Goal: Task Accomplishment & Management: Manage account settings

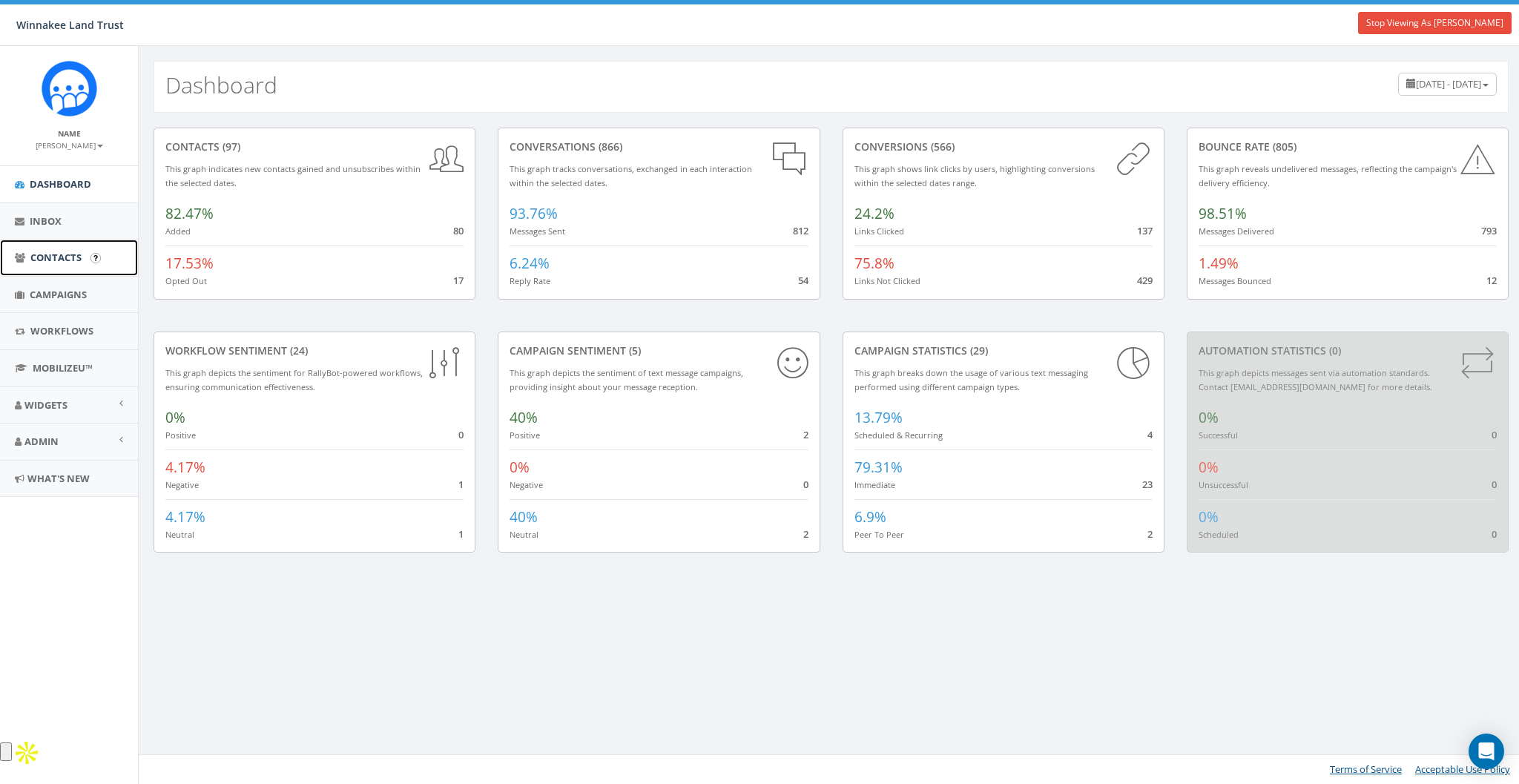
click at [59, 252] on span "Contacts" at bounding box center [56, 257] width 51 height 13
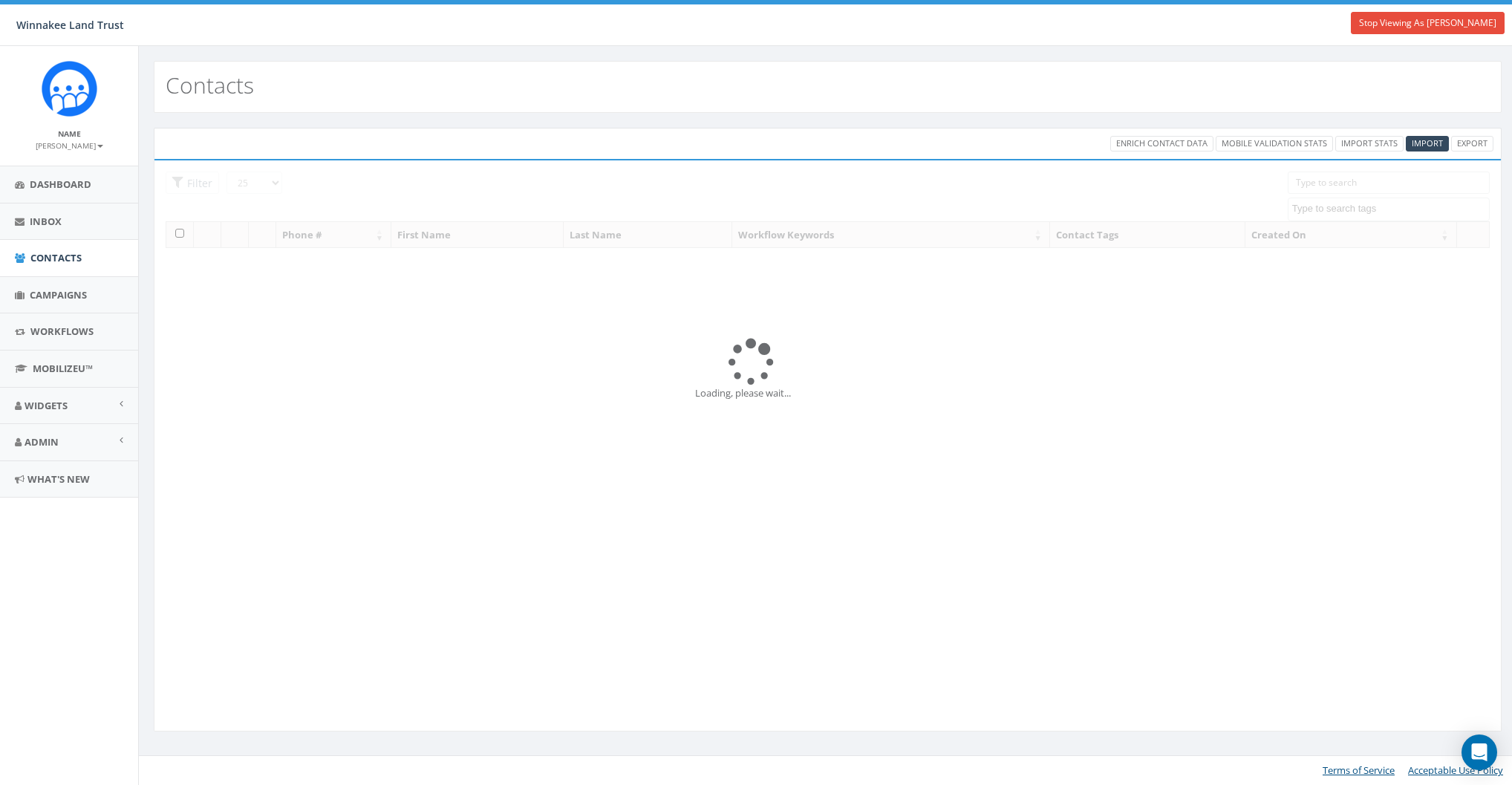
select select
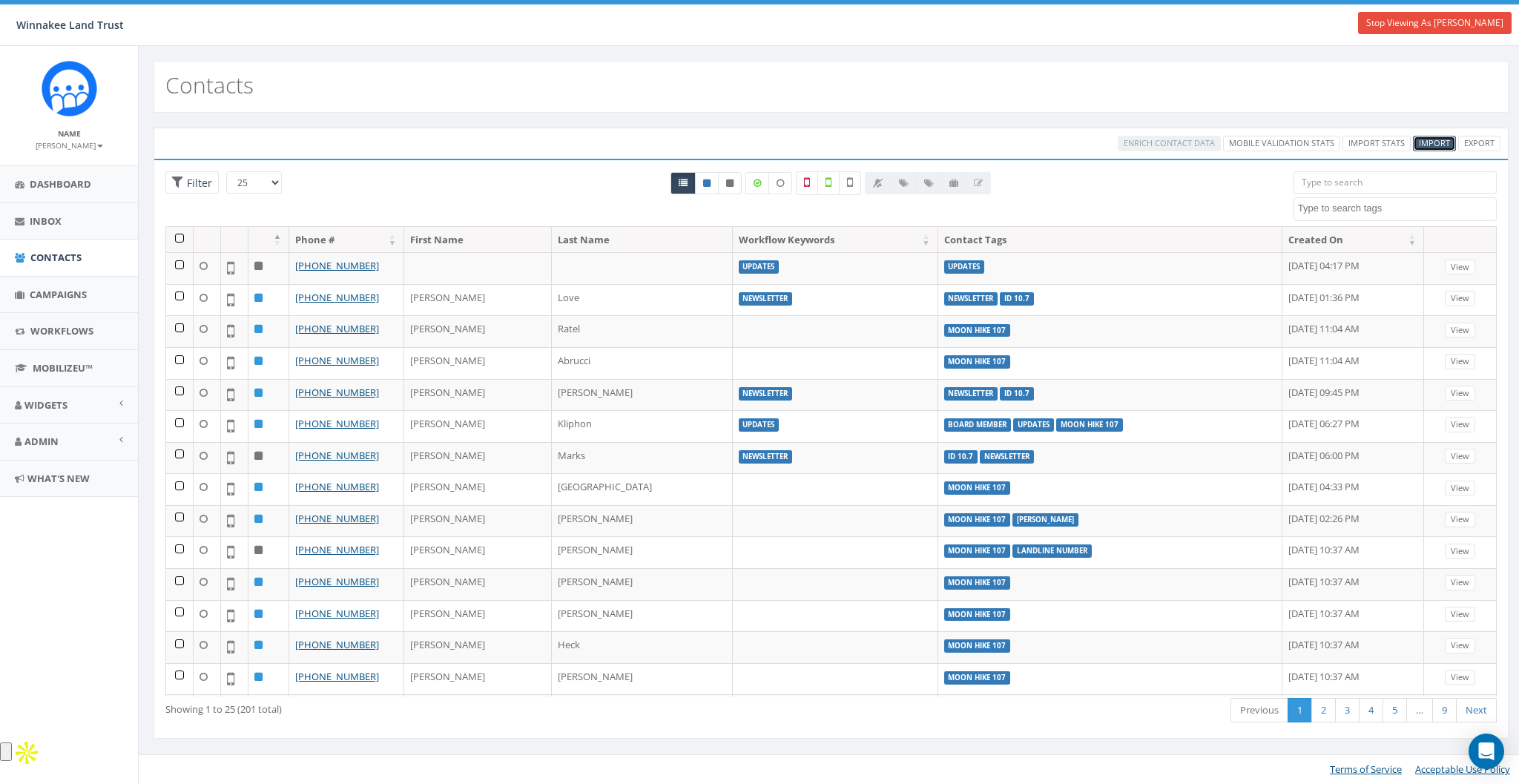
click at [1433, 138] on span "Import" at bounding box center [1434, 143] width 31 height 11
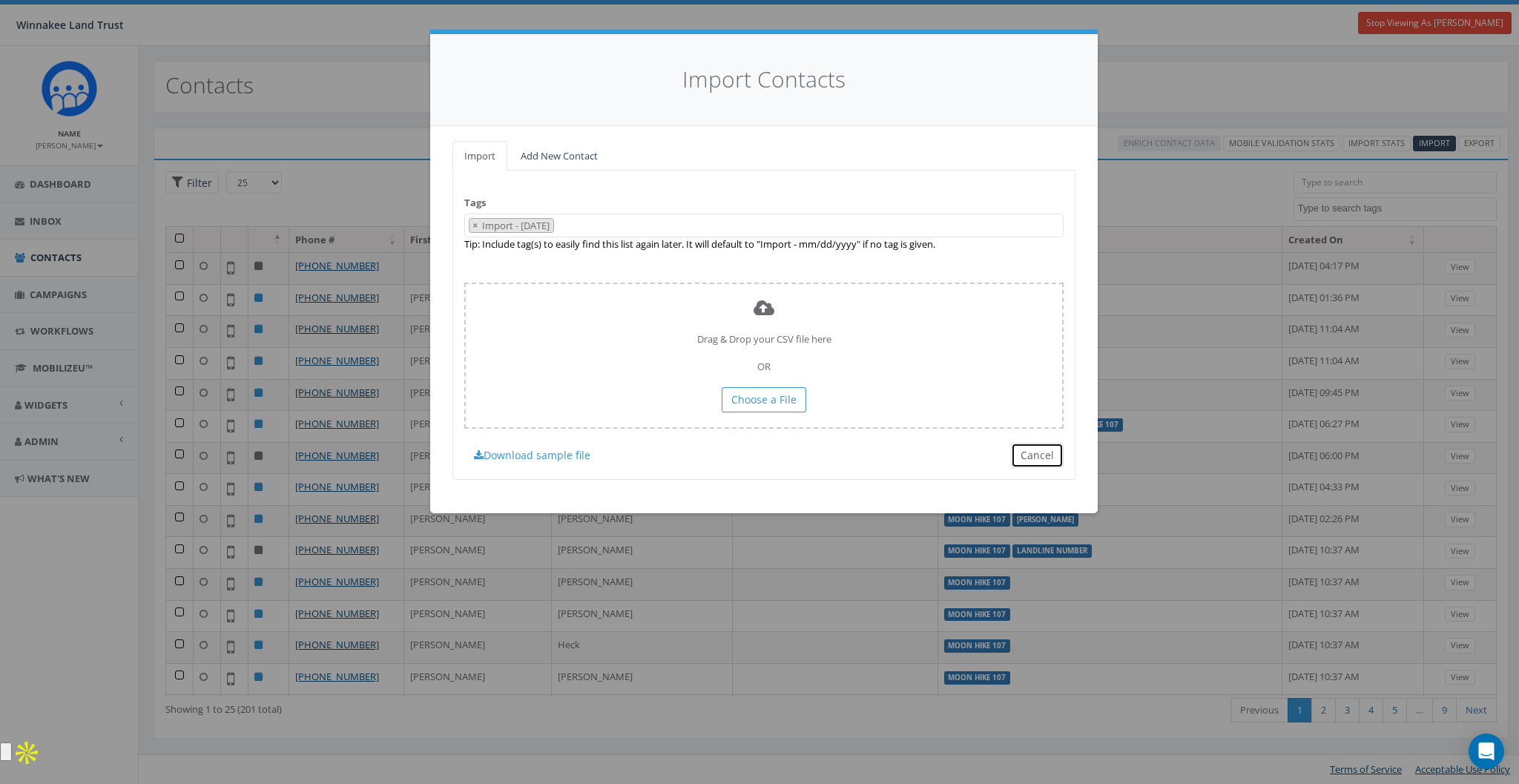
click at [1054, 458] on button "Cancel" at bounding box center [1037, 455] width 52 height 25
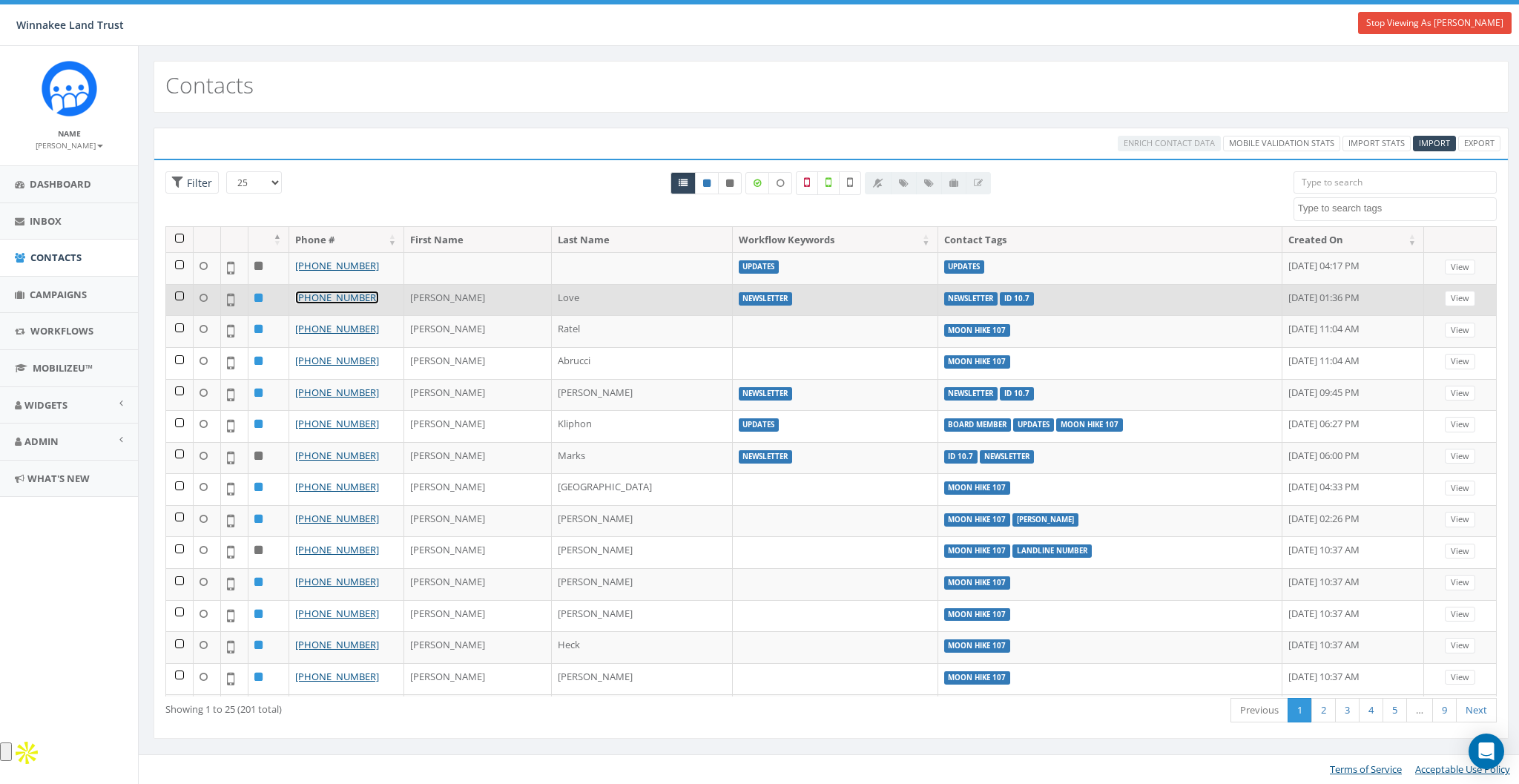
click at [316, 295] on link "+1 805-637-4164" at bounding box center [337, 297] width 84 height 13
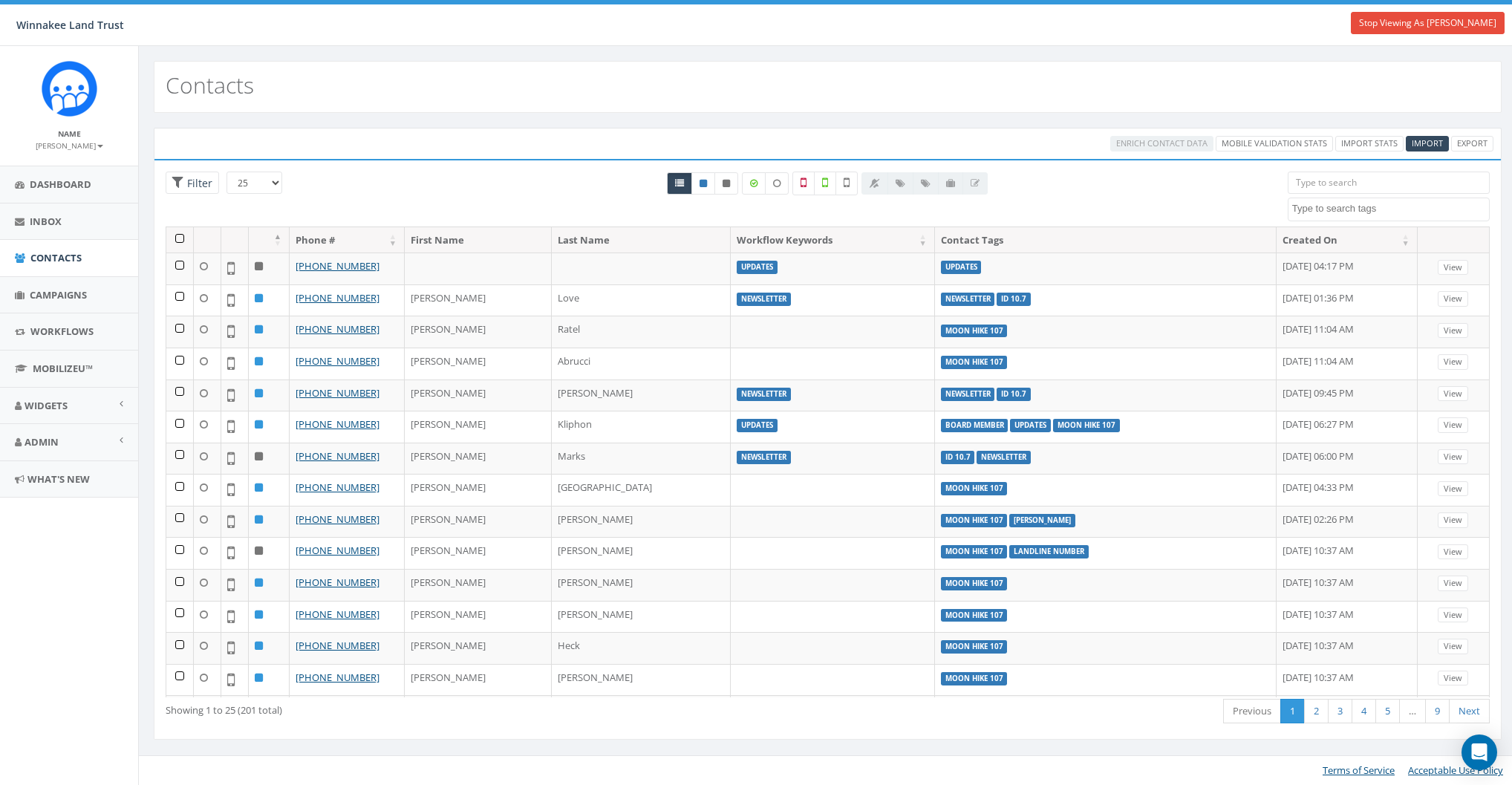
select select
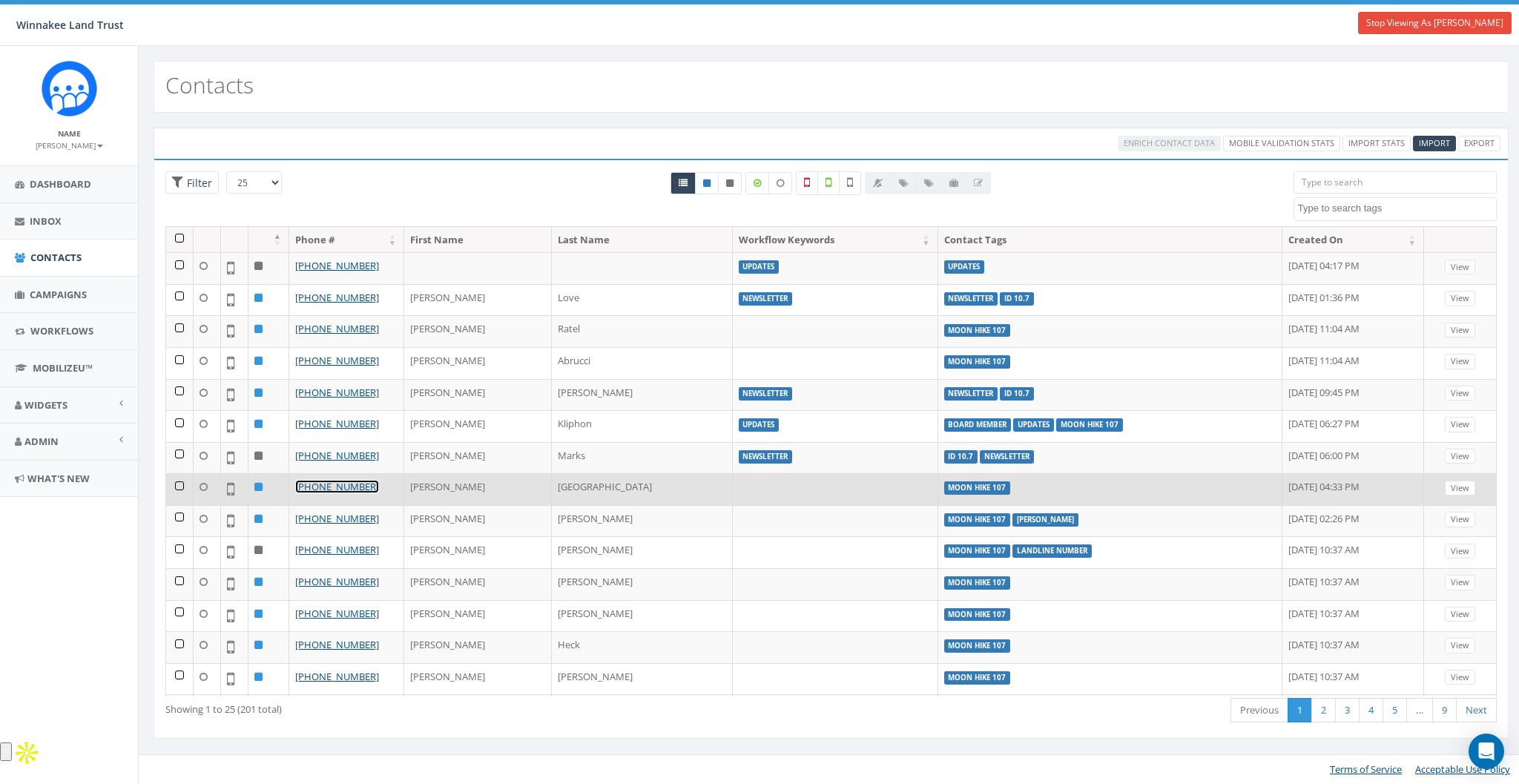
click at [323, 485] on link "+1 845-242-1260" at bounding box center [337, 486] width 84 height 13
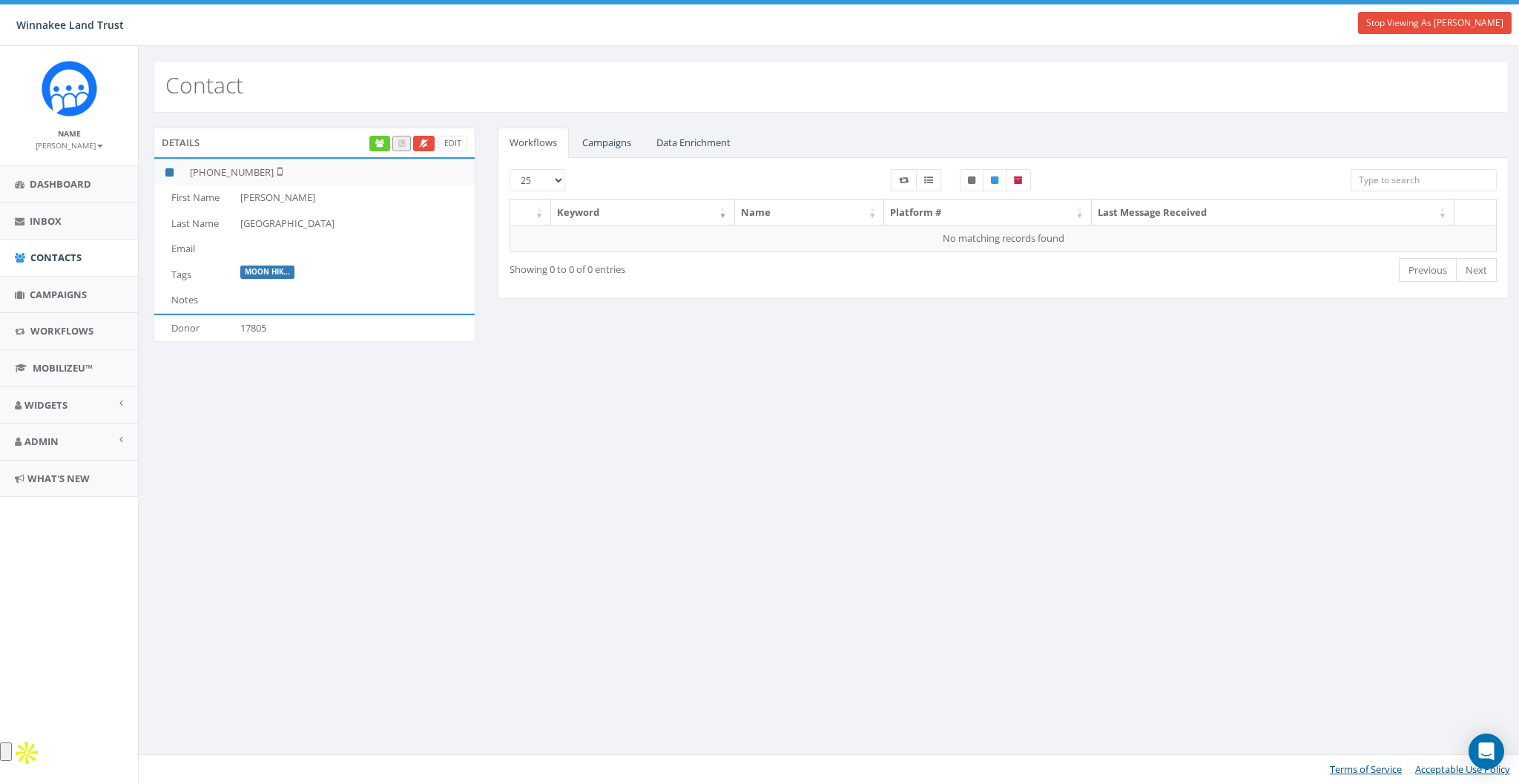
click at [186, 326] on td "Donor" at bounding box center [195, 328] width 80 height 26
click at [275, 326] on td "17805" at bounding box center [354, 328] width 240 height 26
click at [180, 327] on td "Donor" at bounding box center [195, 328] width 80 height 26
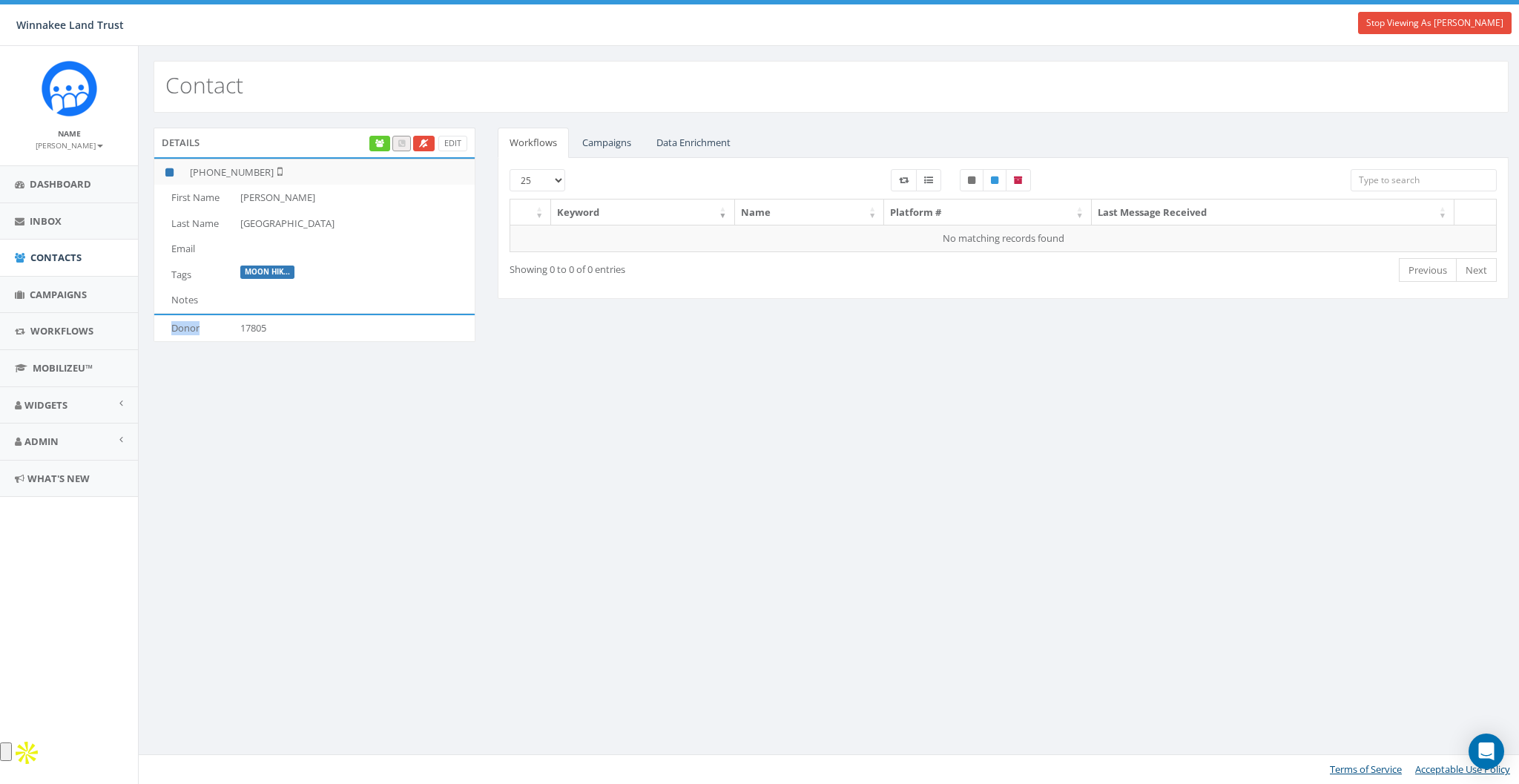
click at [180, 327] on td "Donor" at bounding box center [195, 328] width 80 height 26
click at [276, 328] on td "17805" at bounding box center [354, 328] width 240 height 26
drag, startPoint x: 166, startPoint y: 329, endPoint x: 306, endPoint y: 324, distance: 140.1
click at [306, 324] on tr "Donor 17805" at bounding box center [314, 328] width 320 height 26
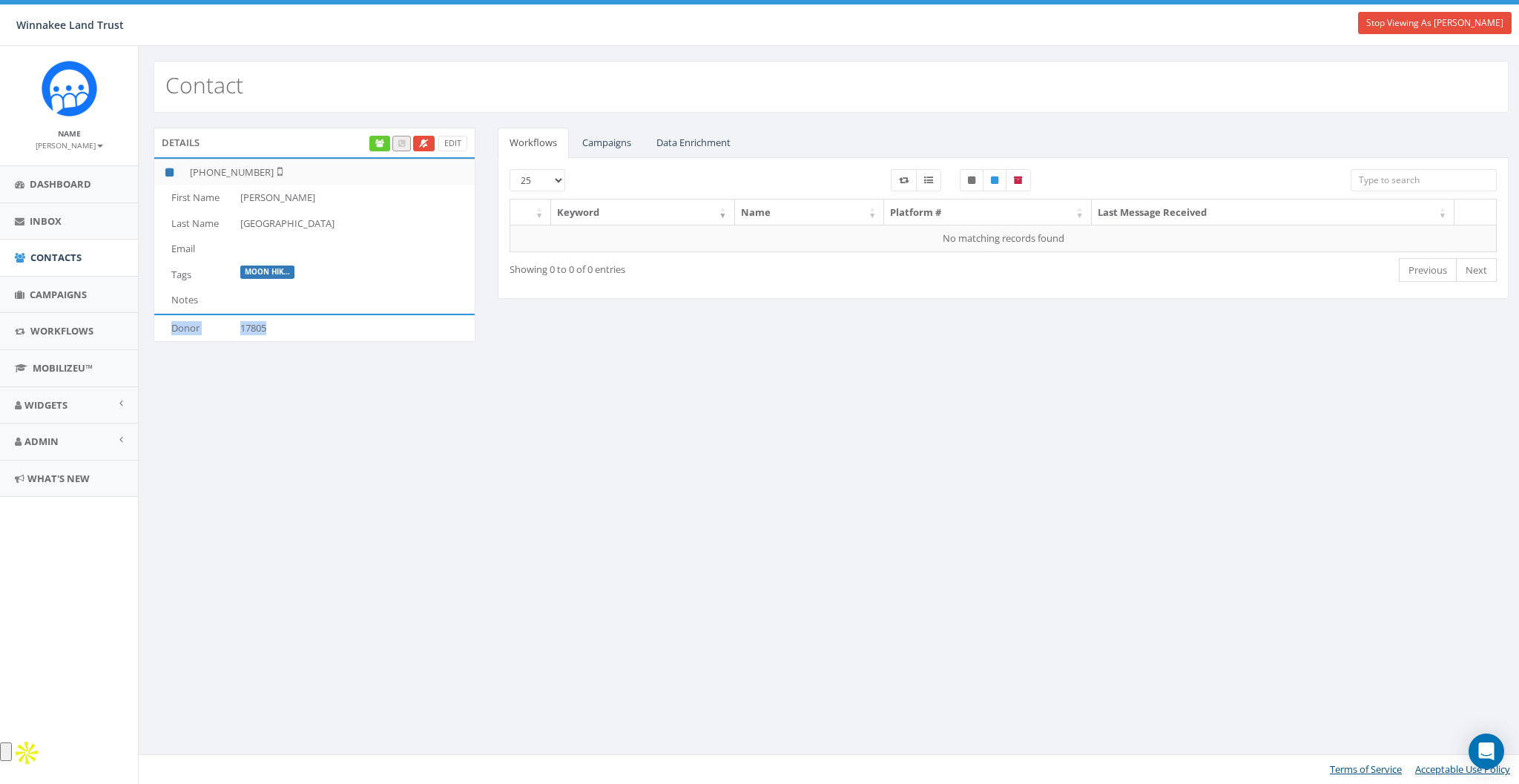
click at [306, 324] on td "17805" at bounding box center [354, 328] width 240 height 26
click at [180, 330] on td "Donor" at bounding box center [195, 328] width 80 height 26
click at [260, 329] on td "17805" at bounding box center [354, 328] width 240 height 26
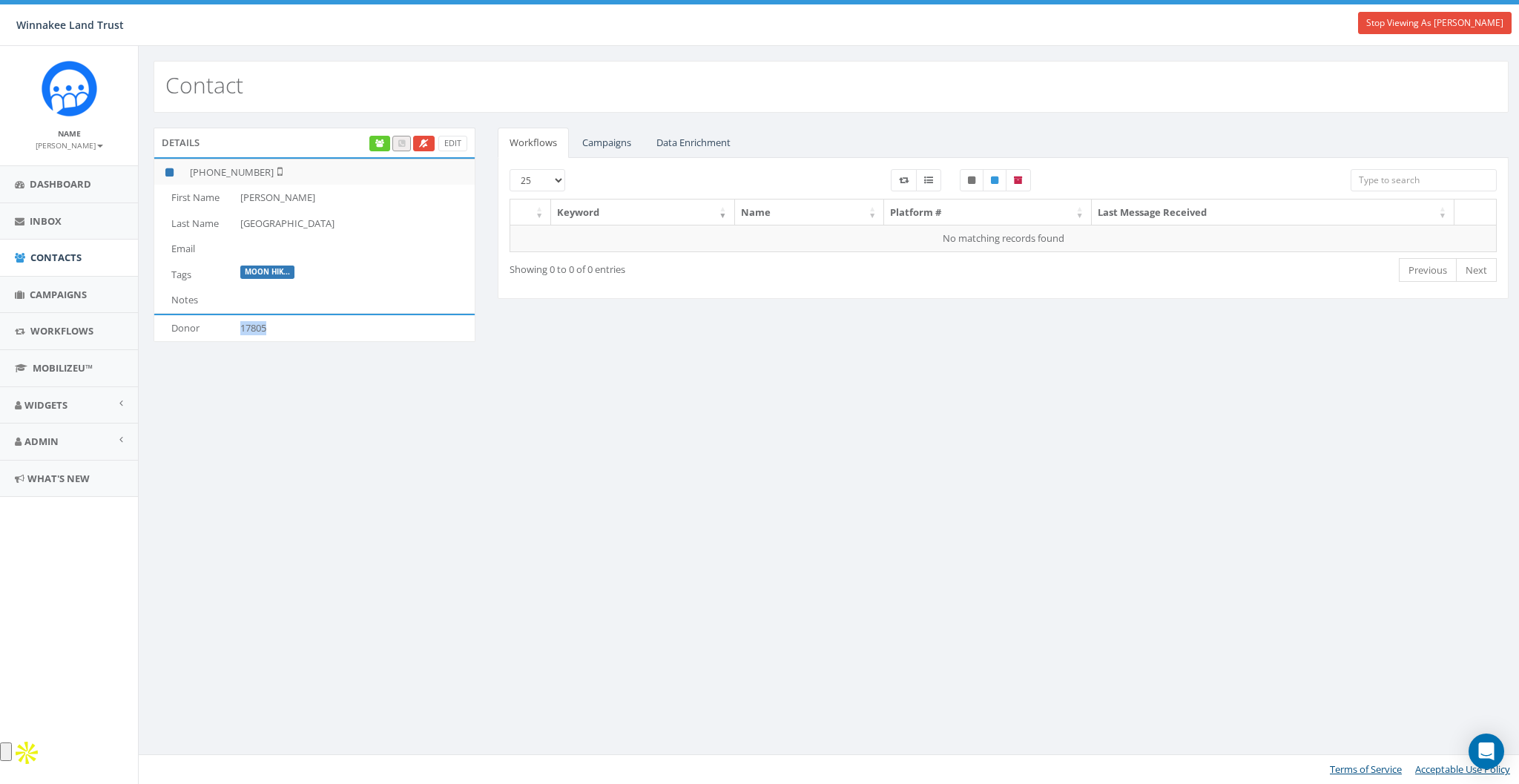
click at [260, 329] on td "17805" at bounding box center [354, 328] width 240 height 26
click at [49, 247] on link "Contacts" at bounding box center [69, 257] width 138 height 36
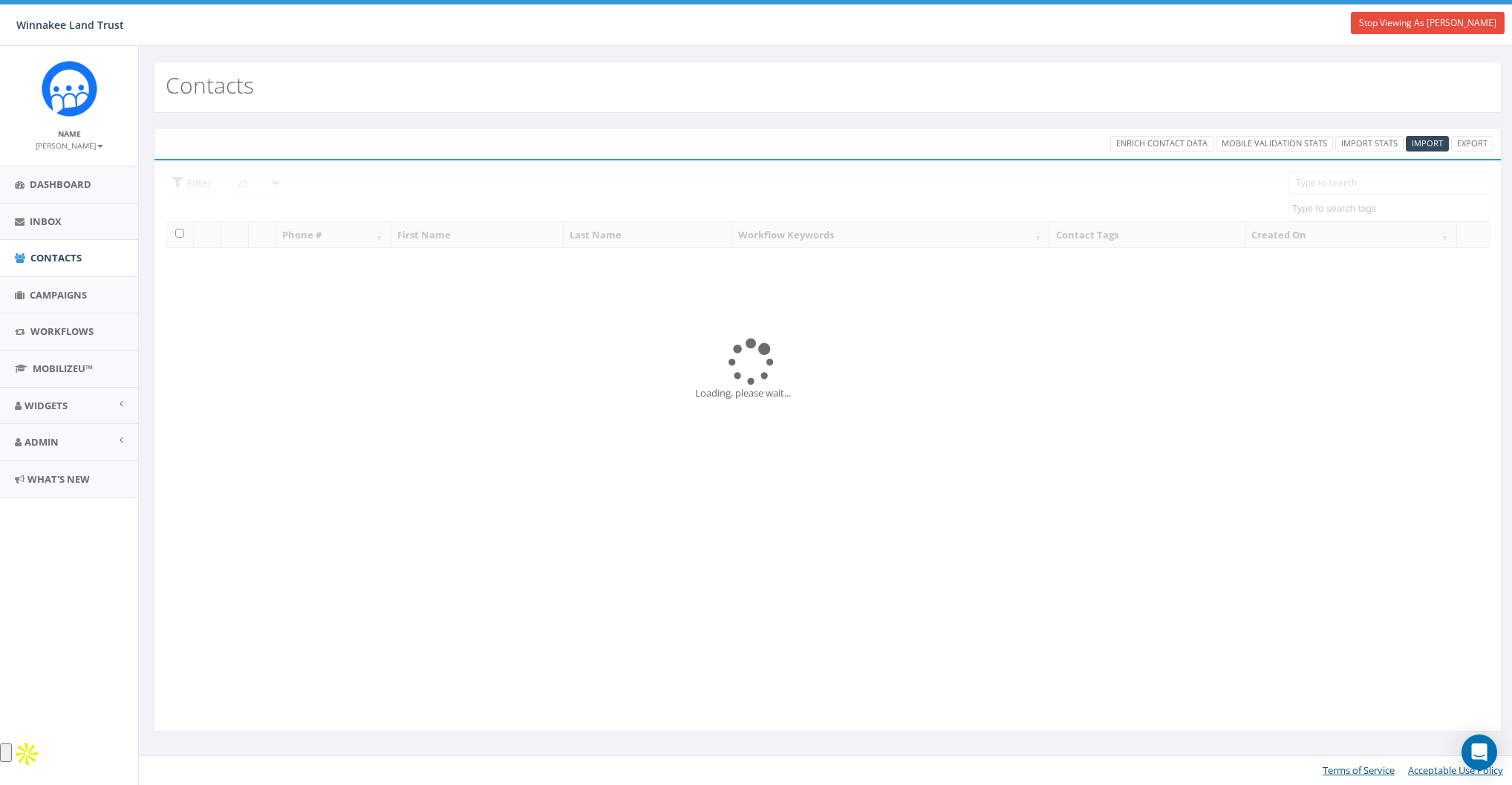
select select
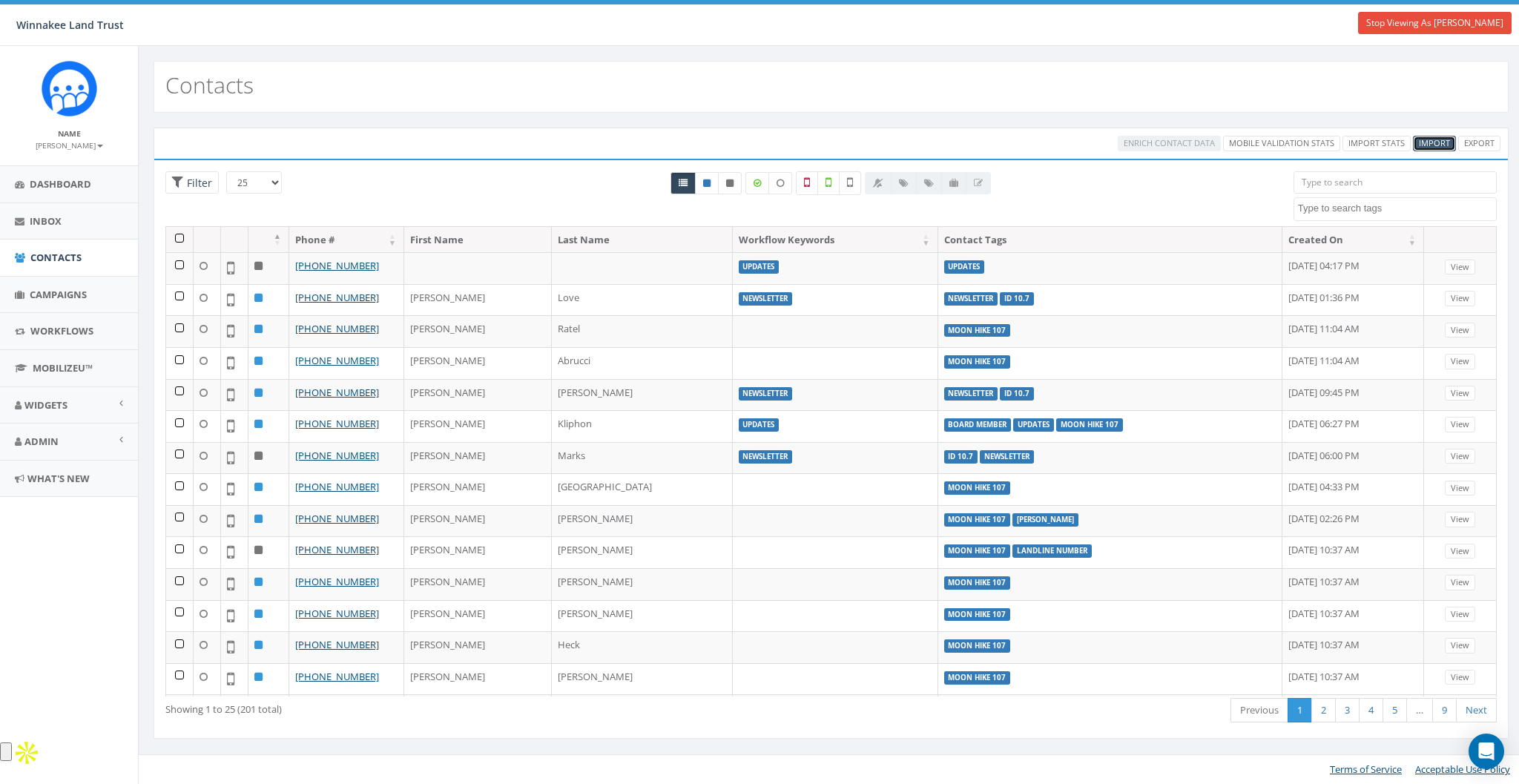
click at [1434, 138] on span "Import" at bounding box center [1434, 143] width 31 height 11
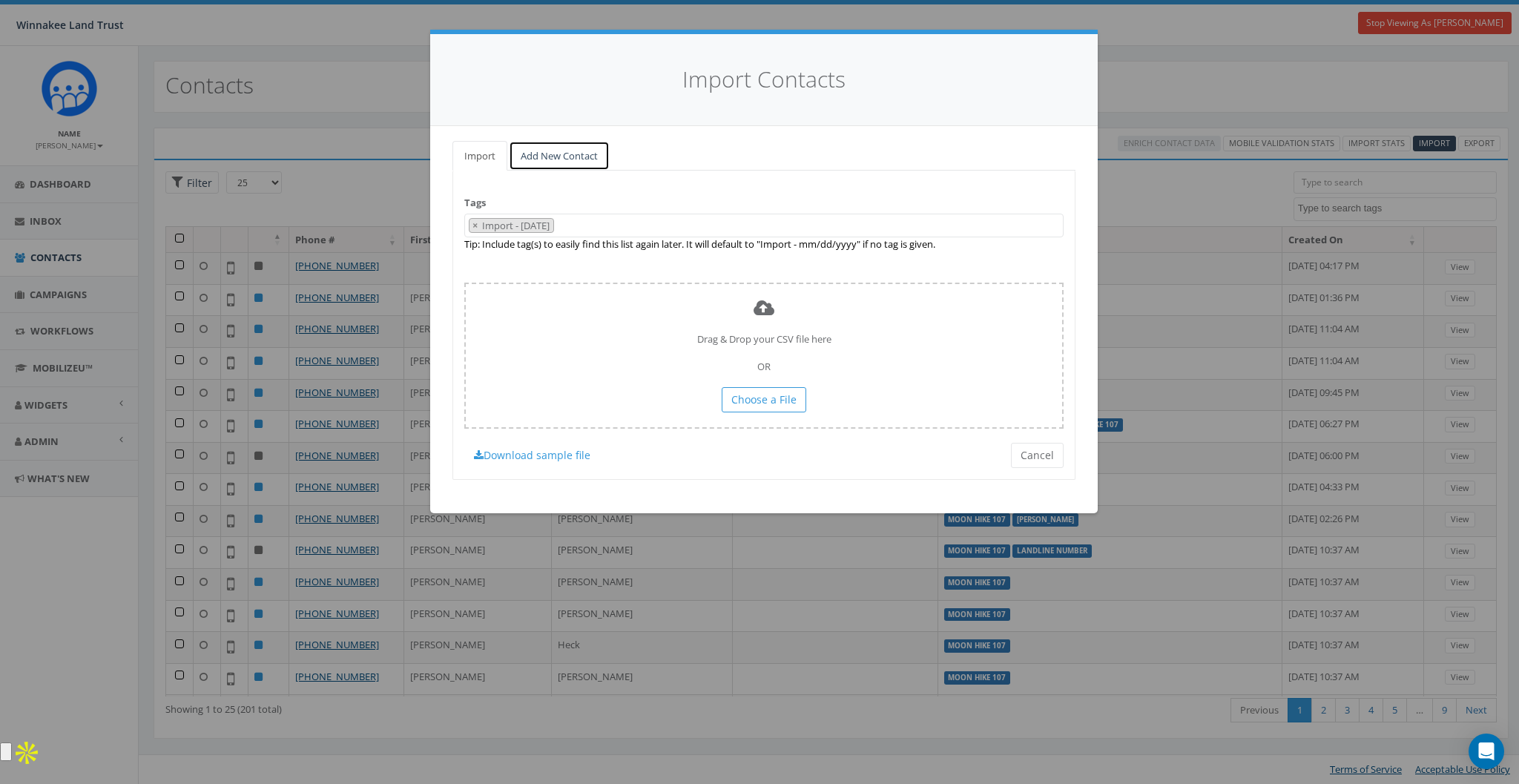
click at [581, 147] on link "Add New Contact" at bounding box center [559, 156] width 101 height 30
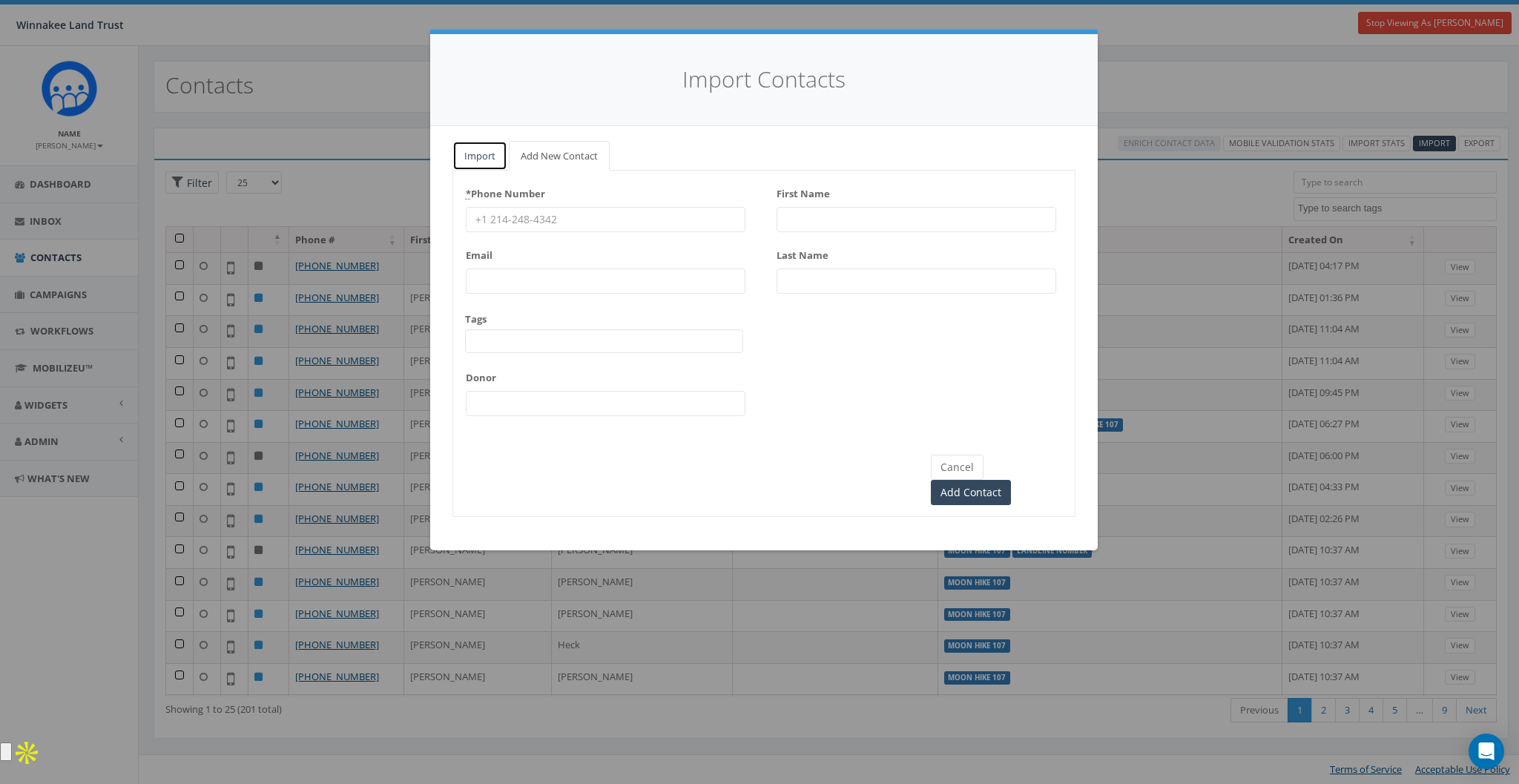
click at [501, 150] on link "Import" at bounding box center [479, 156] width 55 height 30
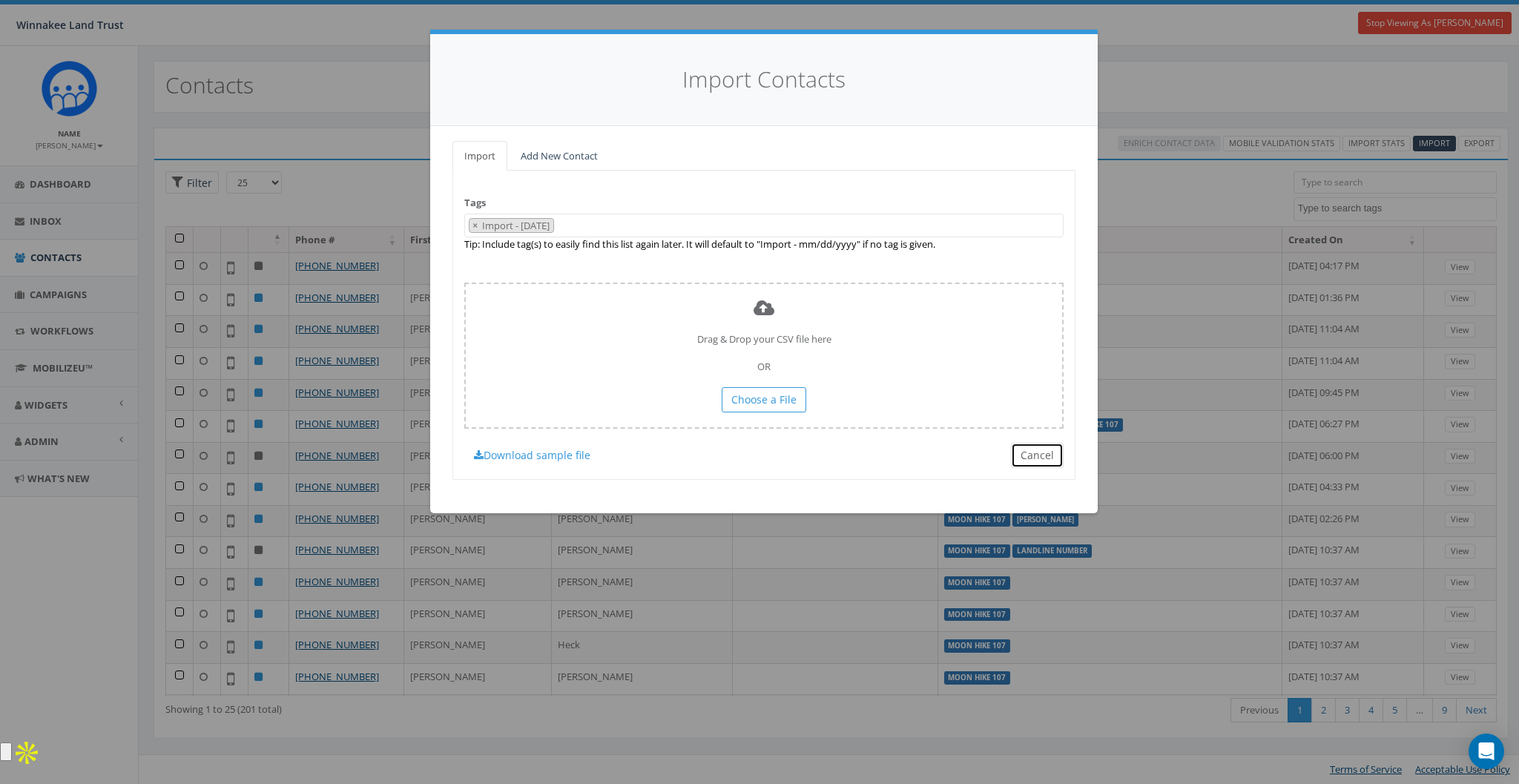
click at [1046, 458] on button "Cancel" at bounding box center [1037, 455] width 52 height 25
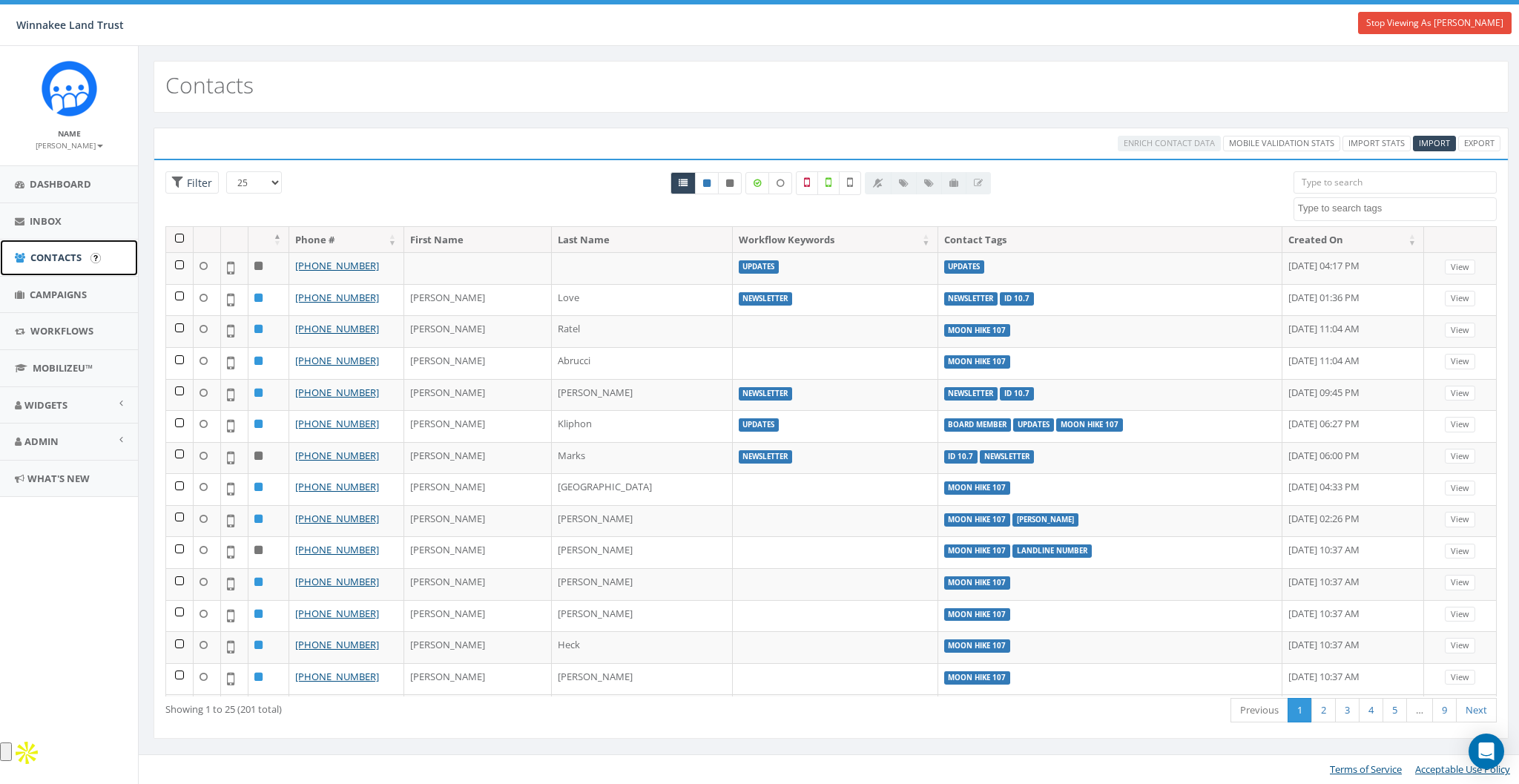
click at [56, 268] on link "Contacts" at bounding box center [69, 257] width 138 height 36
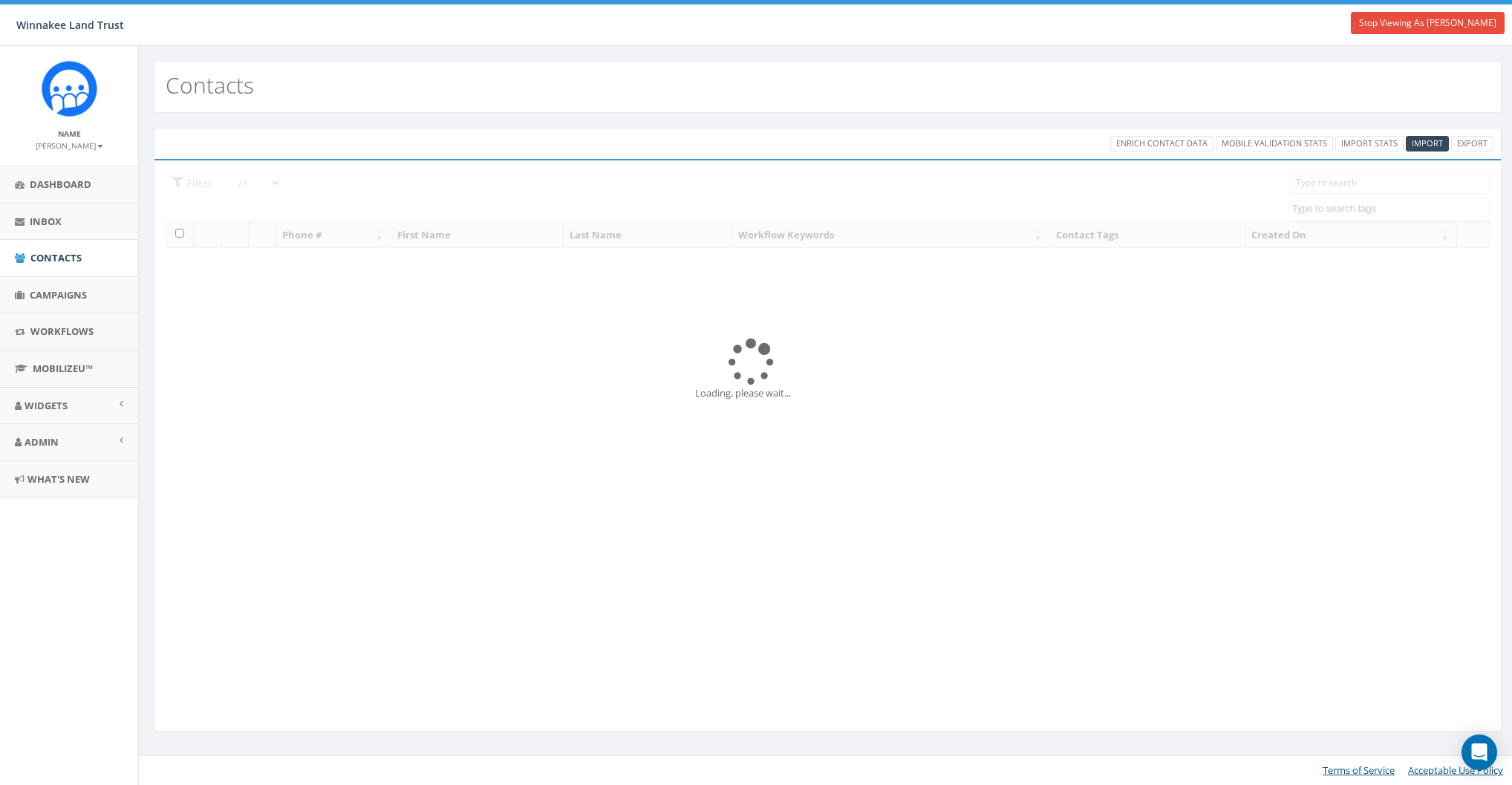
select select
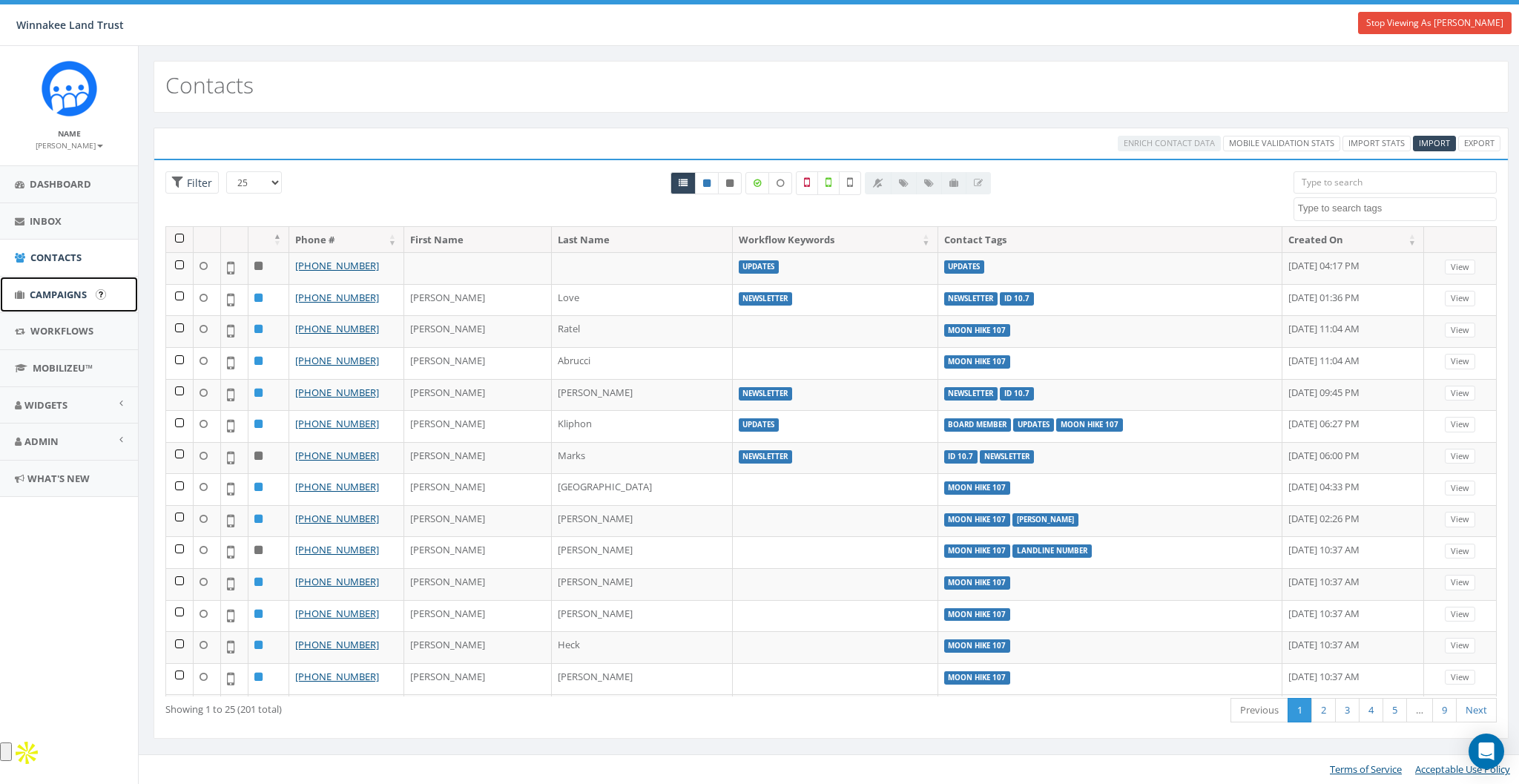
click at [46, 296] on span "Campaigns" at bounding box center [58, 294] width 57 height 13
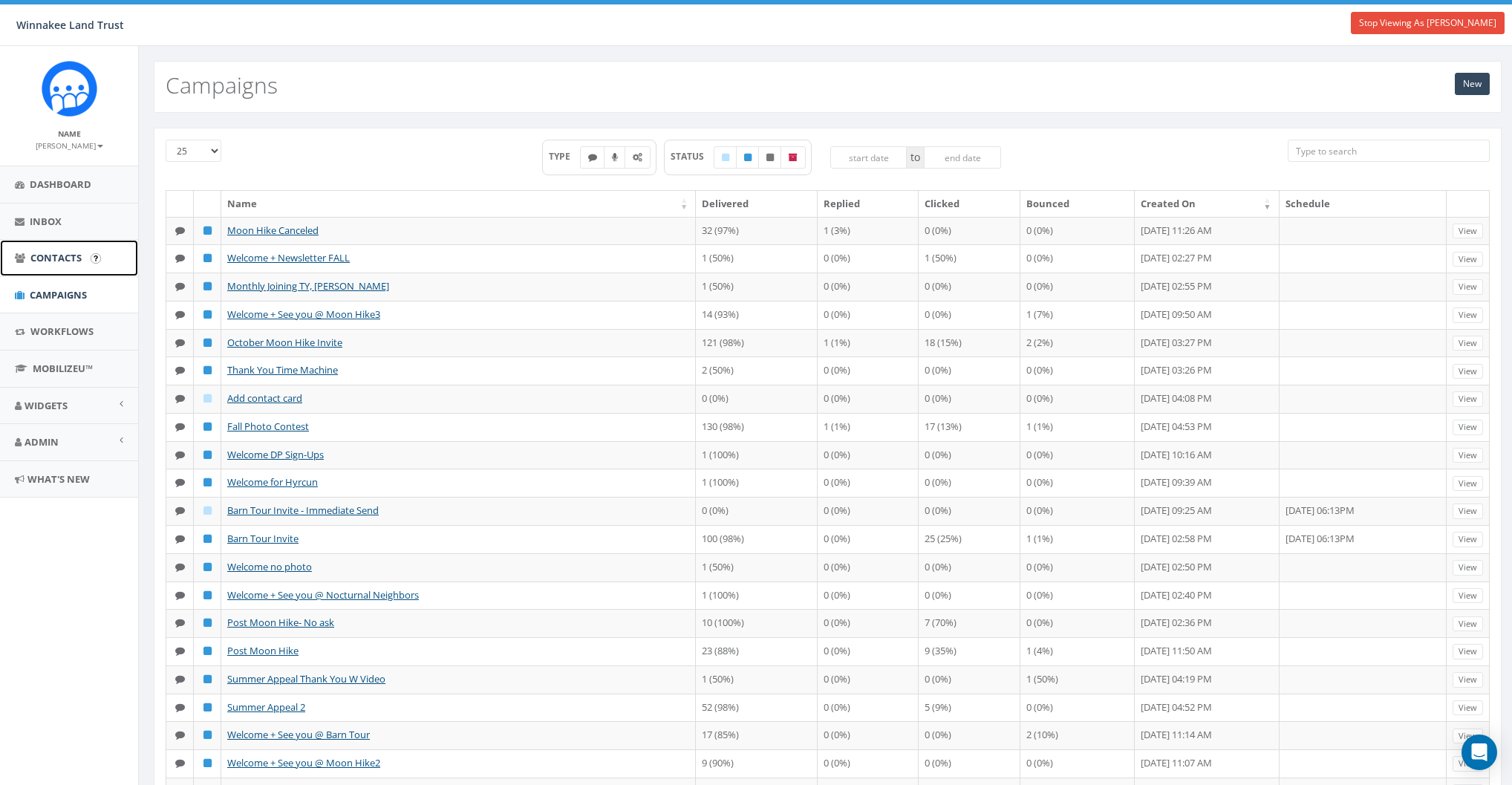
click at [52, 252] on span "Contacts" at bounding box center [56, 257] width 51 height 13
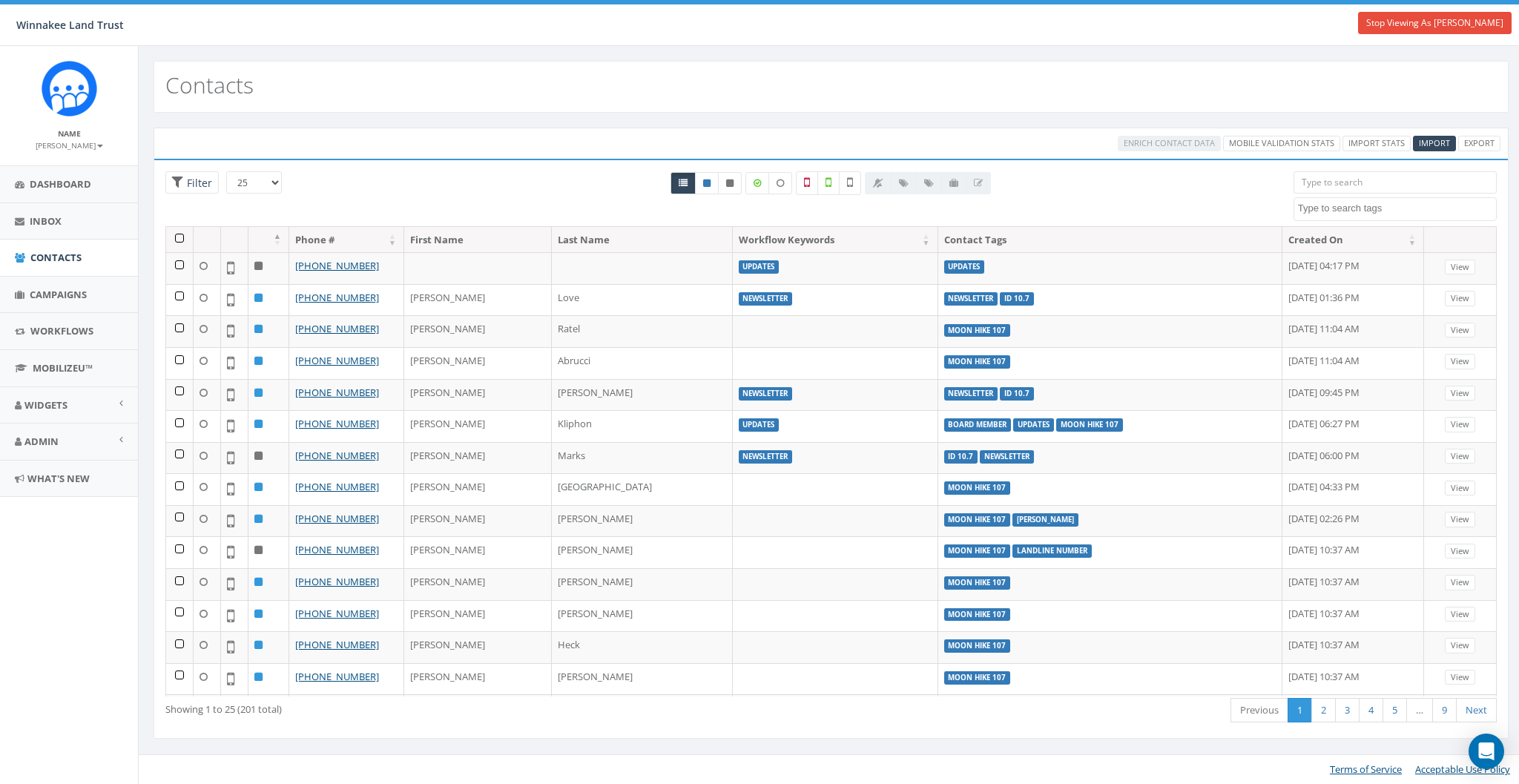
select select
click at [1324, 180] on input "search" at bounding box center [1395, 182] width 203 height 22
paste input "18453326513"
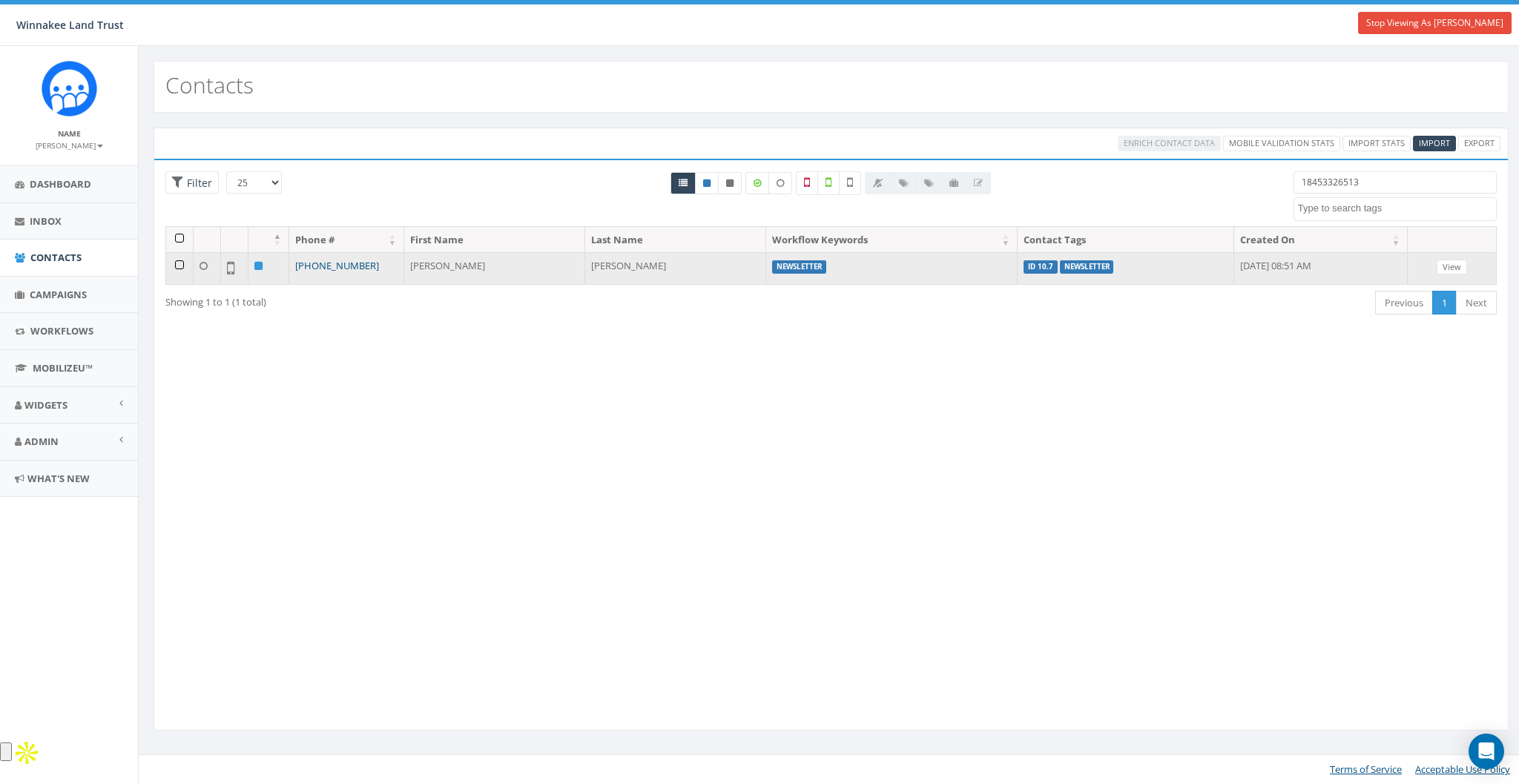
type input "18453326513"
click at [304, 263] on link "[PHONE_NUMBER]" at bounding box center [337, 265] width 84 height 13
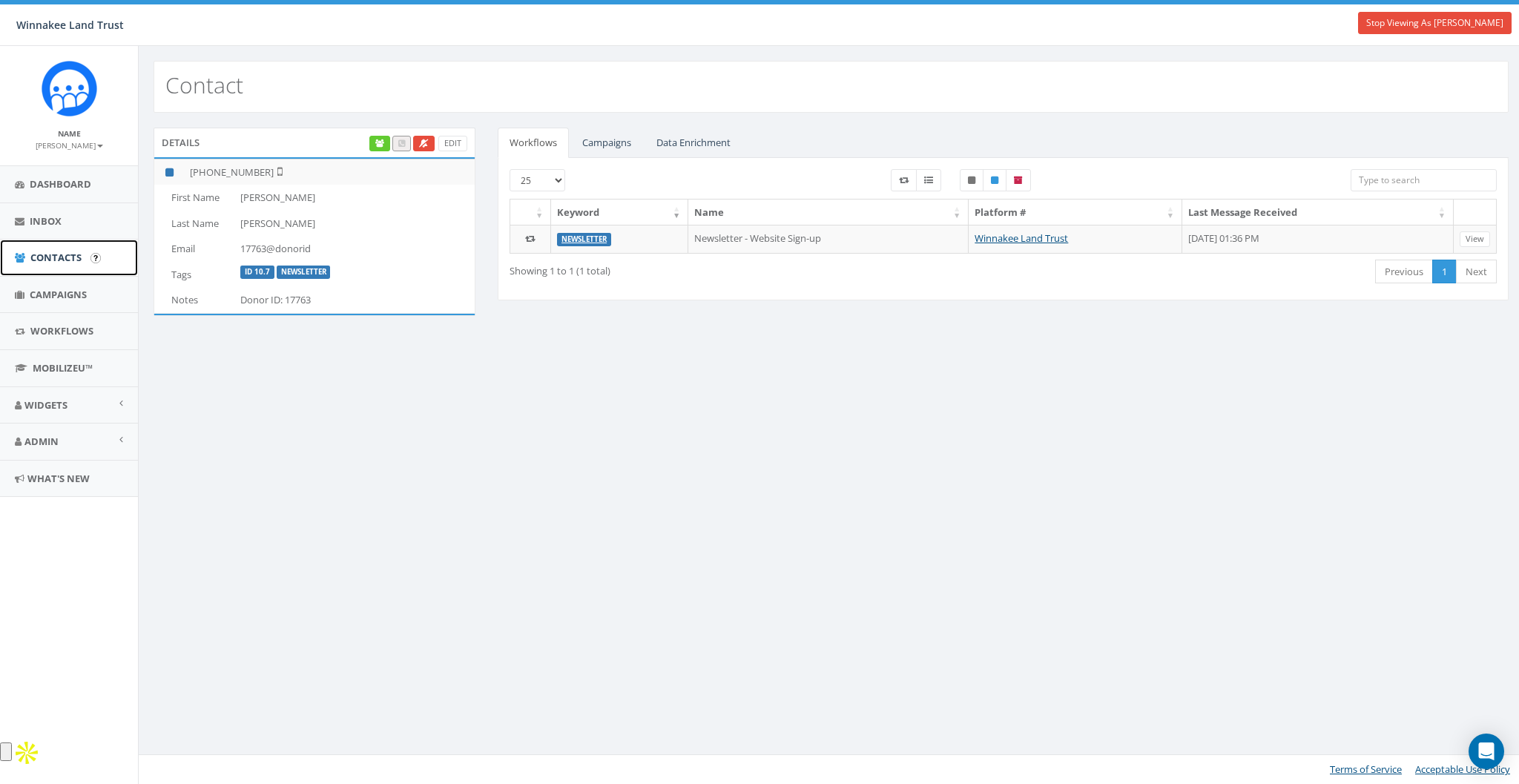
click at [54, 255] on span "Contacts" at bounding box center [56, 257] width 51 height 13
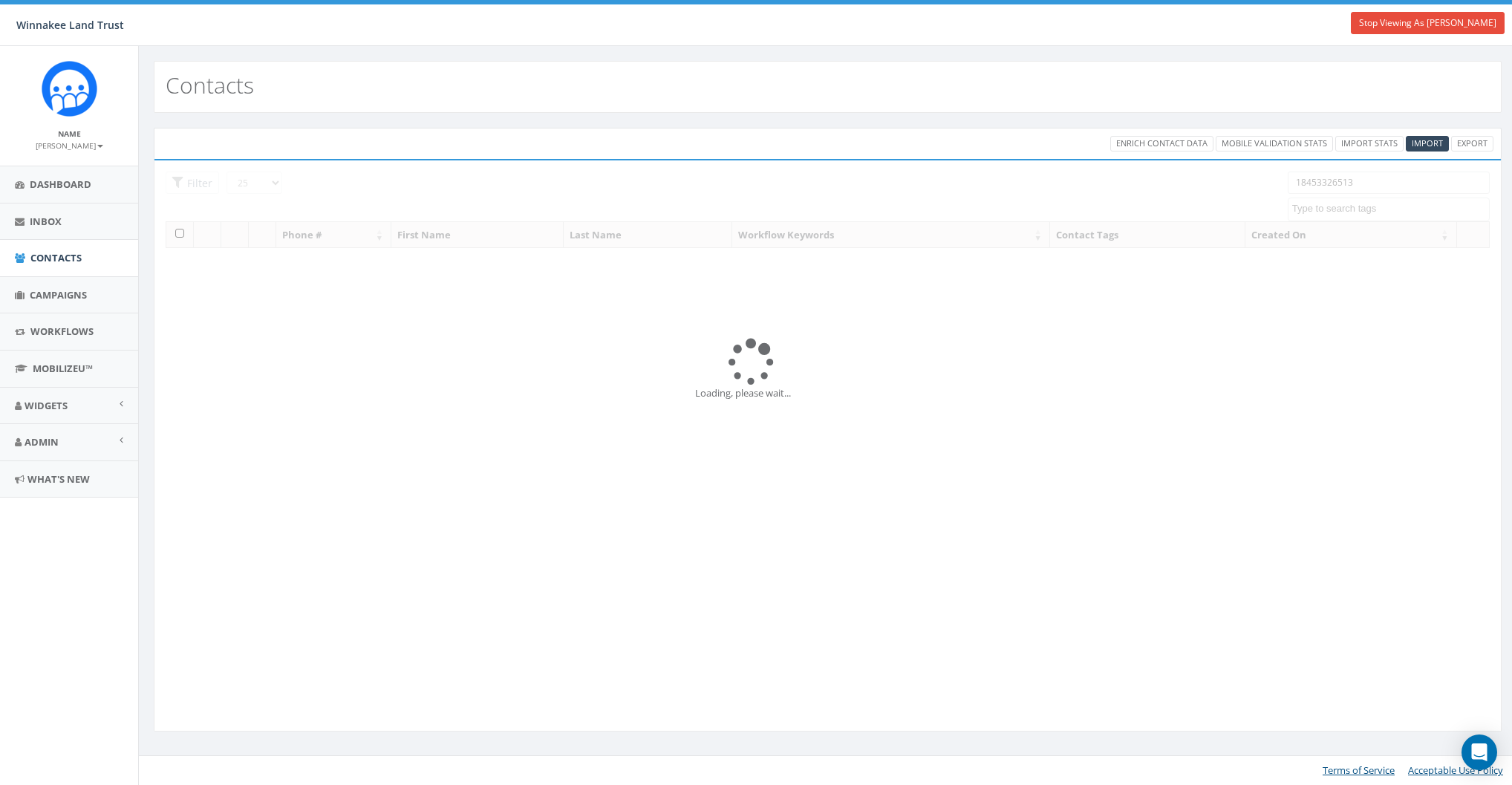
select select
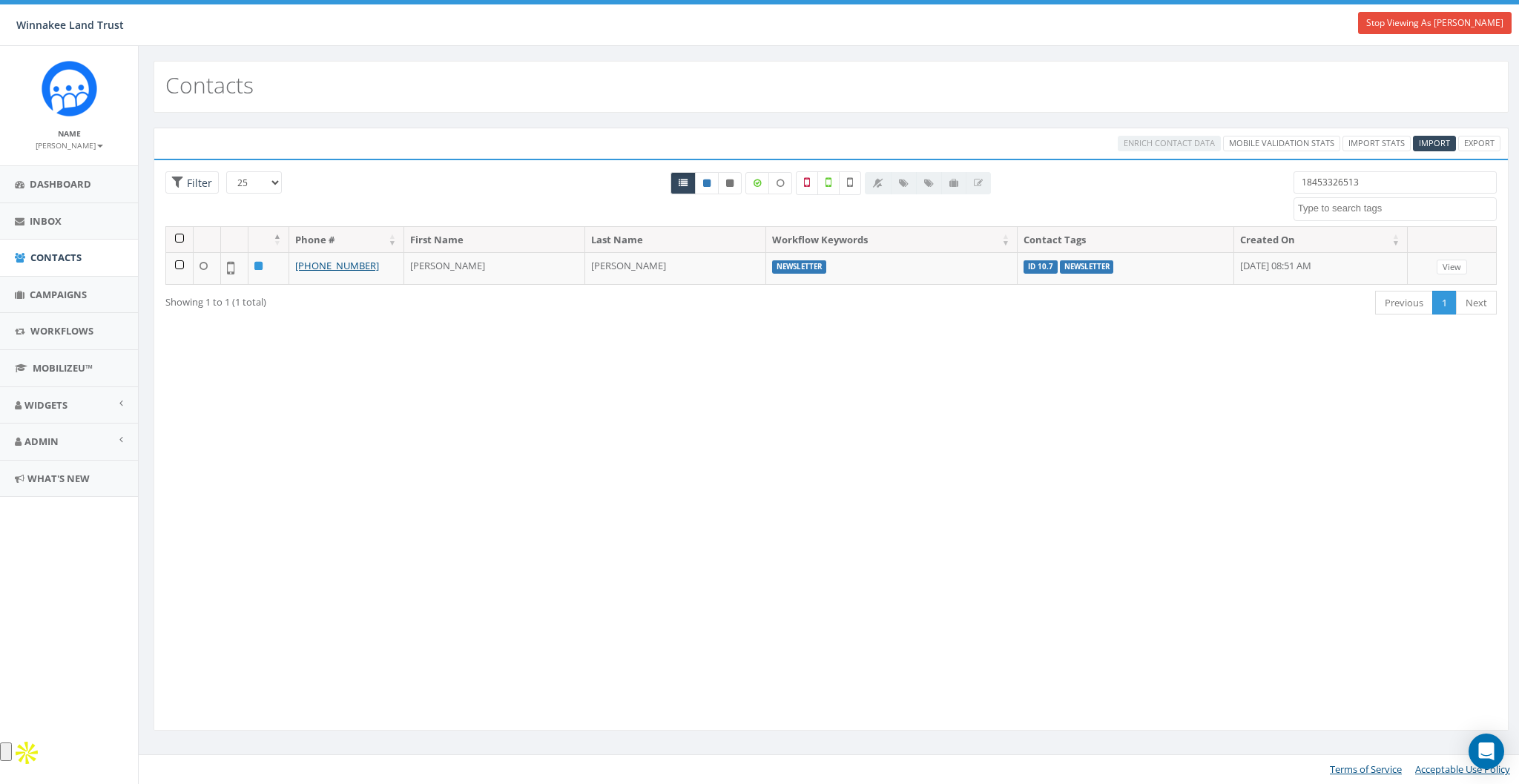
click at [1362, 176] on input "18453326513" at bounding box center [1395, 182] width 203 height 22
paste input "6319889966"
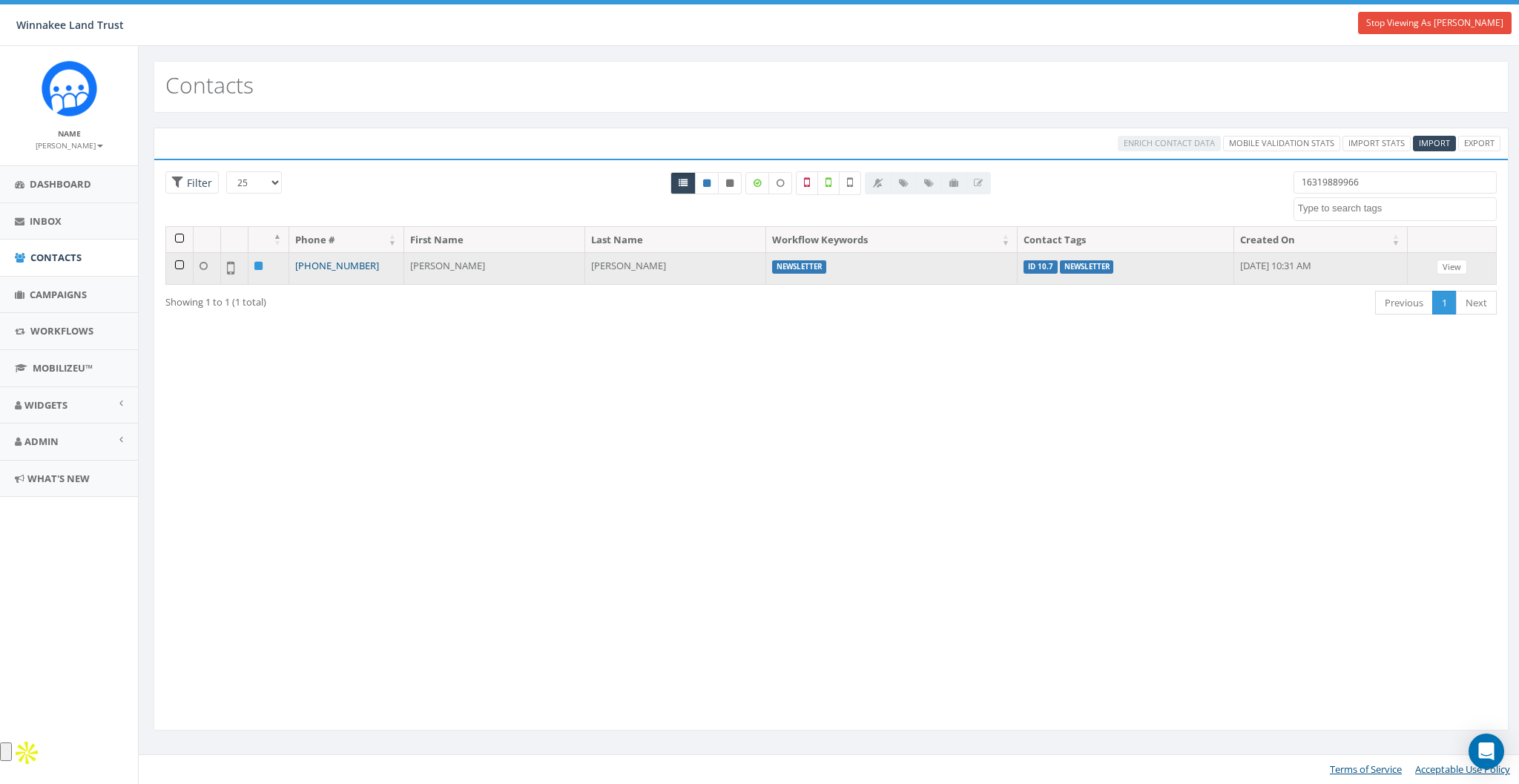
type input "16319889966"
click at [356, 266] on link "[PHONE_NUMBER]" at bounding box center [337, 265] width 84 height 13
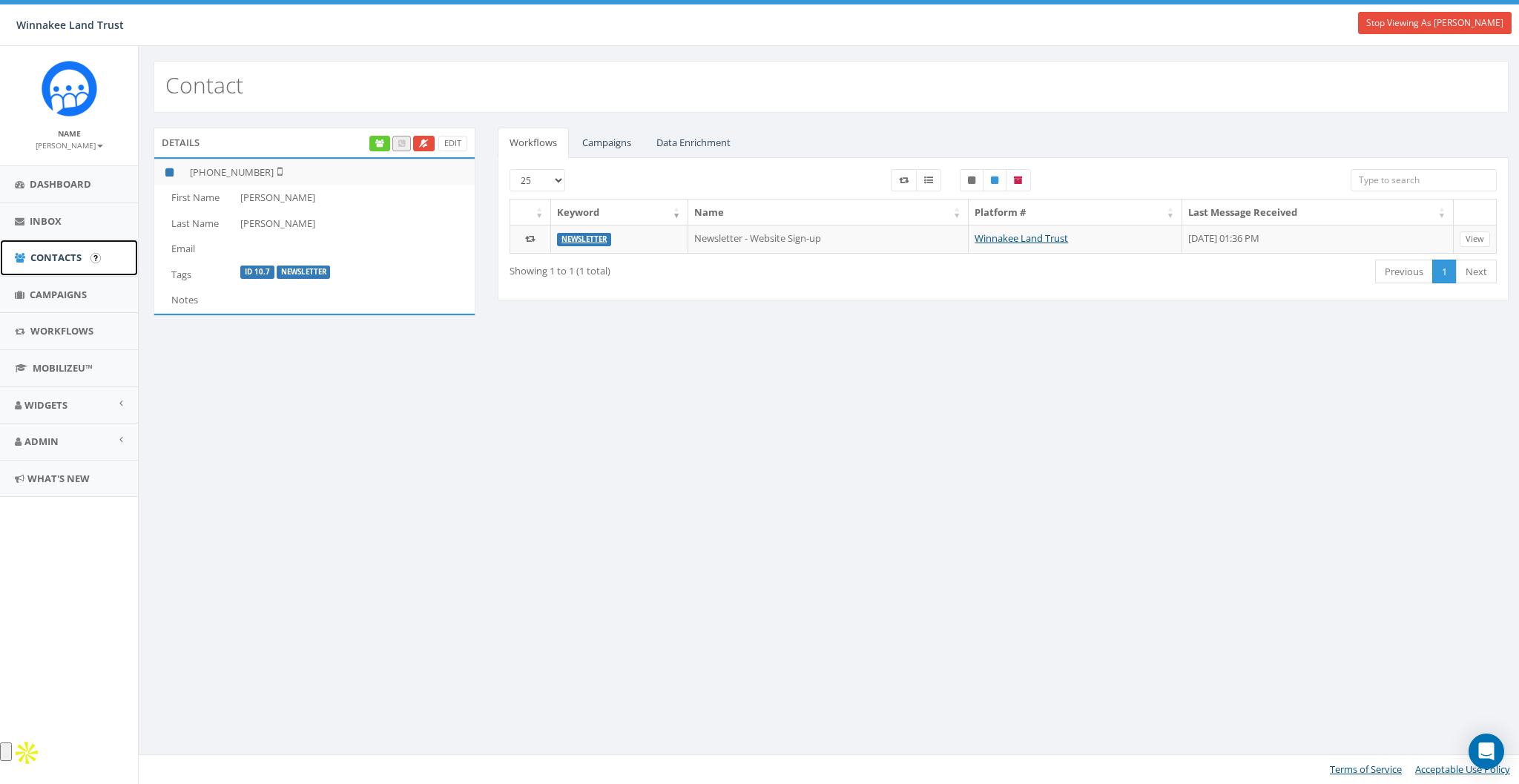
click at [58, 255] on span "Contacts" at bounding box center [56, 257] width 51 height 13
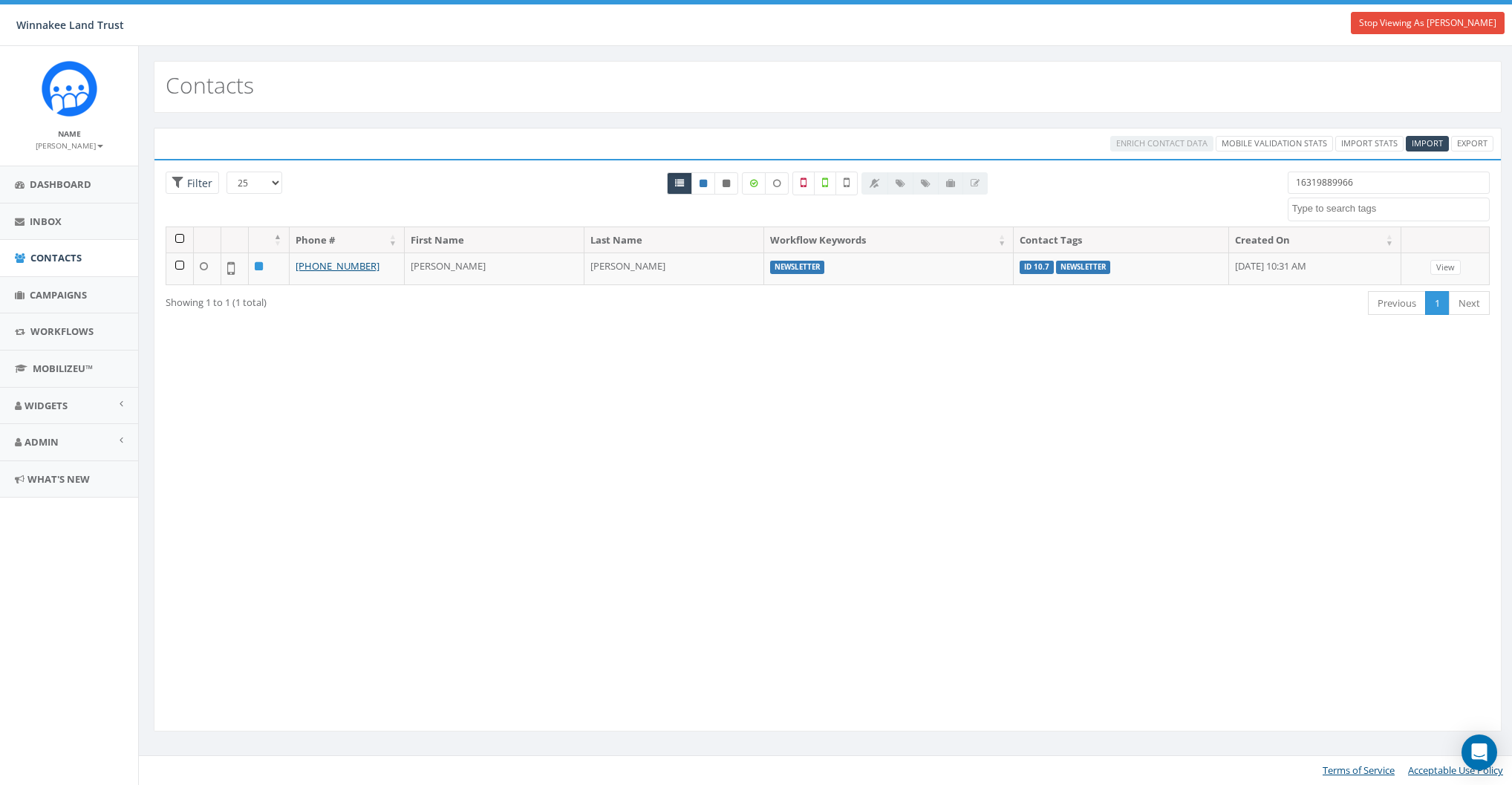
select select
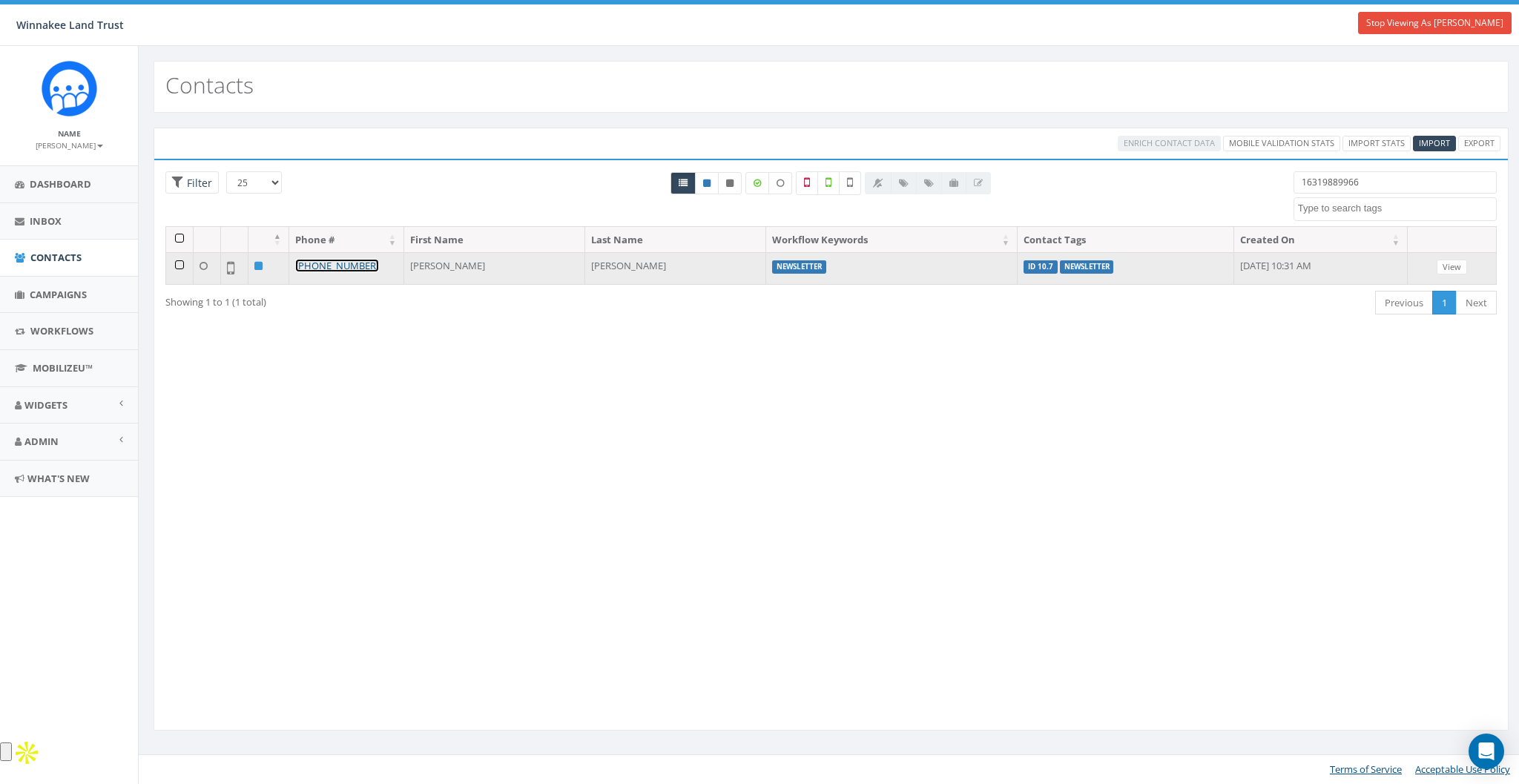
click at [340, 259] on link "[PHONE_NUMBER]" at bounding box center [337, 265] width 84 height 13
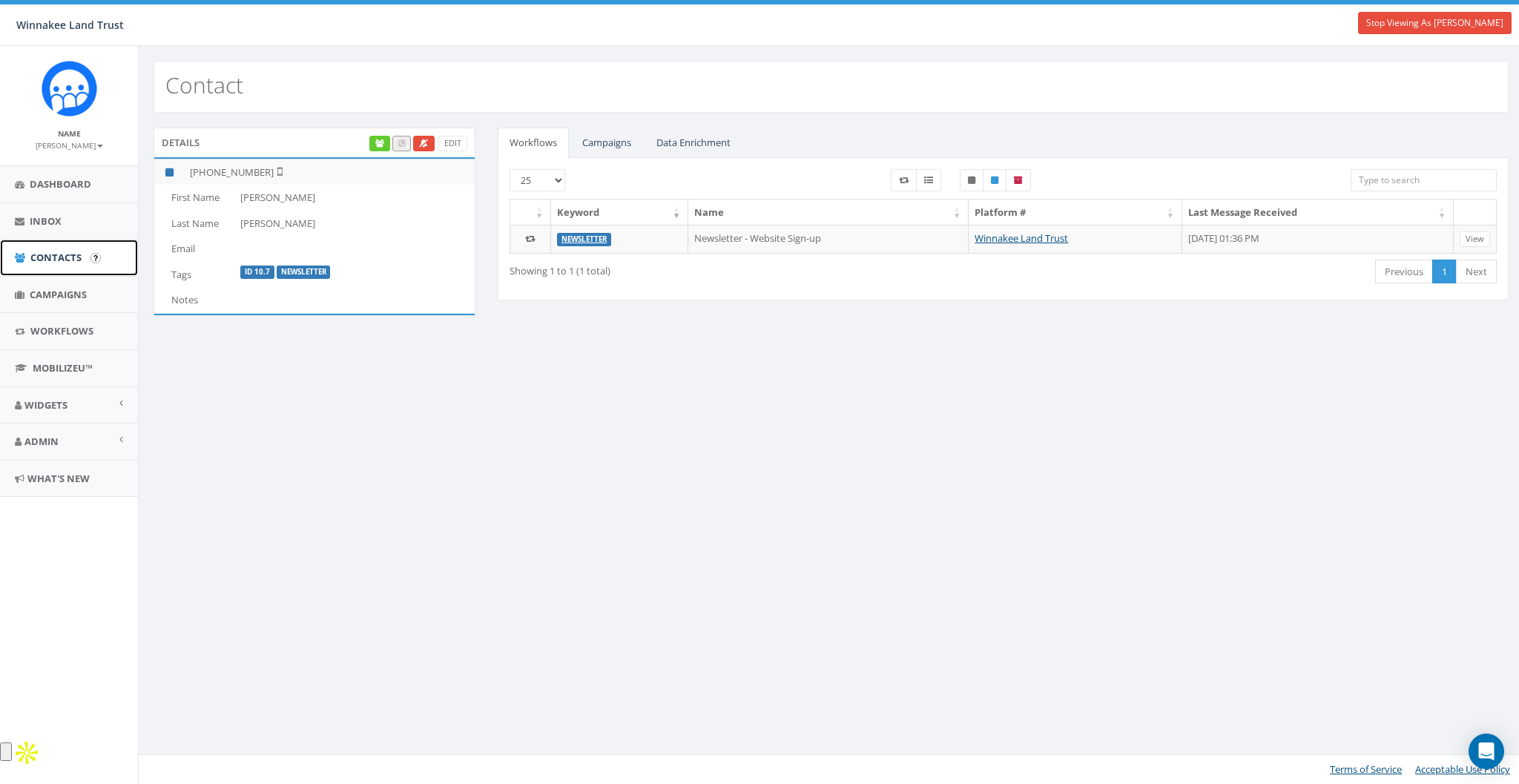
click at [53, 263] on span "Contacts" at bounding box center [56, 257] width 51 height 13
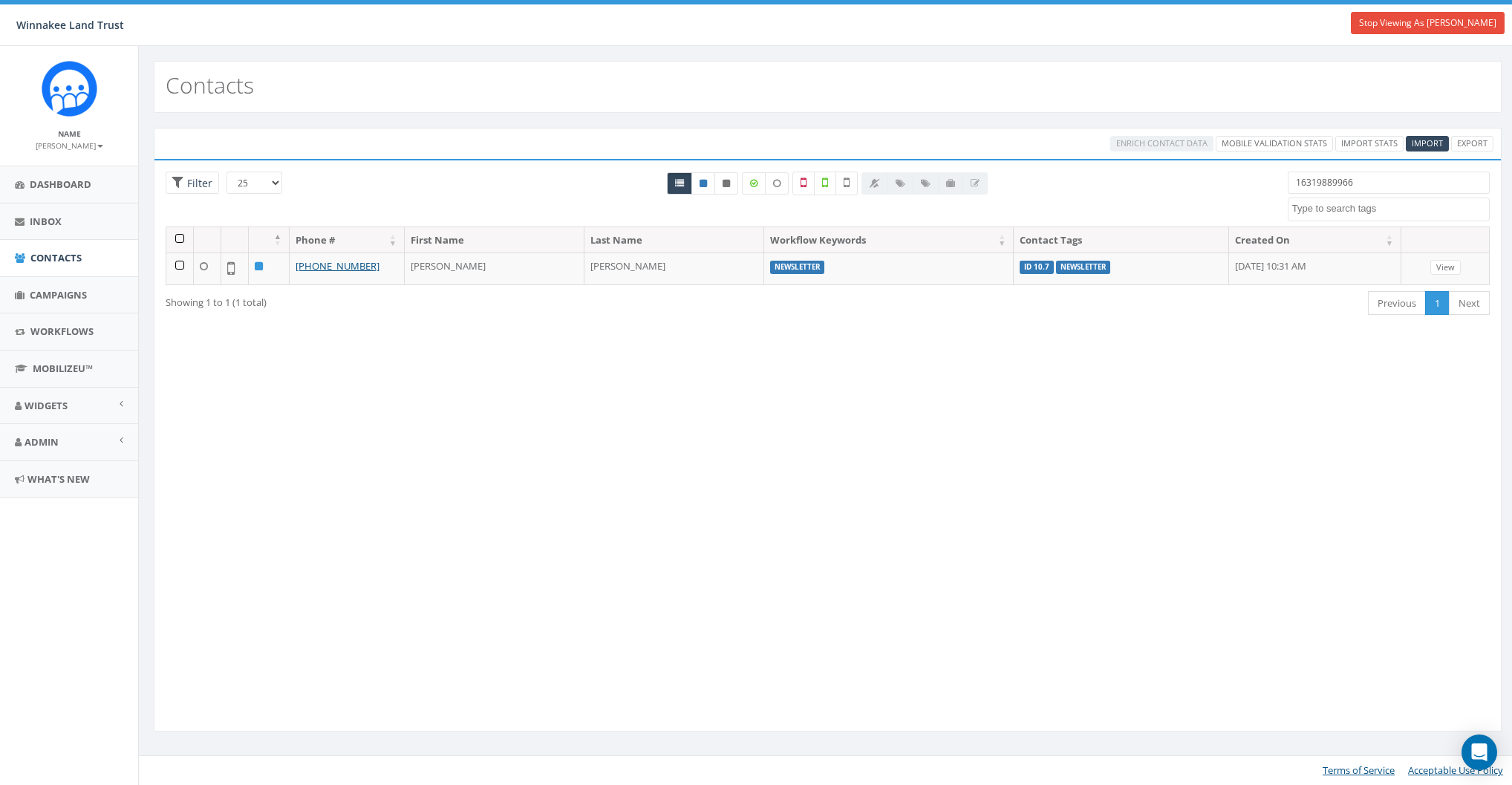
select select
click at [1425, 142] on span "Import" at bounding box center [1436, 143] width 31 height 11
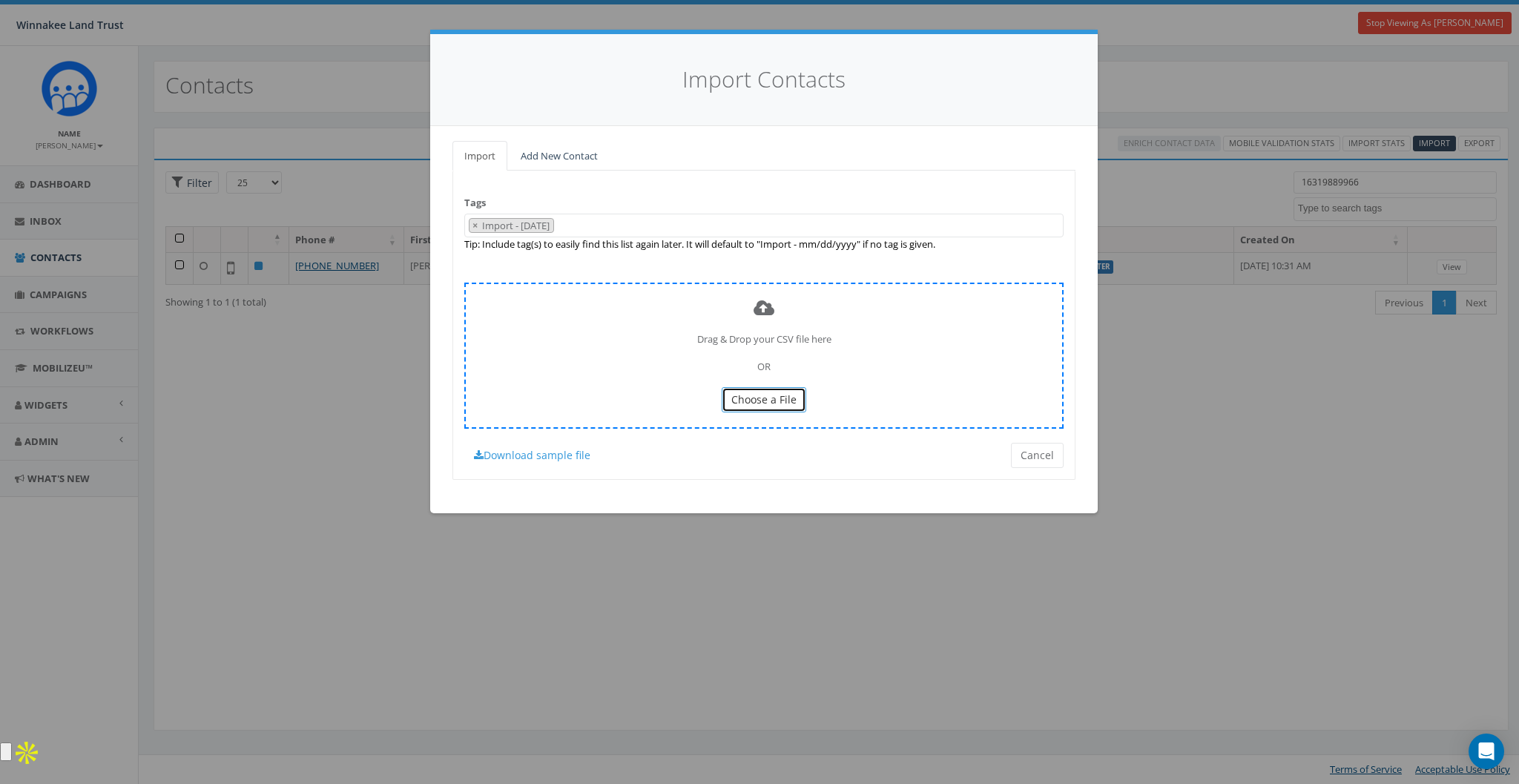
click at [766, 410] on button "Choose a File" at bounding box center [764, 400] width 85 height 25
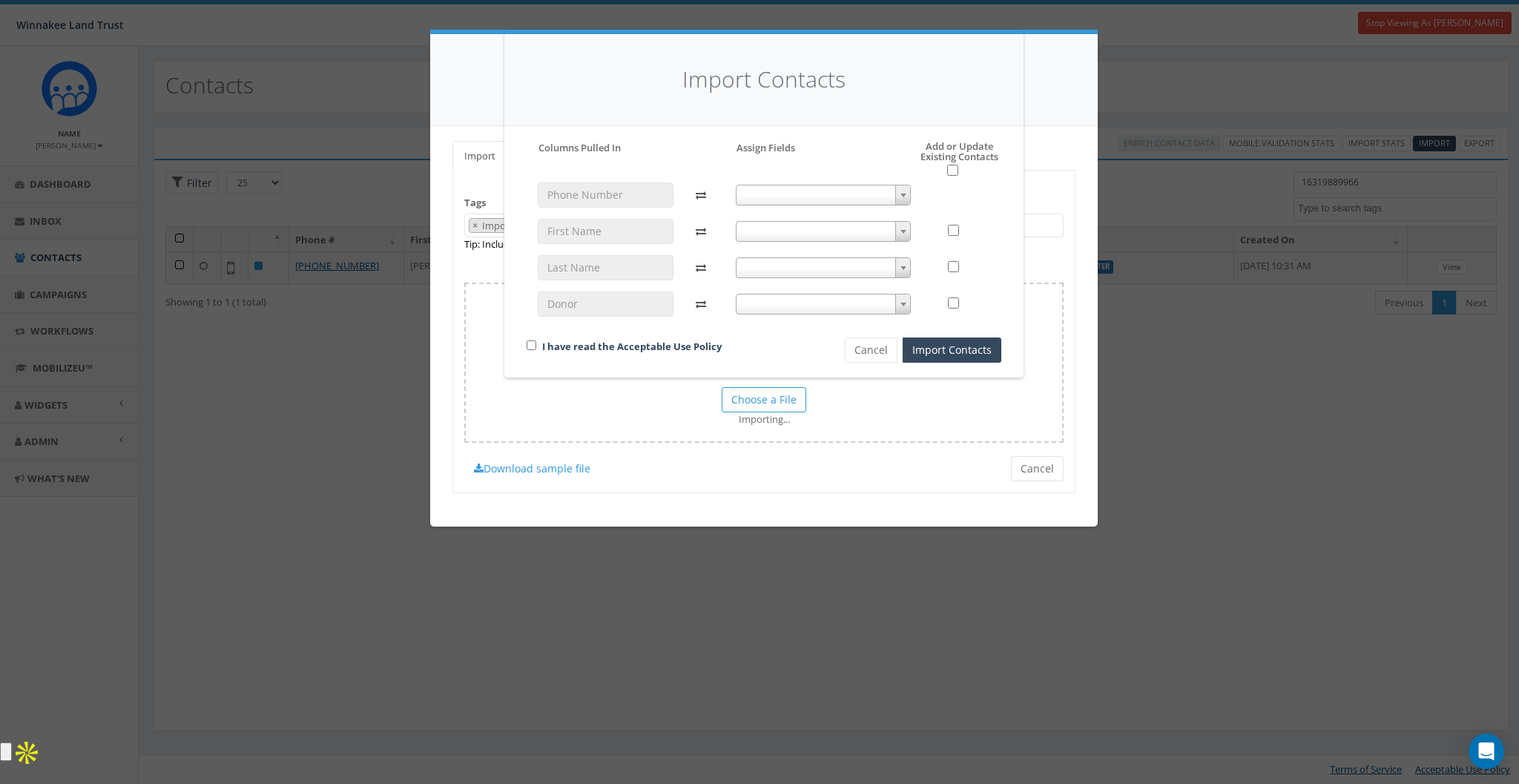
click at [760, 191] on span at bounding box center [824, 194] width 176 height 21
select select "phone_number"
click at [782, 232] on span at bounding box center [824, 231] width 176 height 21
select select "first_name"
click at [757, 275] on span at bounding box center [824, 267] width 176 height 21
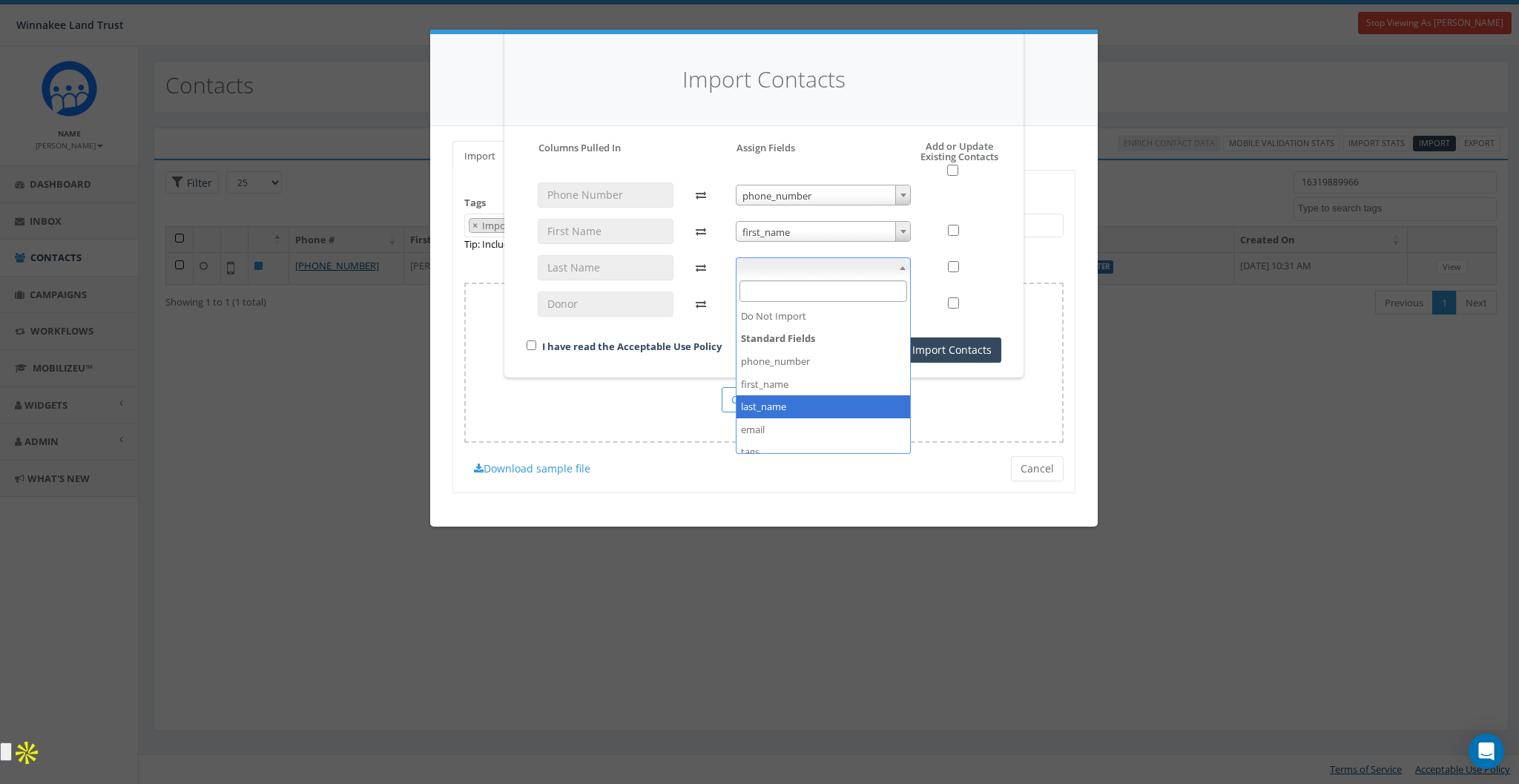
select select "last_name"
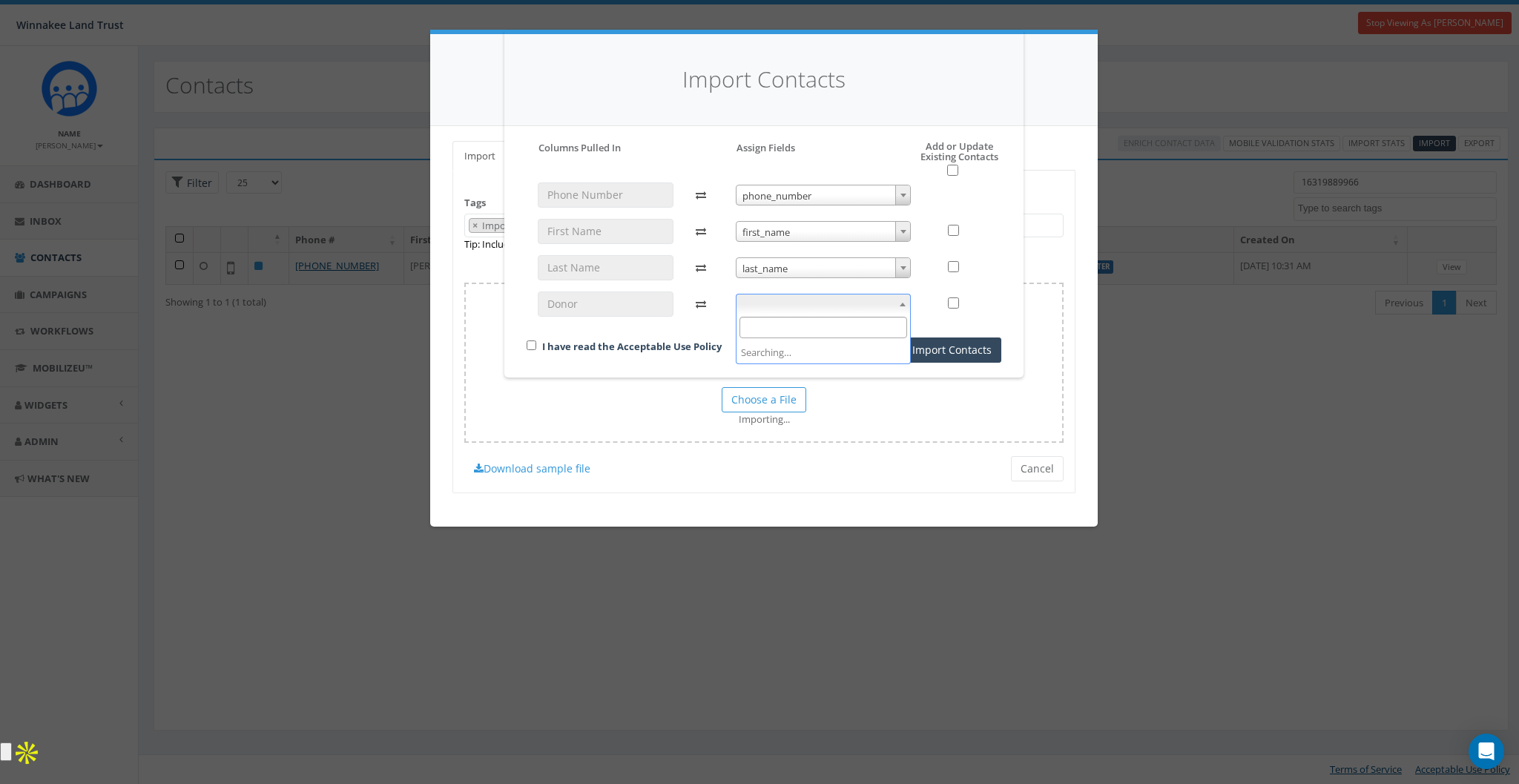
click at [776, 313] on span at bounding box center [824, 303] width 176 height 21
select select "donor_id"
click at [572, 350] on link "I have read the Acceptable Use Policy" at bounding box center [631, 346] width 180 height 13
click at [530, 341] on input "checkbox" at bounding box center [531, 345] width 9 height 9
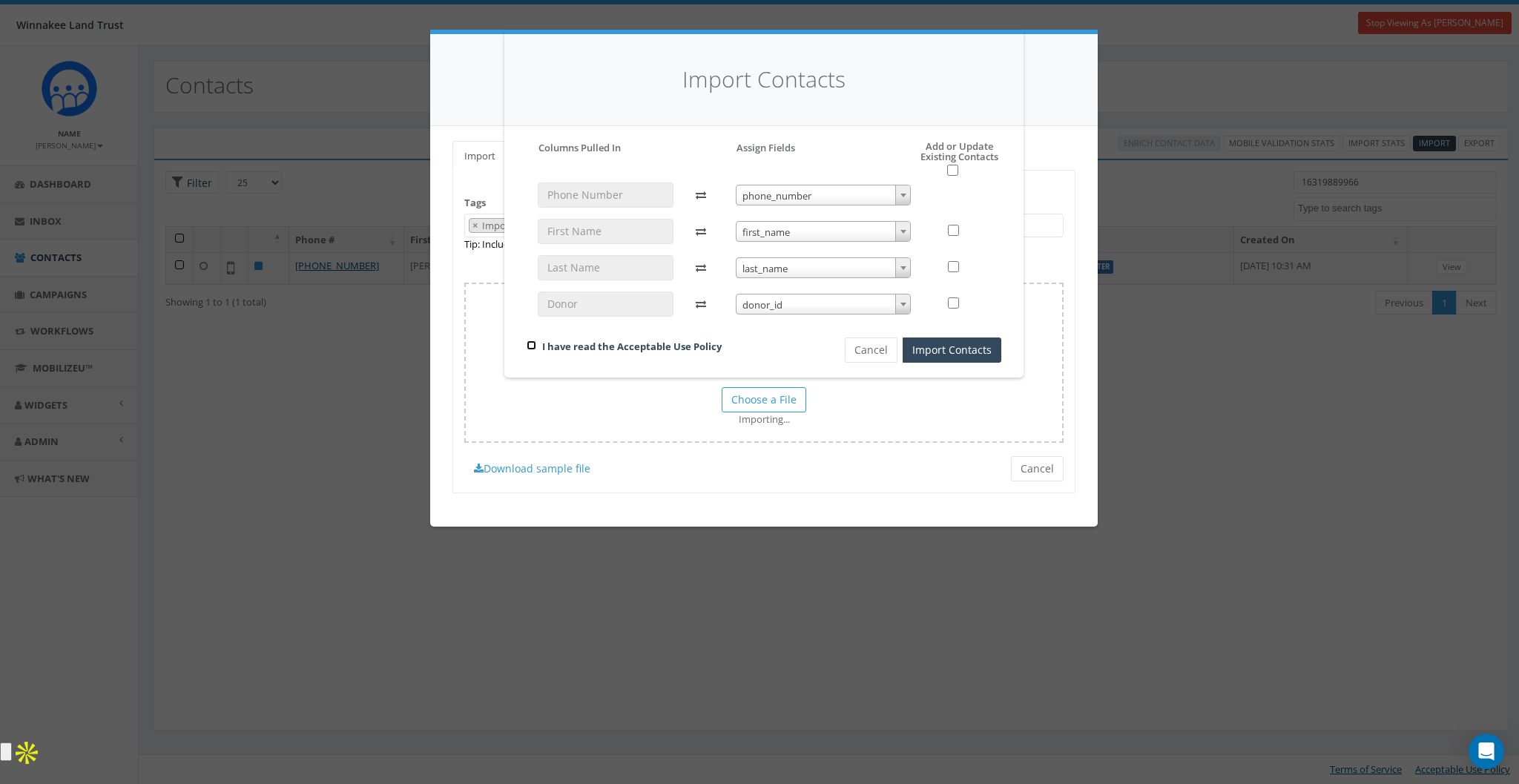
checkbox input "true"
click at [973, 348] on button "Import Contacts" at bounding box center [952, 350] width 99 height 25
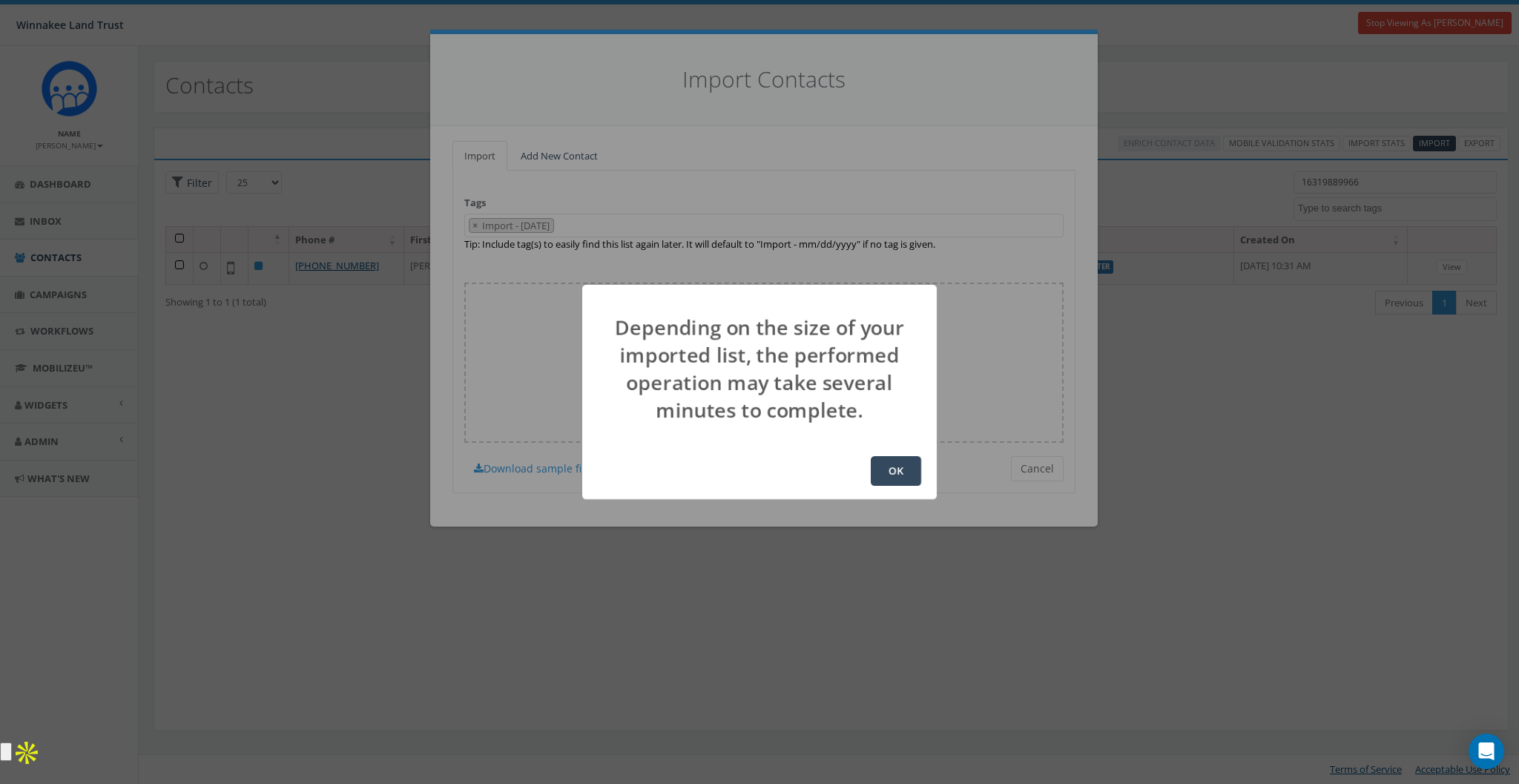
click at [890, 464] on button "OK" at bounding box center [895, 471] width 50 height 29
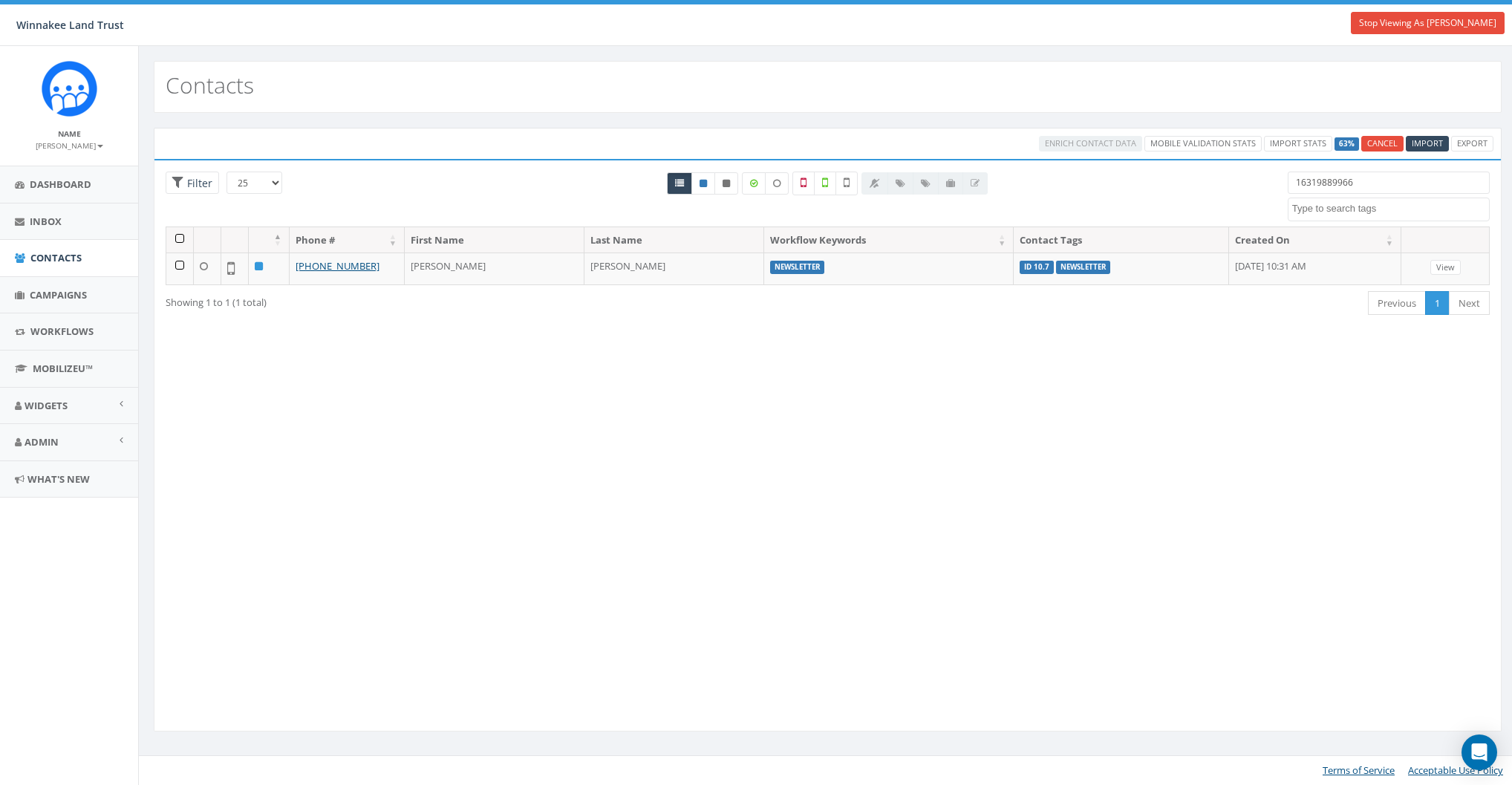
select select
click at [1441, 141] on span "Import" at bounding box center [1436, 143] width 31 height 11
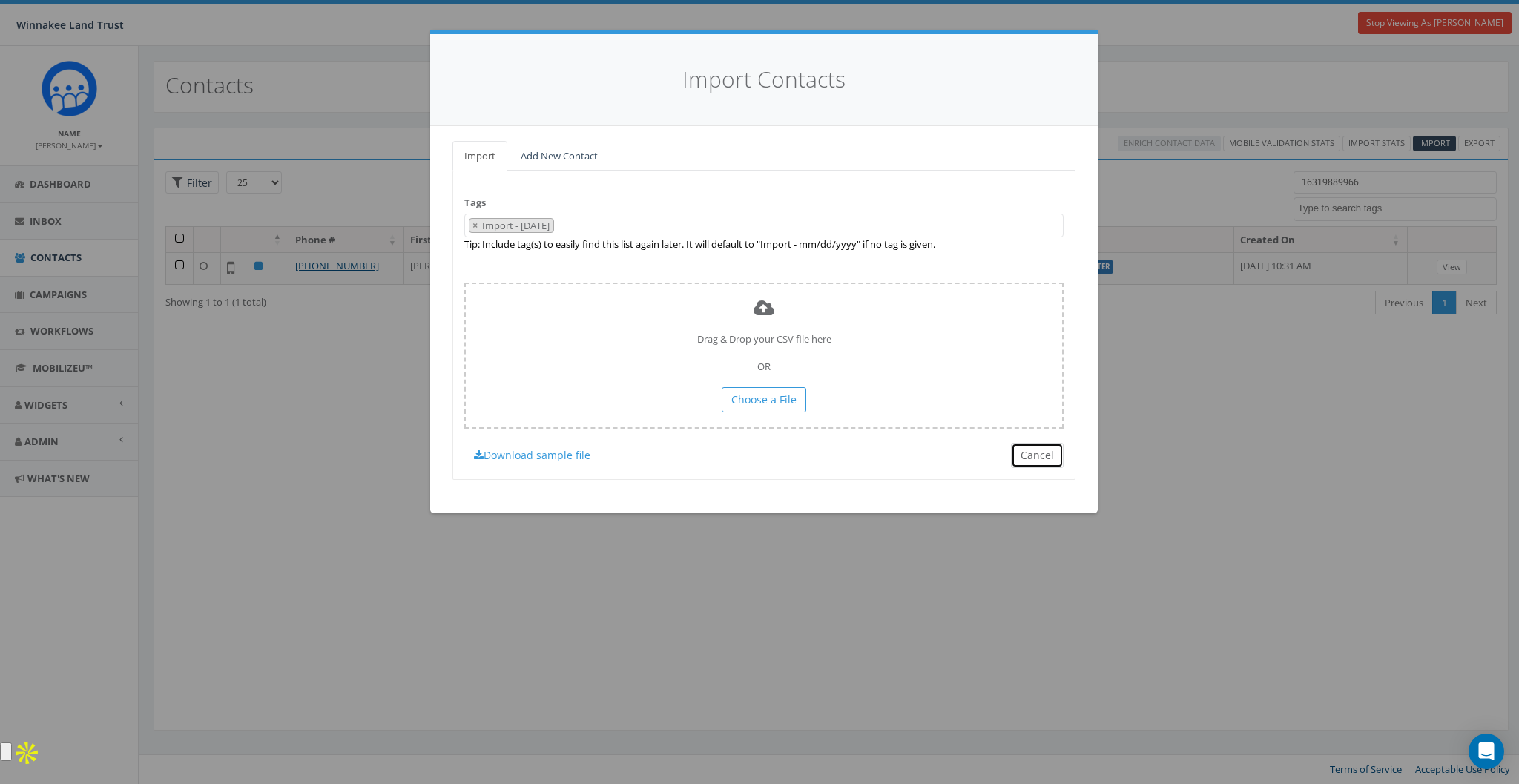
click at [1037, 460] on button "Cancel" at bounding box center [1037, 455] width 52 height 25
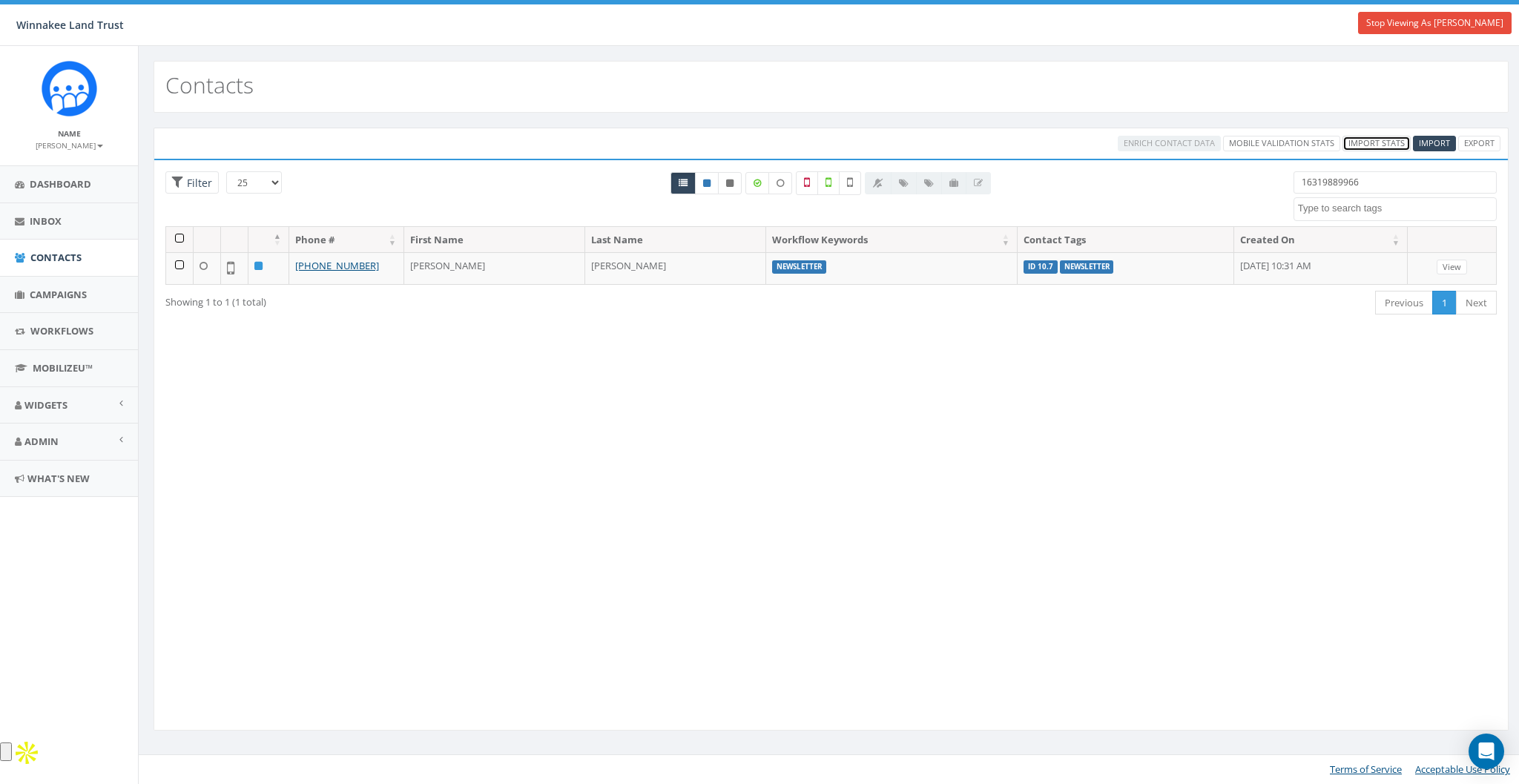
click at [1381, 137] on link "Import Stats" at bounding box center [1376, 144] width 68 height 15
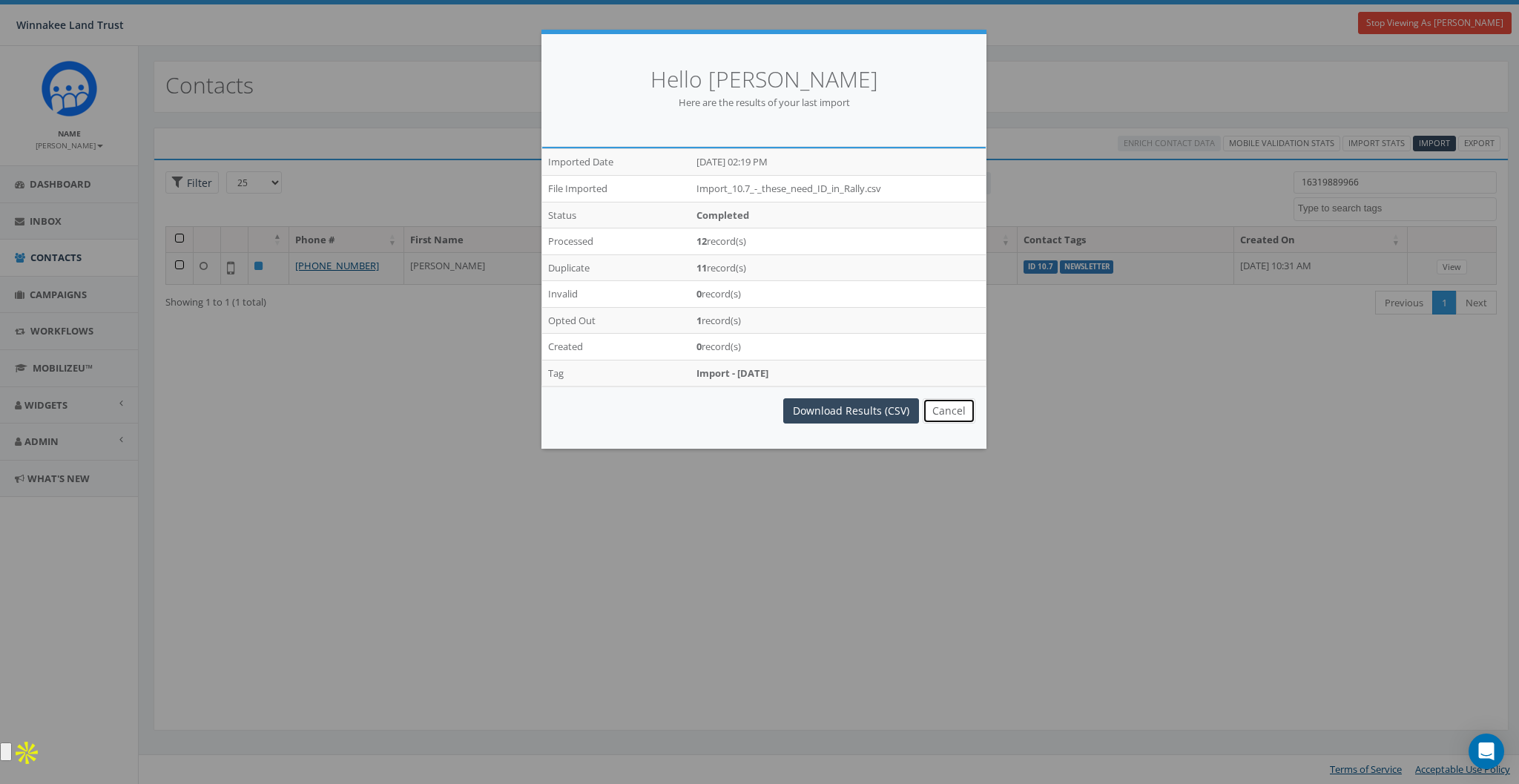
click at [956, 408] on button "Cancel" at bounding box center [949, 411] width 52 height 25
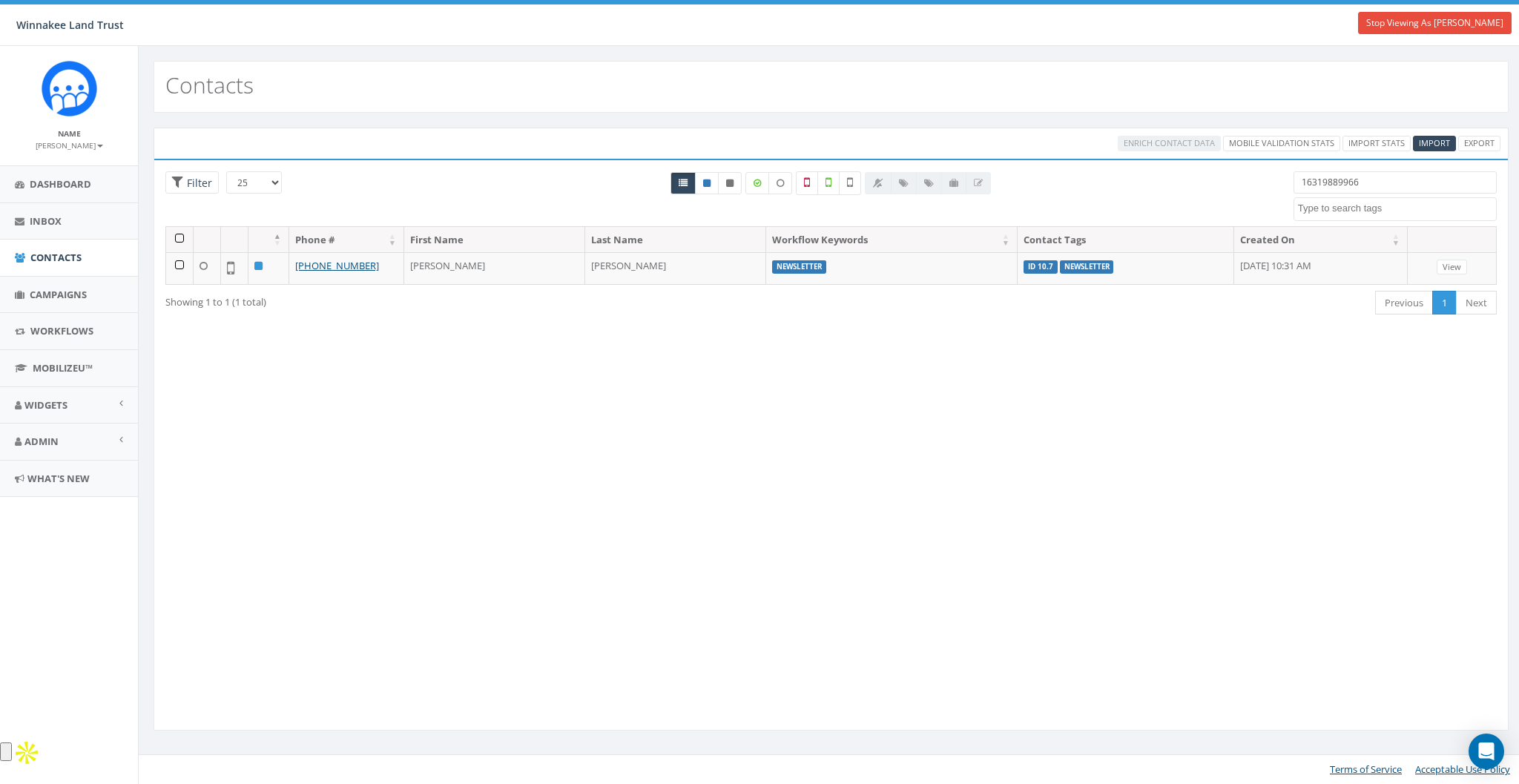
drag, startPoint x: 766, startPoint y: 414, endPoint x: 354, endPoint y: 90, distance: 524.1
click at [765, 413] on div "Loading the filters, please wait!! Phone Number is is not First Name is is not …" at bounding box center [831, 445] width 1355 height 573
select select
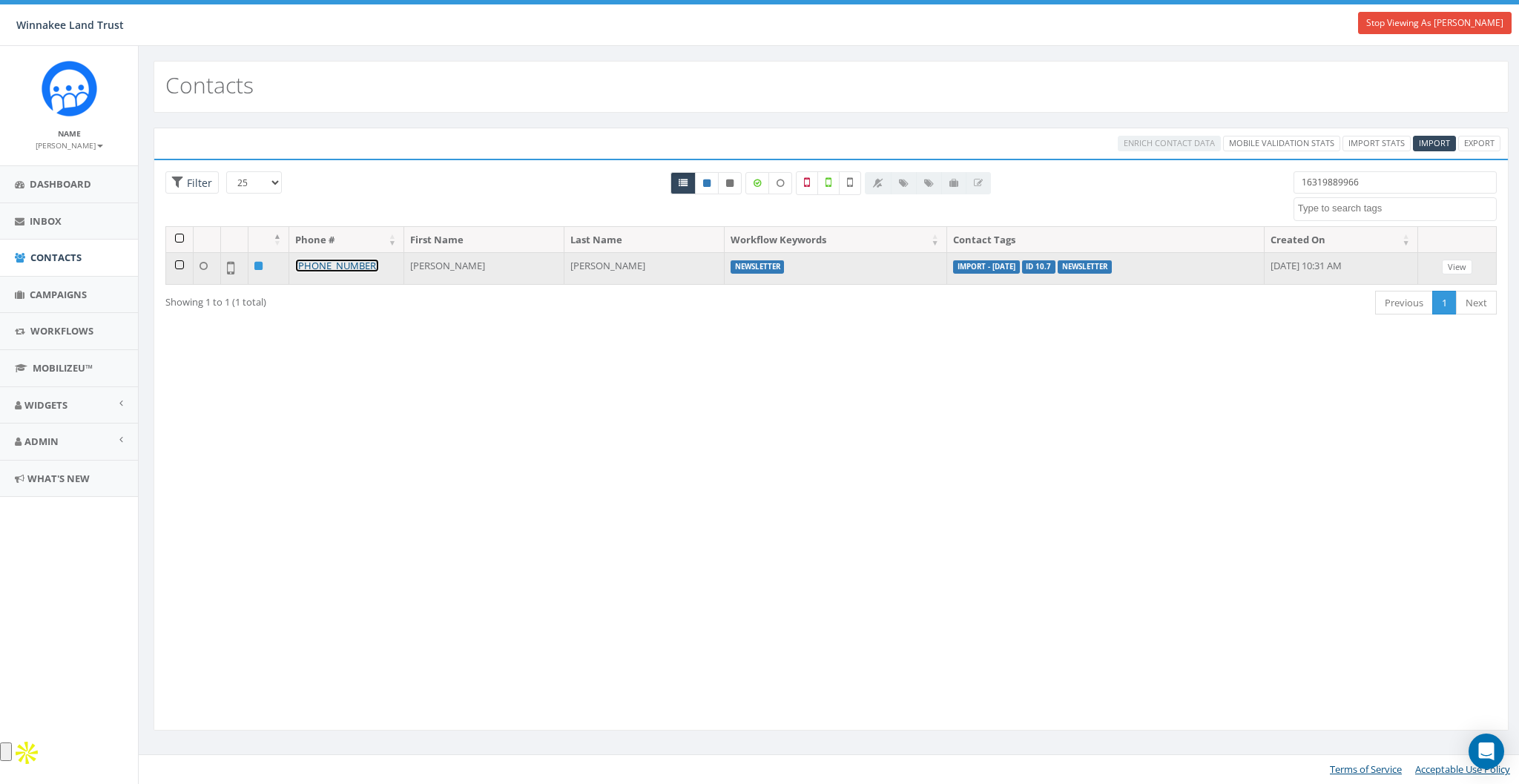
click at [344, 261] on link "[PHONE_NUMBER]" at bounding box center [337, 265] width 84 height 13
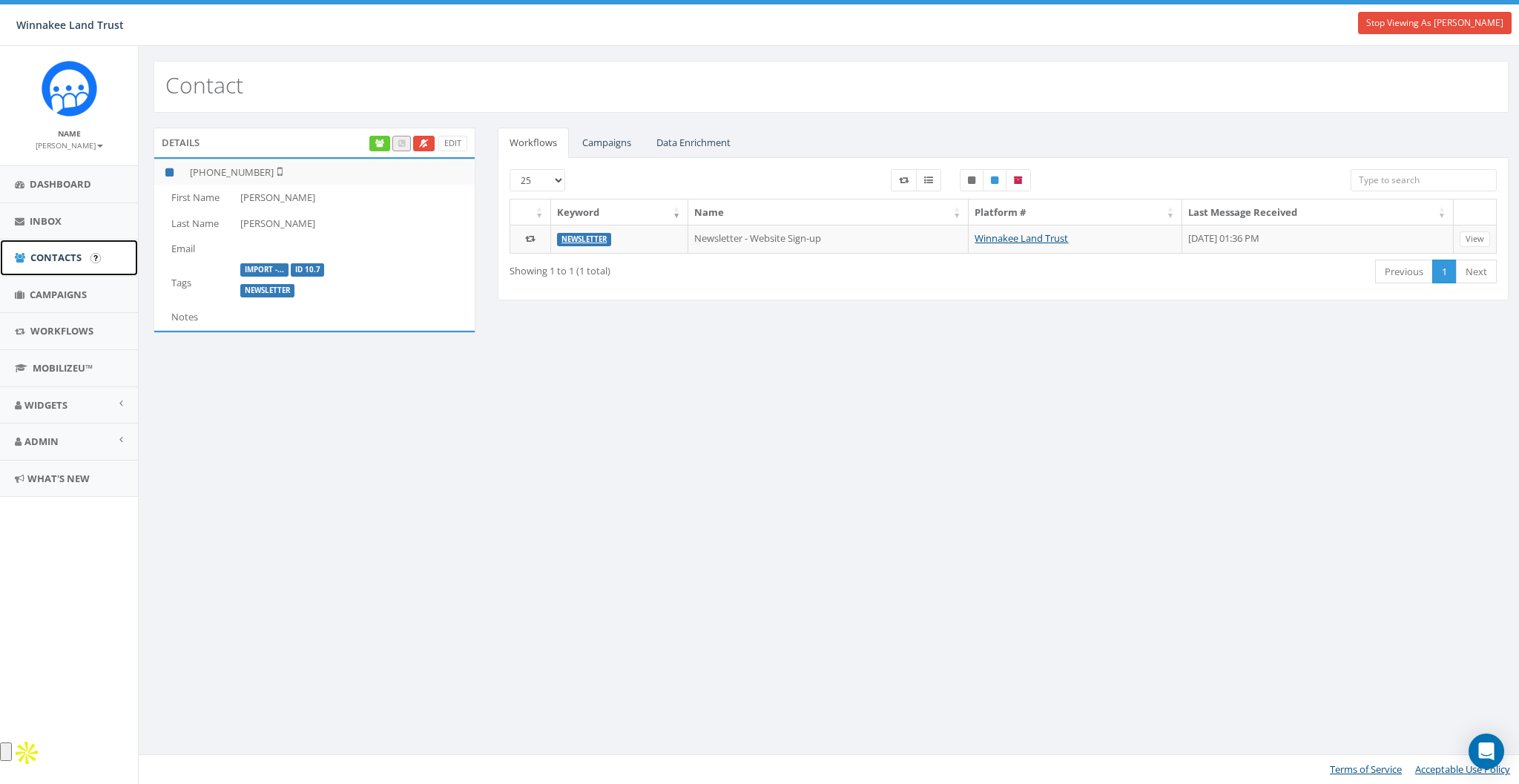
click at [49, 254] on span "Contacts" at bounding box center [56, 257] width 51 height 13
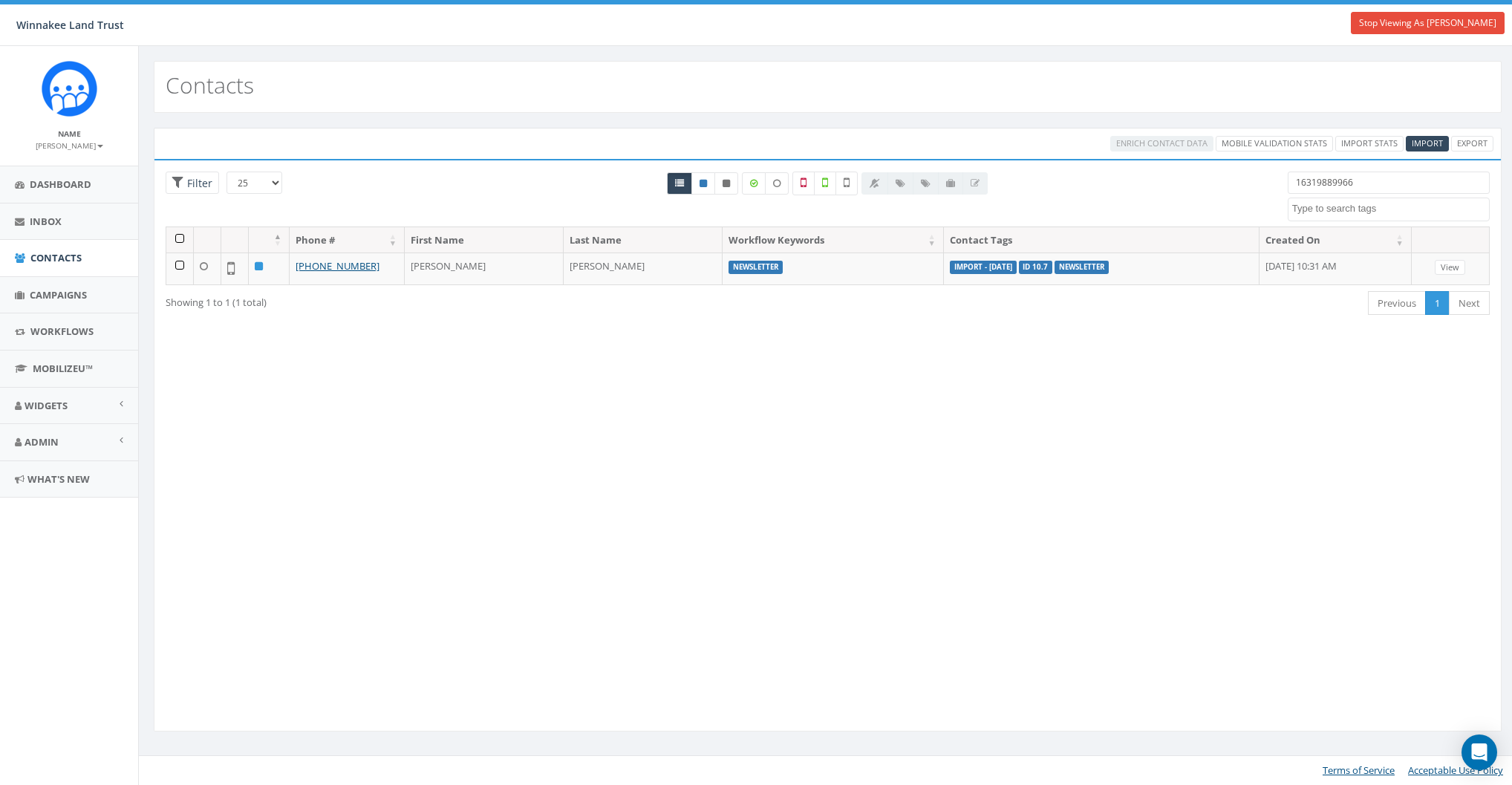
select select
click at [1428, 142] on span "Import" at bounding box center [1436, 143] width 31 height 11
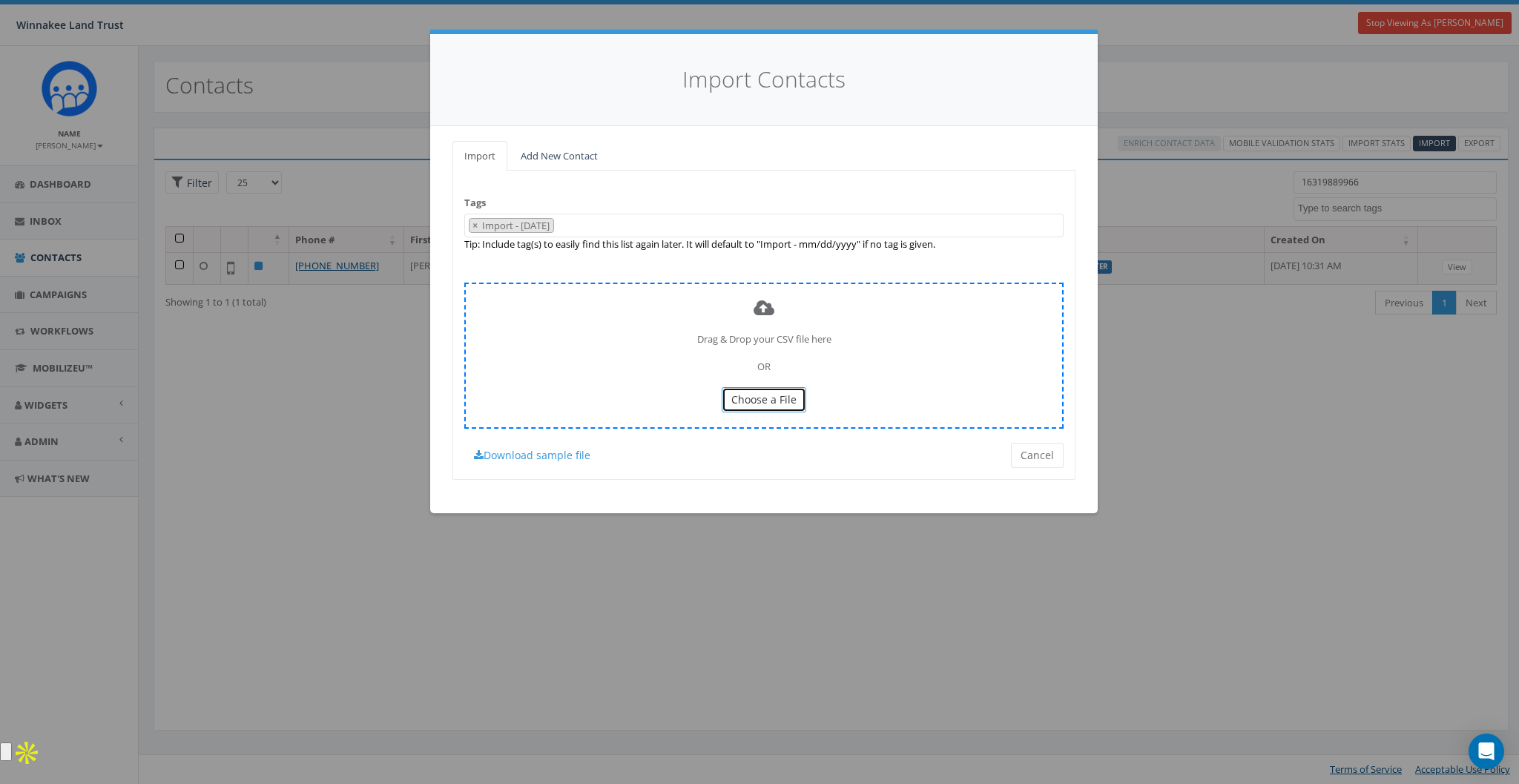
click at [779, 395] on span "Choose a File" at bounding box center [763, 399] width 66 height 14
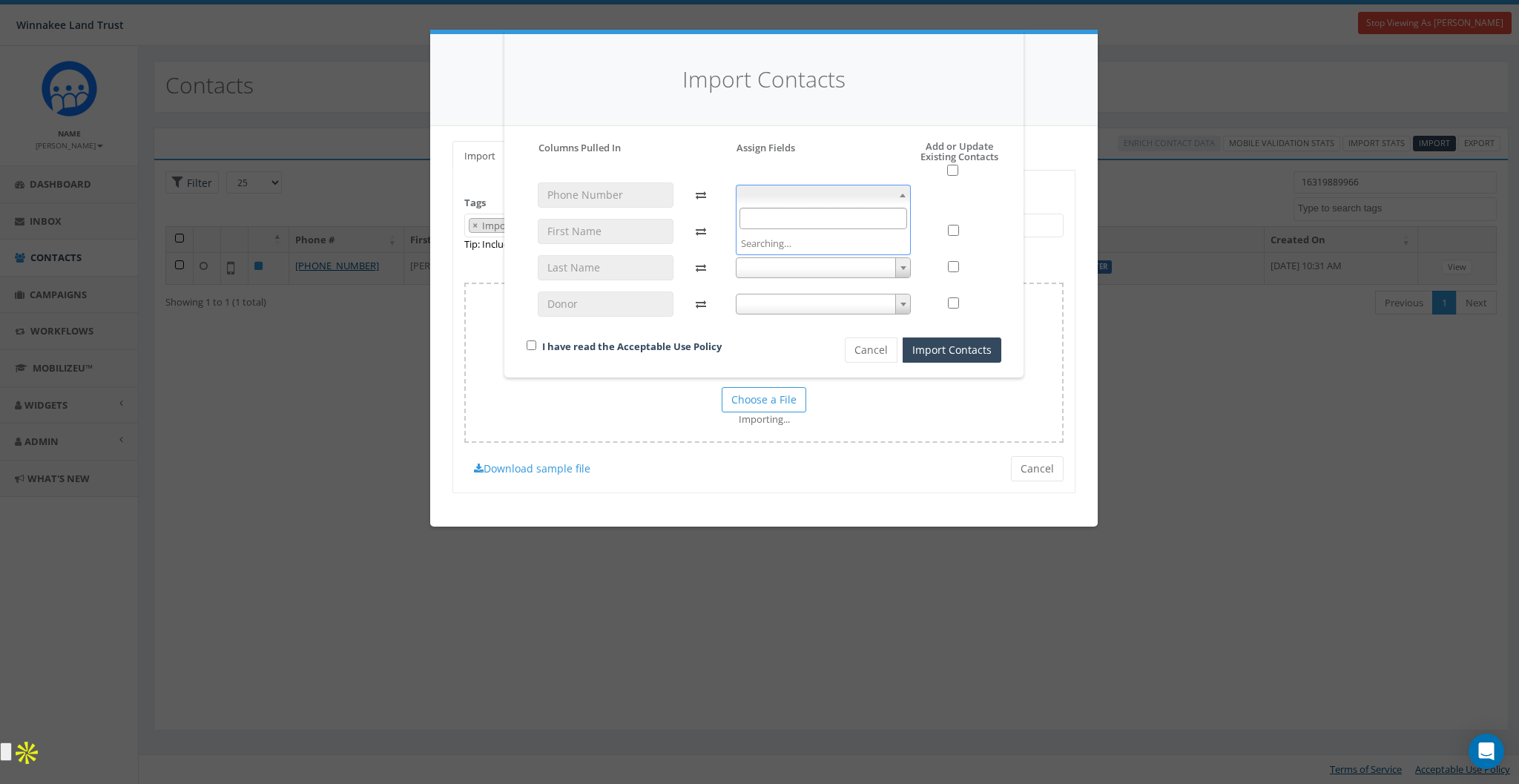
click at [768, 190] on span at bounding box center [824, 194] width 176 height 21
select select "phone_number"
click at [776, 235] on span at bounding box center [824, 231] width 176 height 21
select select "first_name"
click at [772, 255] on div "phone_number phone_number first_name first_name" at bounding box center [824, 255] width 198 height 147
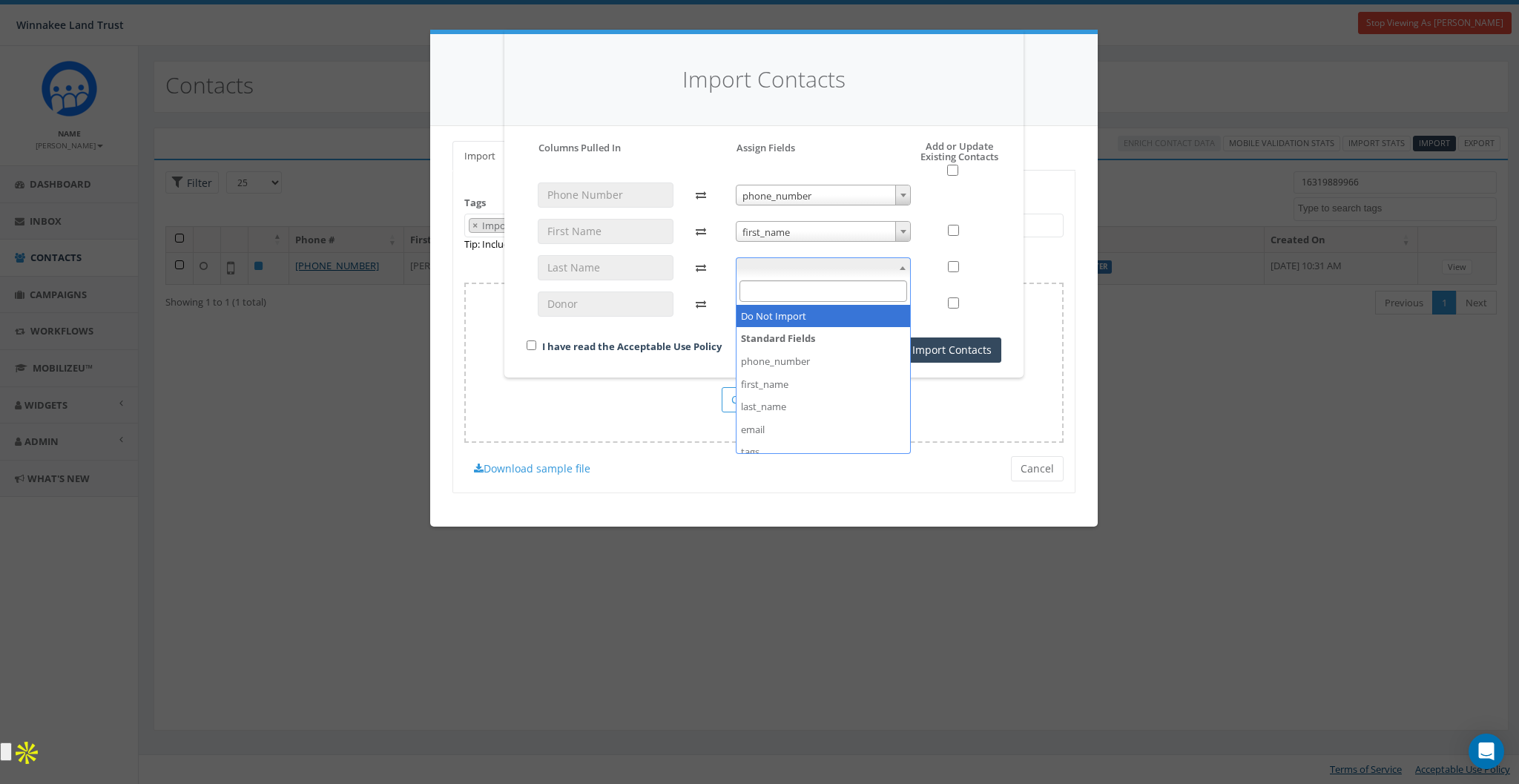
click at [775, 269] on span at bounding box center [824, 267] width 176 height 21
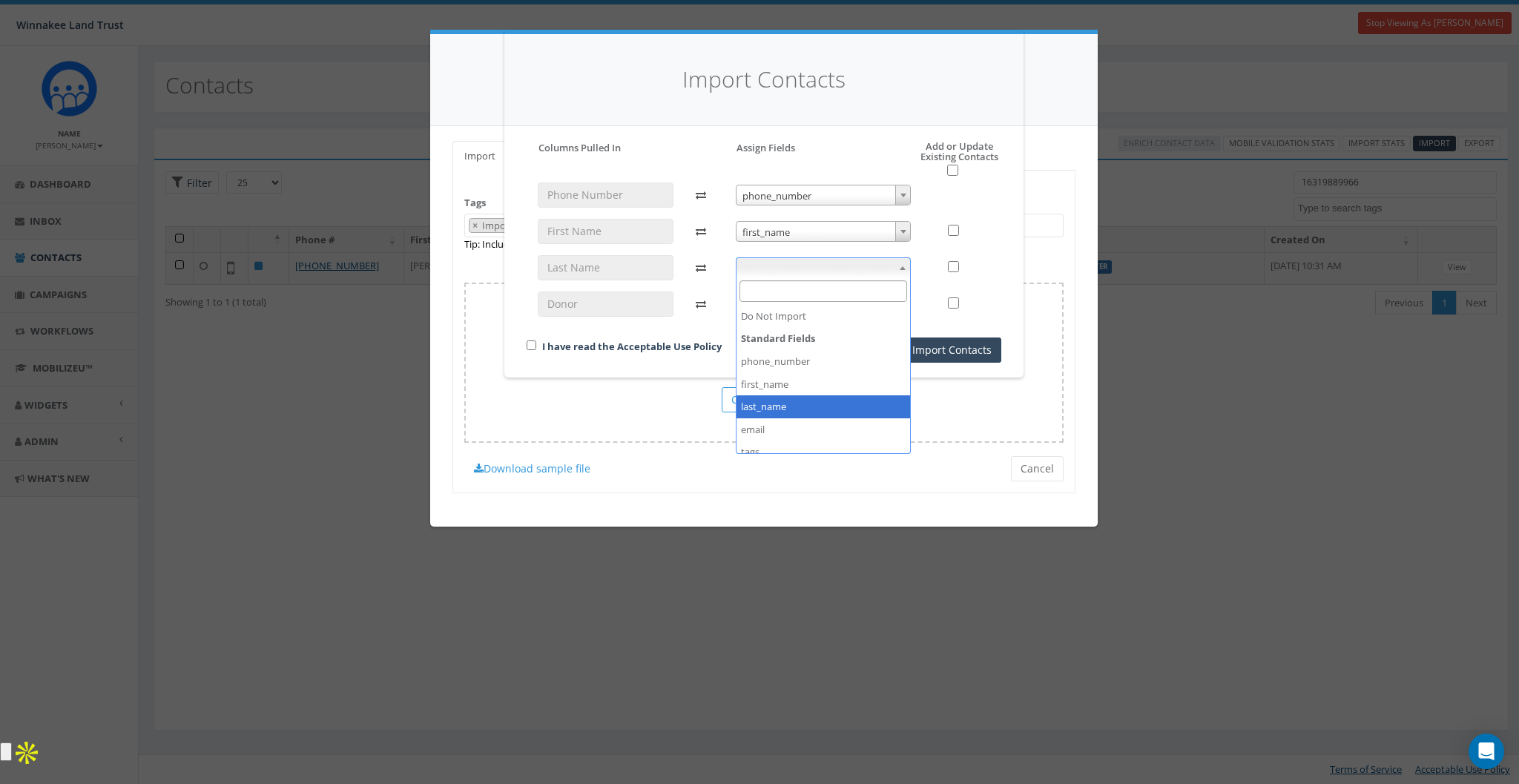
select select "last_name"
click at [779, 306] on span at bounding box center [824, 303] width 176 height 21
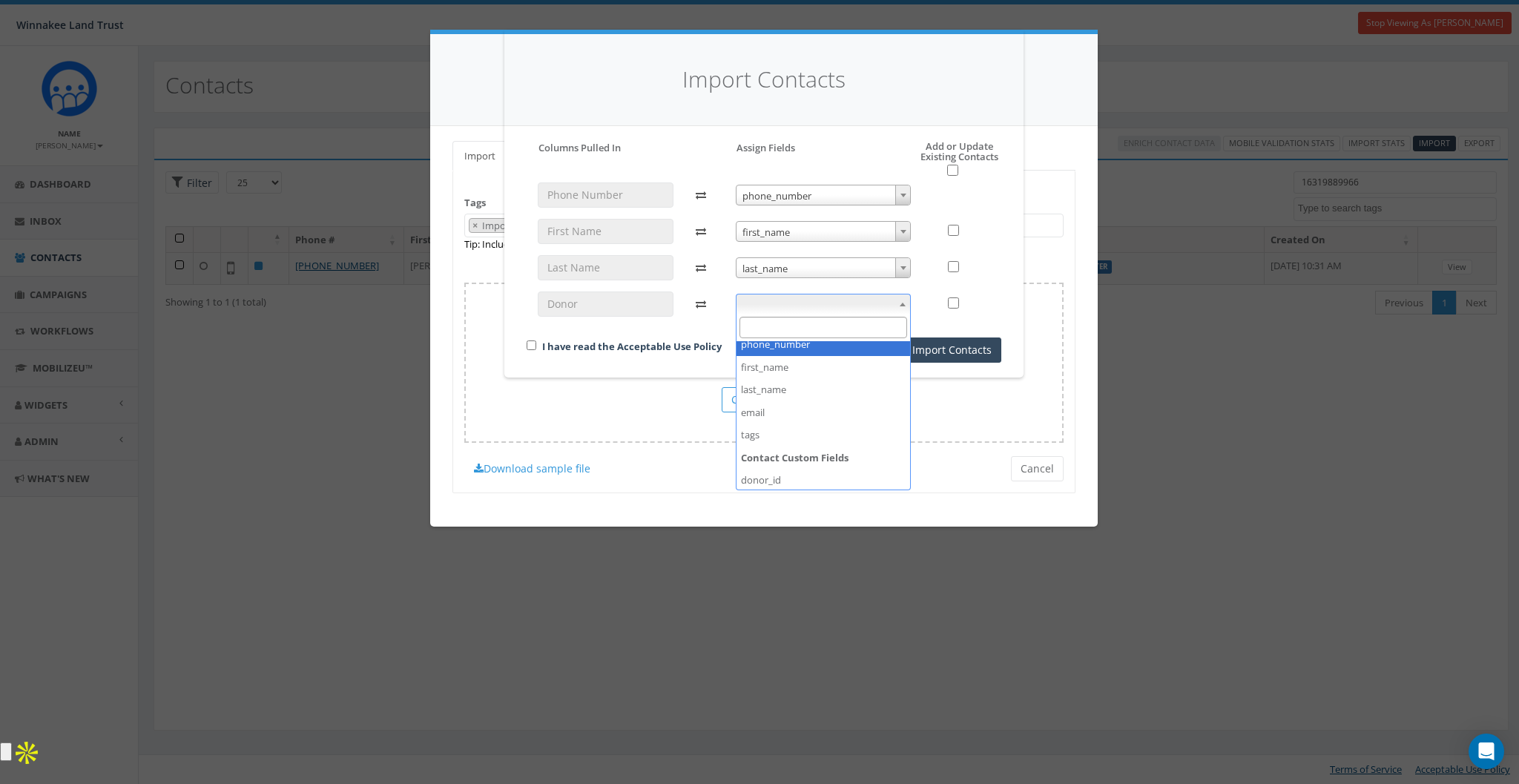
scroll to position [65, 0]
select select "donor_id"
click at [956, 306] on input "checkbox" at bounding box center [953, 302] width 11 height 11
checkbox input "true"
click at [527, 344] on input "checkbox" at bounding box center [531, 345] width 9 height 9
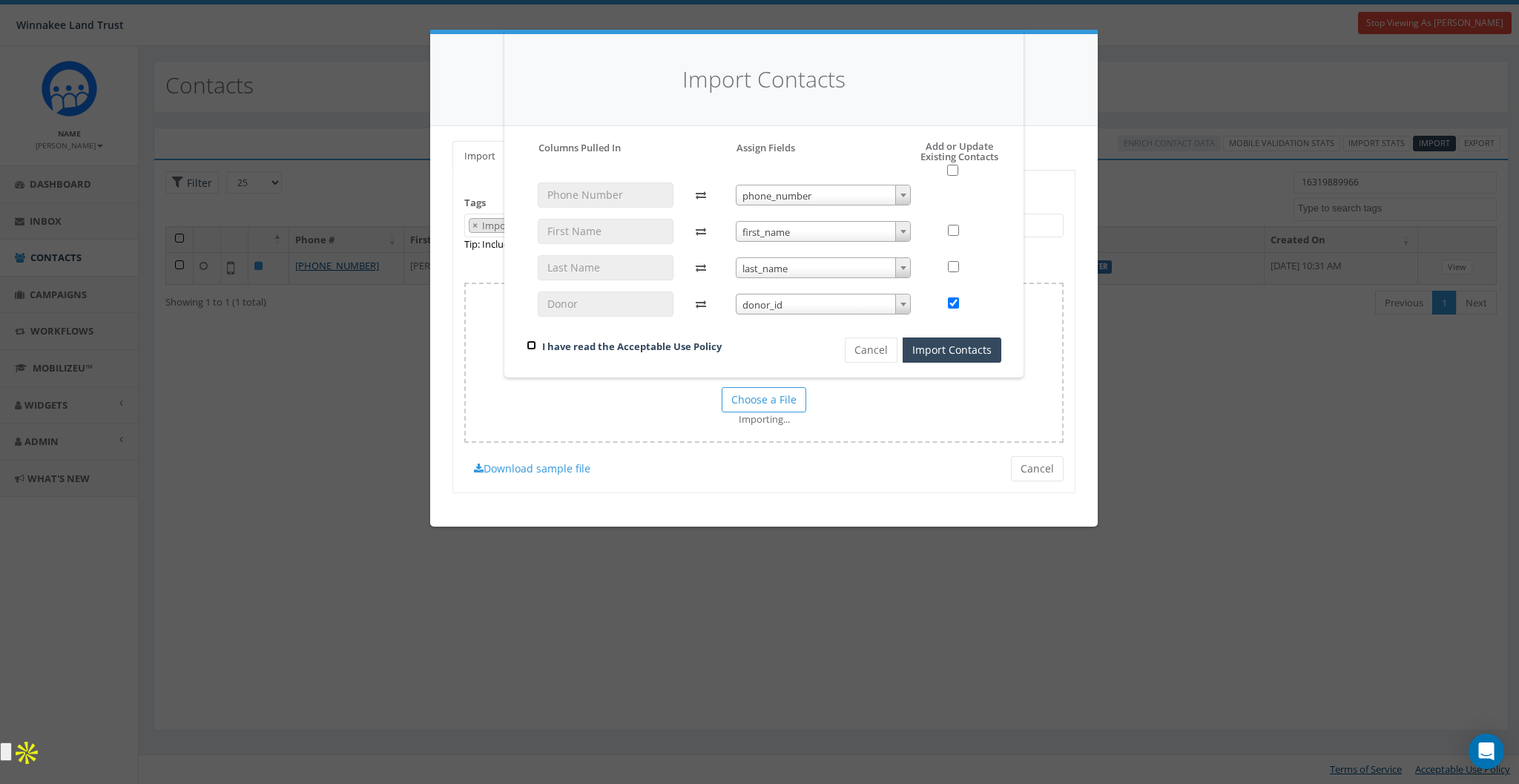
checkbox input "true"
click at [954, 173] on input "checkbox" at bounding box center [952, 170] width 11 height 11
checkbox input "true"
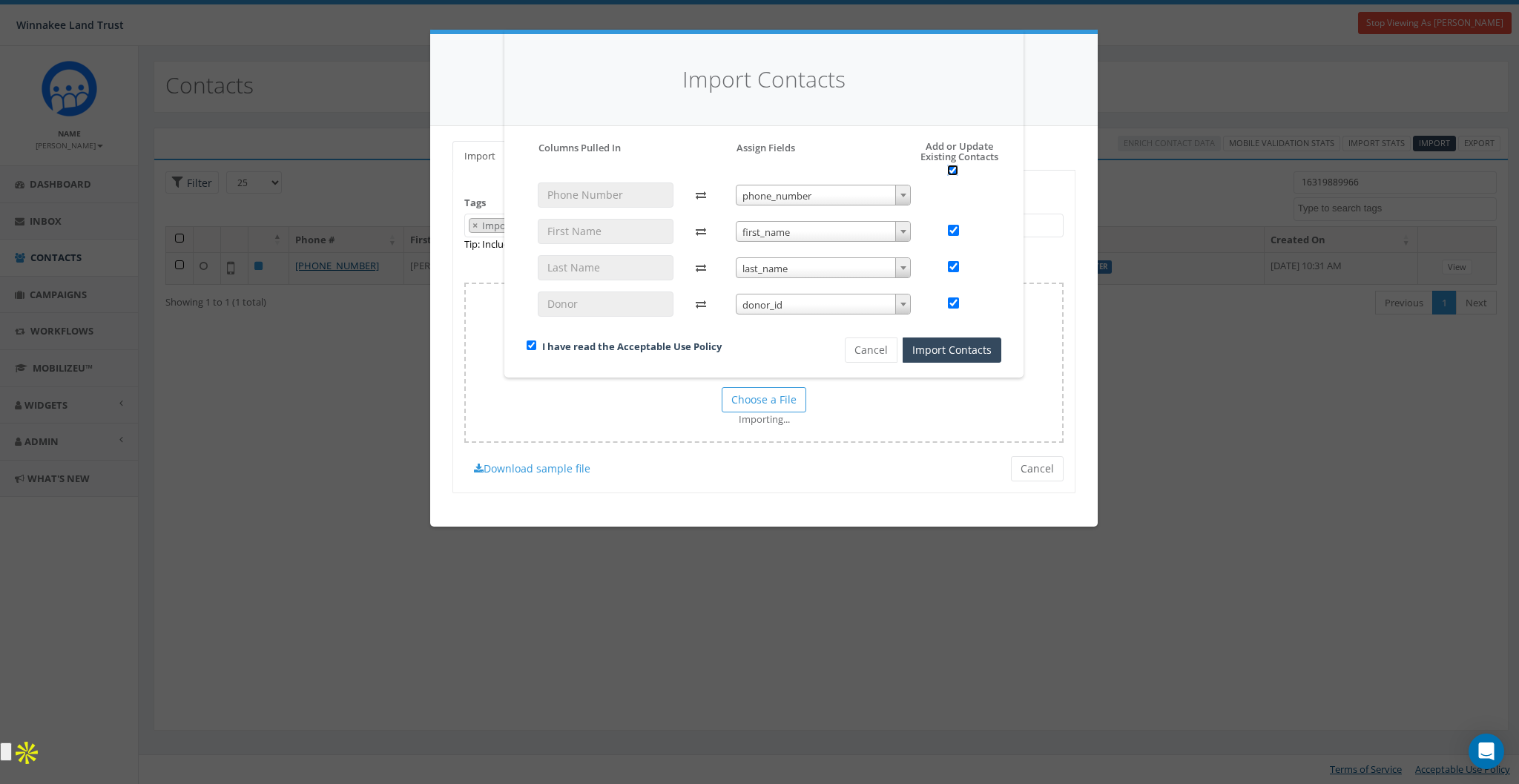
click at [954, 173] on input "checkbox" at bounding box center [952, 170] width 11 height 11
checkbox input "false"
click at [948, 300] on input "checkbox" at bounding box center [953, 302] width 11 height 11
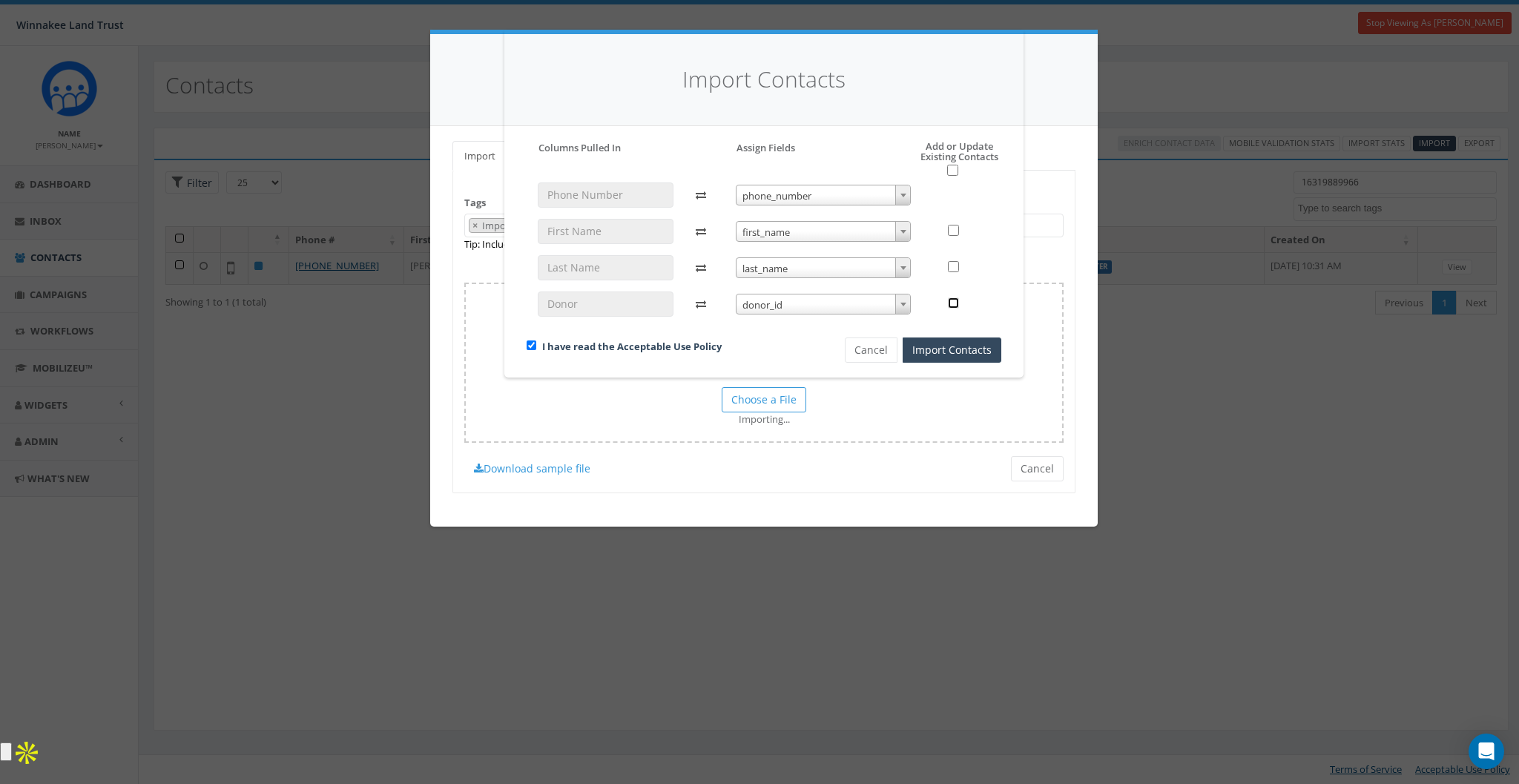
checkbox input "true"
click at [948, 346] on button "Import Contacts" at bounding box center [952, 350] width 99 height 25
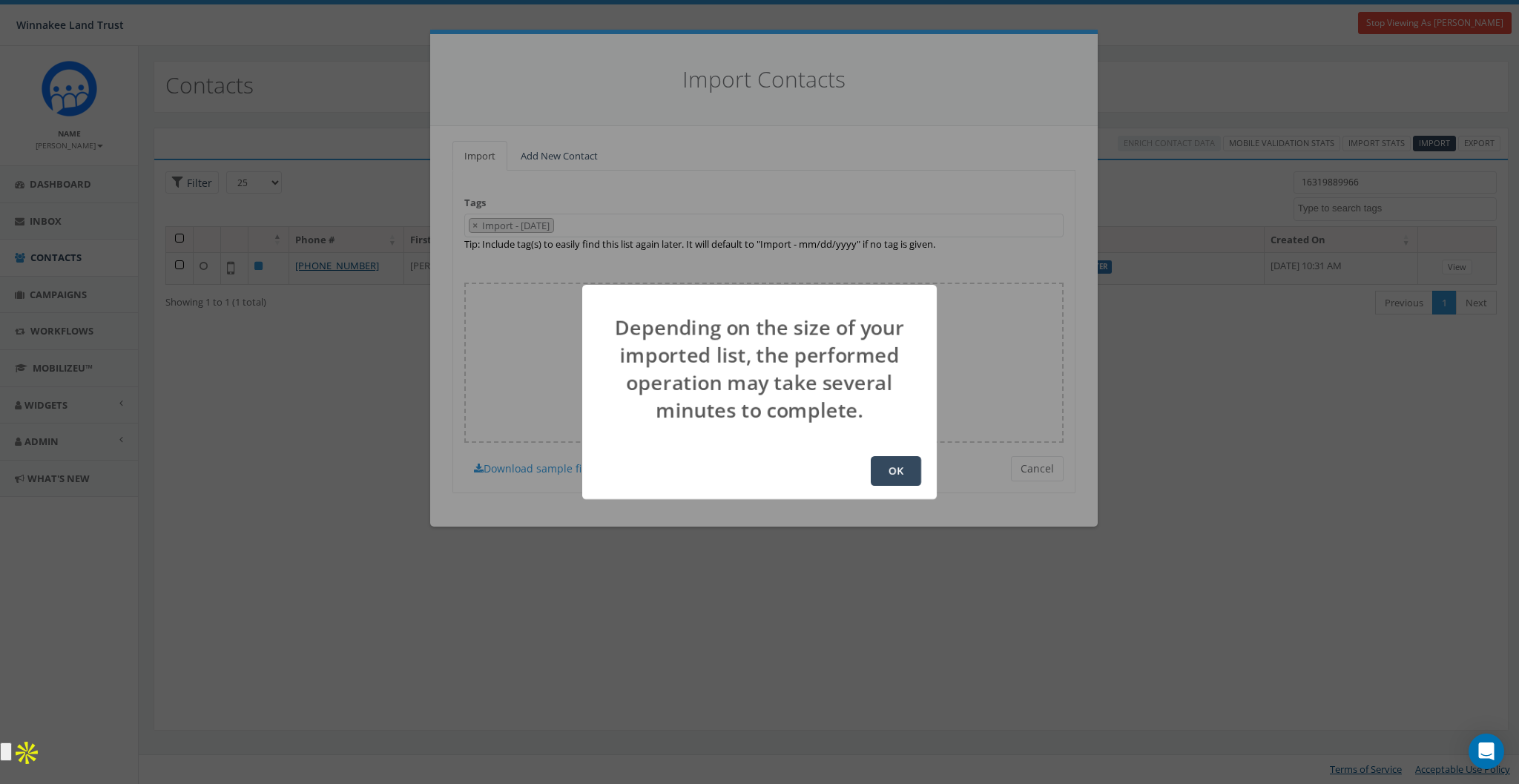
click at [878, 475] on button "OK" at bounding box center [895, 471] width 50 height 29
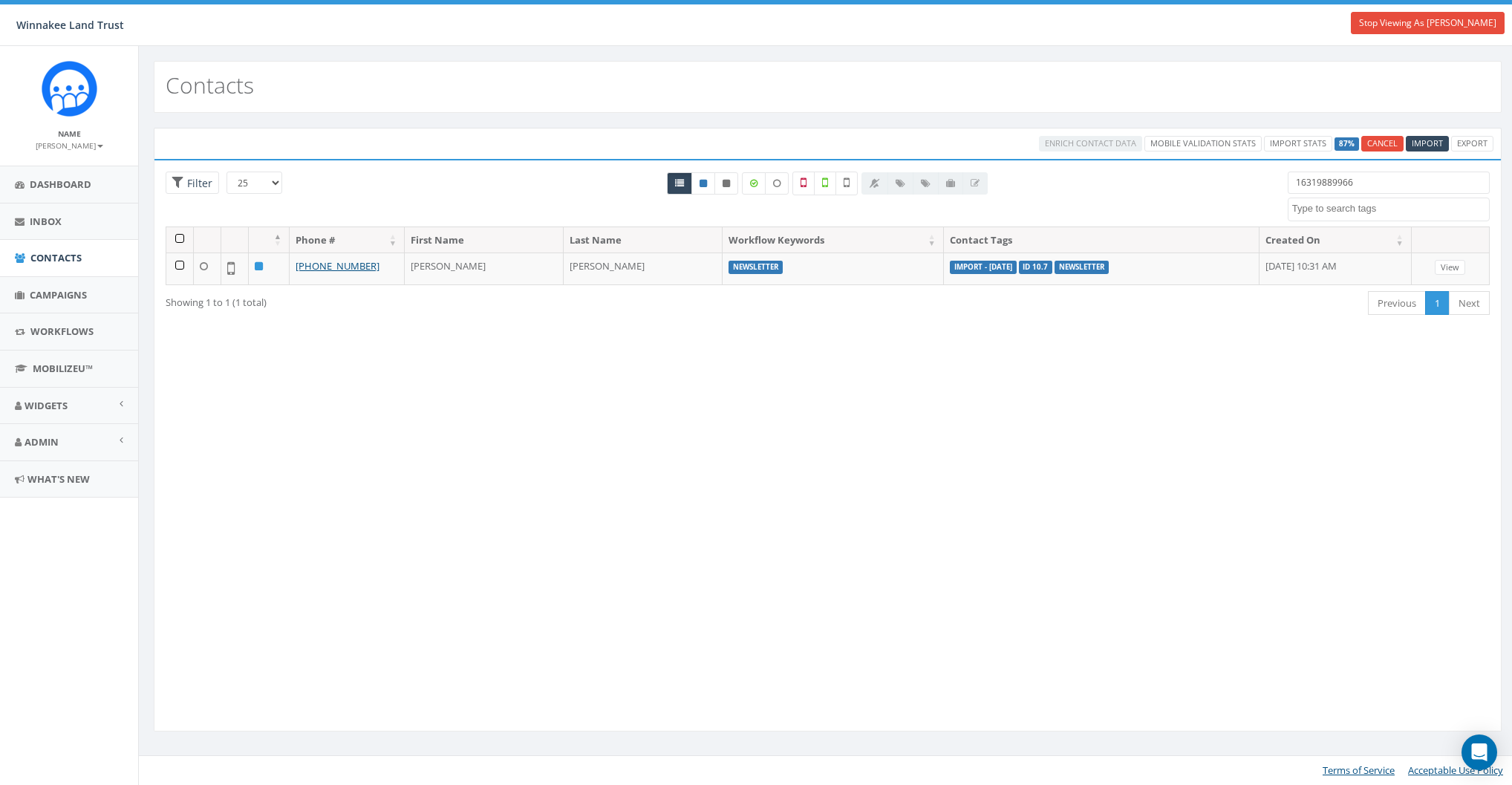
select select
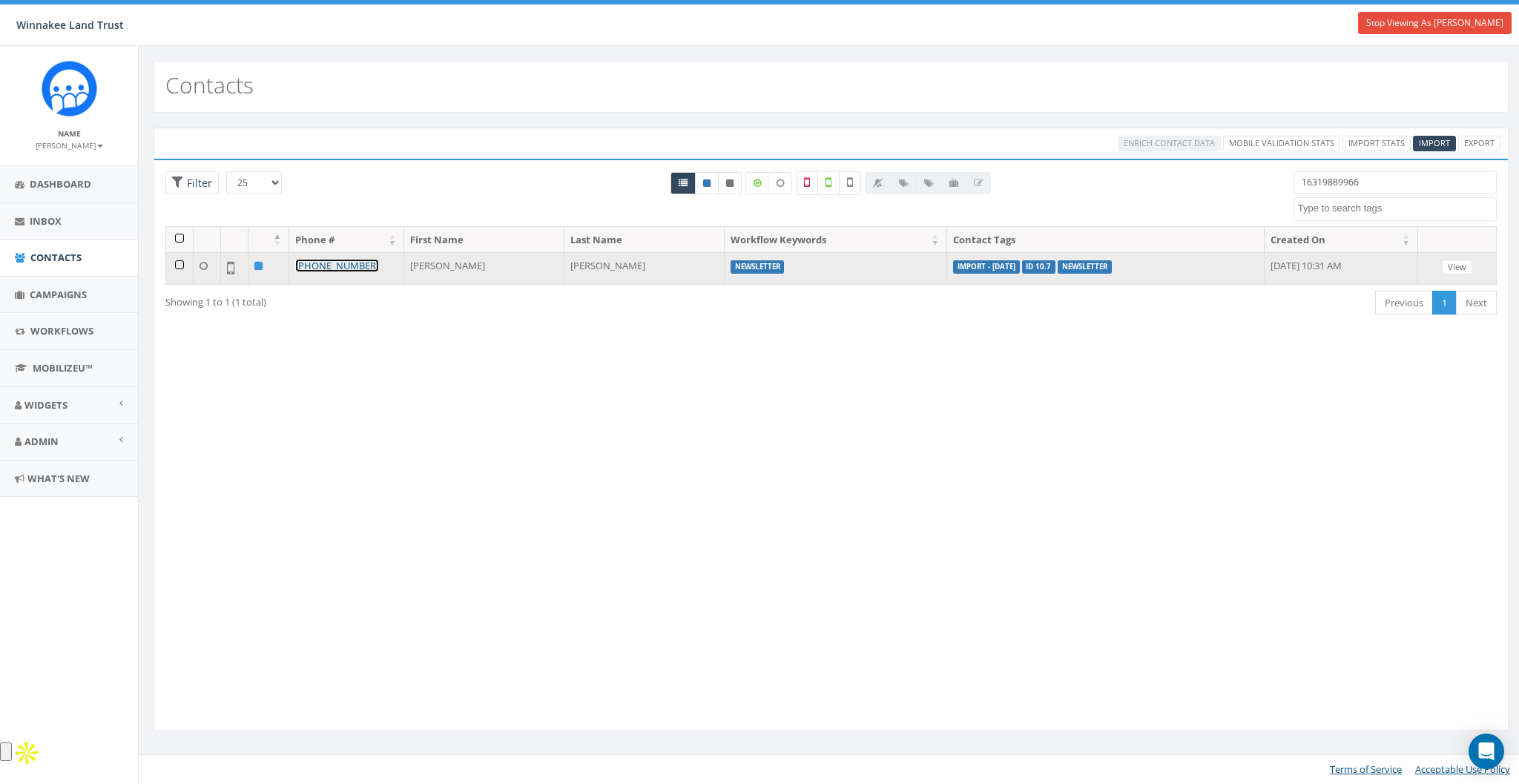
click at [358, 261] on link "[PHONE_NUMBER]" at bounding box center [337, 265] width 84 height 13
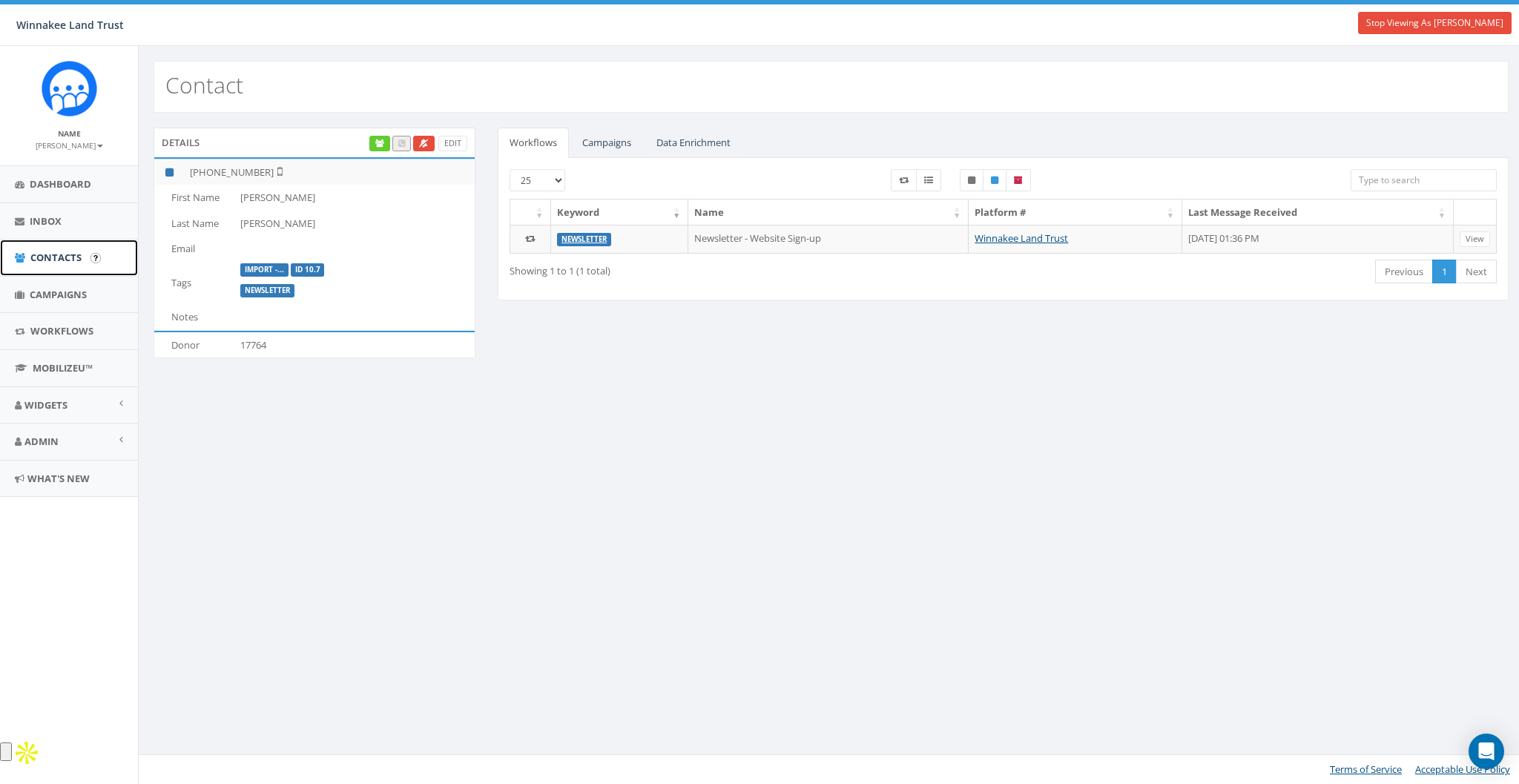
click at [68, 266] on link "Contacts" at bounding box center [69, 257] width 138 height 36
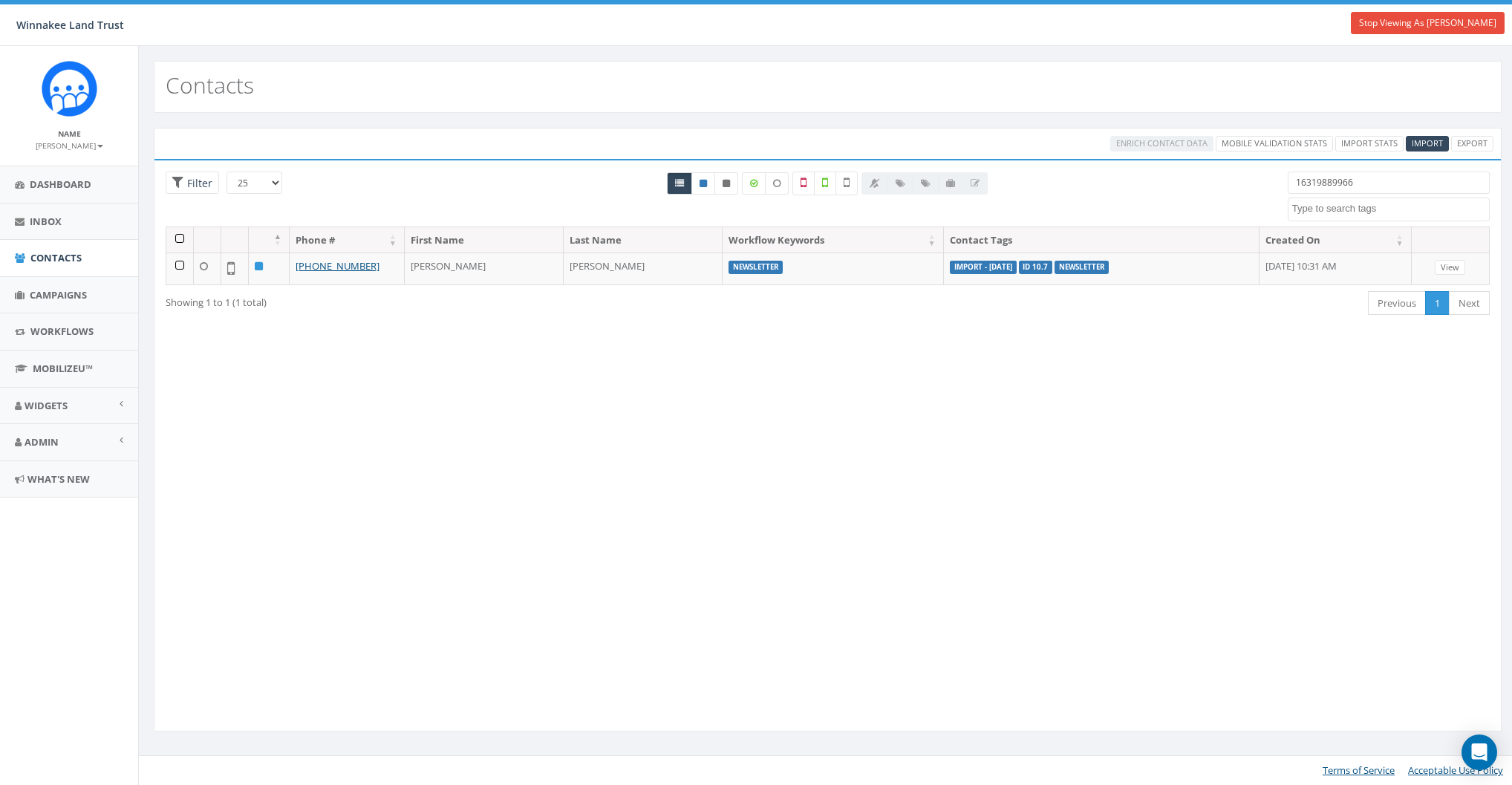
select select
click at [1360, 143] on link "Import Stats" at bounding box center [1378, 144] width 68 height 15
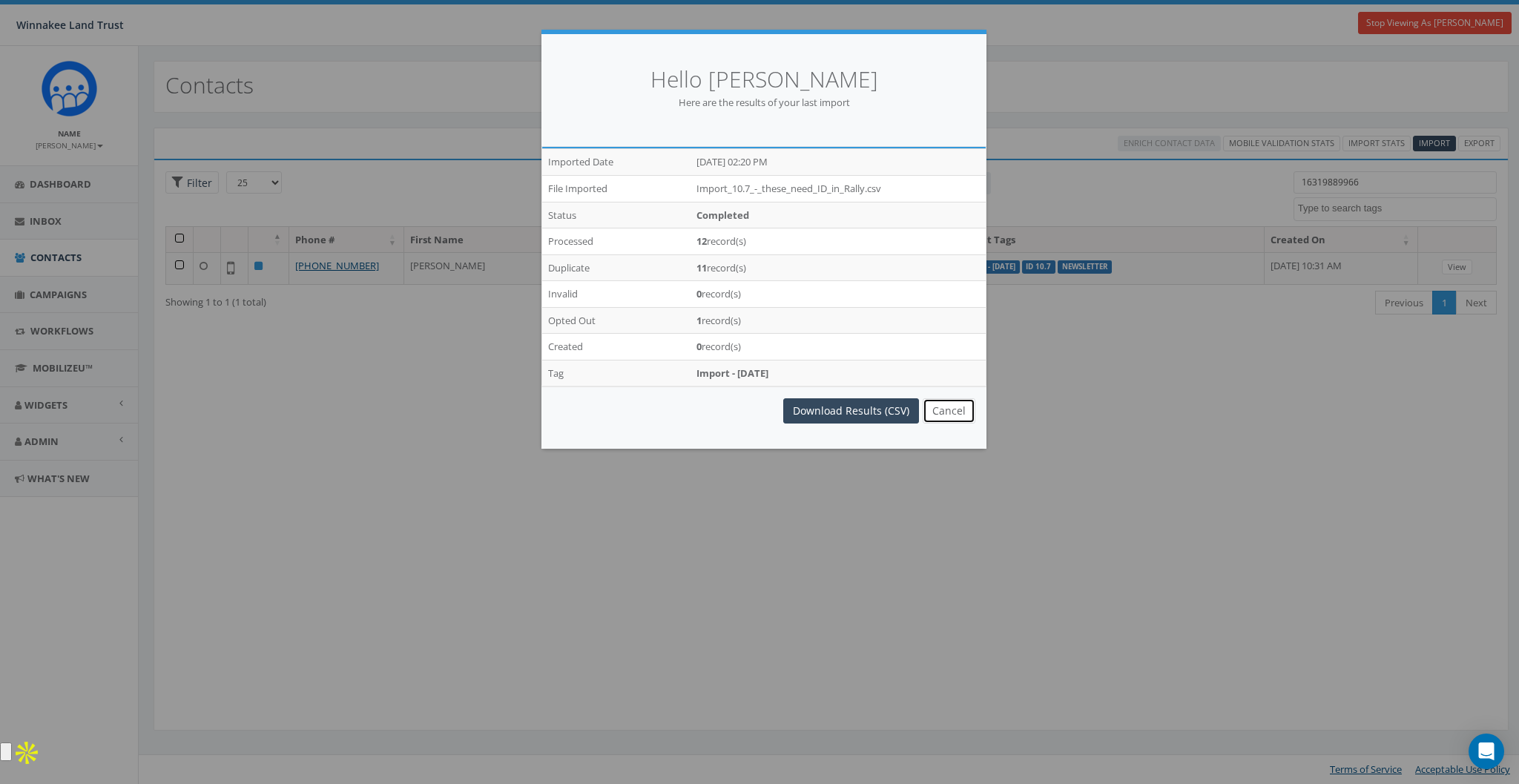
click at [957, 420] on button "Cancel" at bounding box center [949, 411] width 52 height 25
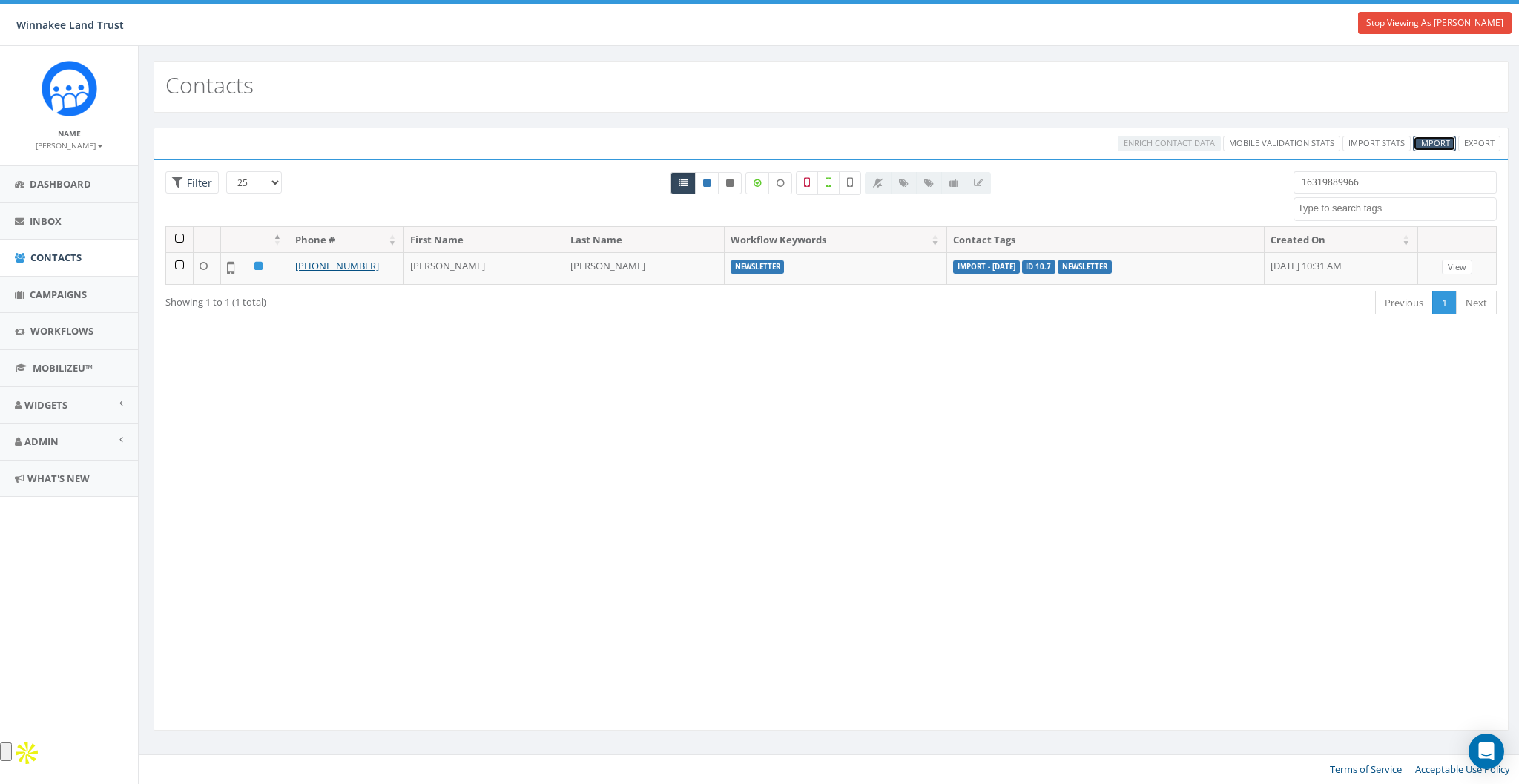
click at [1436, 140] on span "Import" at bounding box center [1434, 143] width 31 height 11
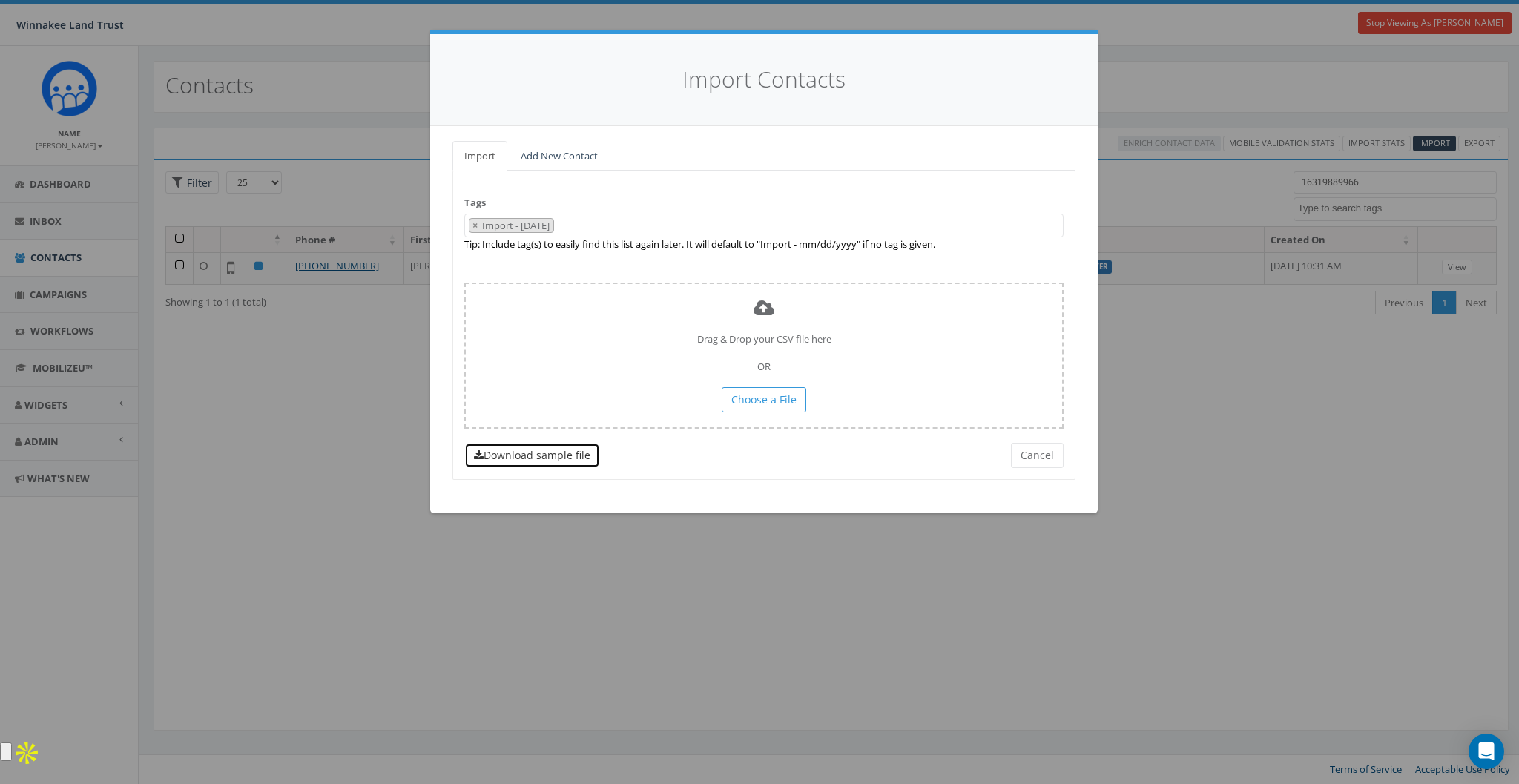
click at [495, 455] on link "Download sample file" at bounding box center [532, 455] width 136 height 25
drag, startPoint x: 884, startPoint y: 492, endPoint x: 858, endPoint y: 475, distance: 31.1
click at [883, 492] on div "Import Add New Contact Tags Import - [DATE] [DATE] Barn Tour 25 Board Member BT…" at bounding box center [763, 319] width 668 height 387
click at [765, 400] on span "Choose a File" at bounding box center [763, 399] width 66 height 14
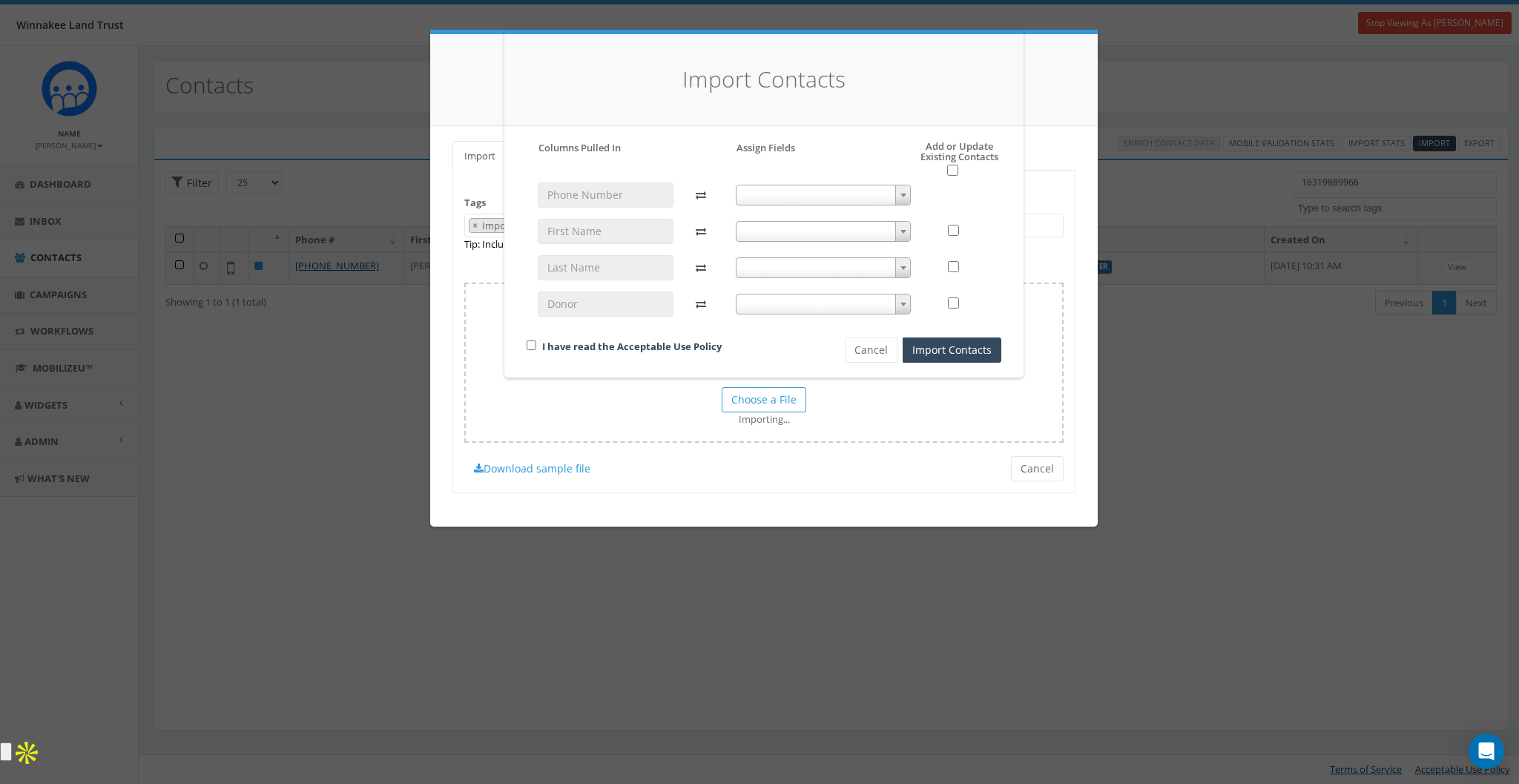
click at [949, 154] on h5 "Add or Update Existing Contacts" at bounding box center [944, 159] width 114 height 35
click at [994, 164] on h5 "Add or Update Existing Contacts" at bounding box center [944, 159] width 114 height 35
drag, startPoint x: 943, startPoint y: 161, endPoint x: 959, endPoint y: 181, distance: 25.6
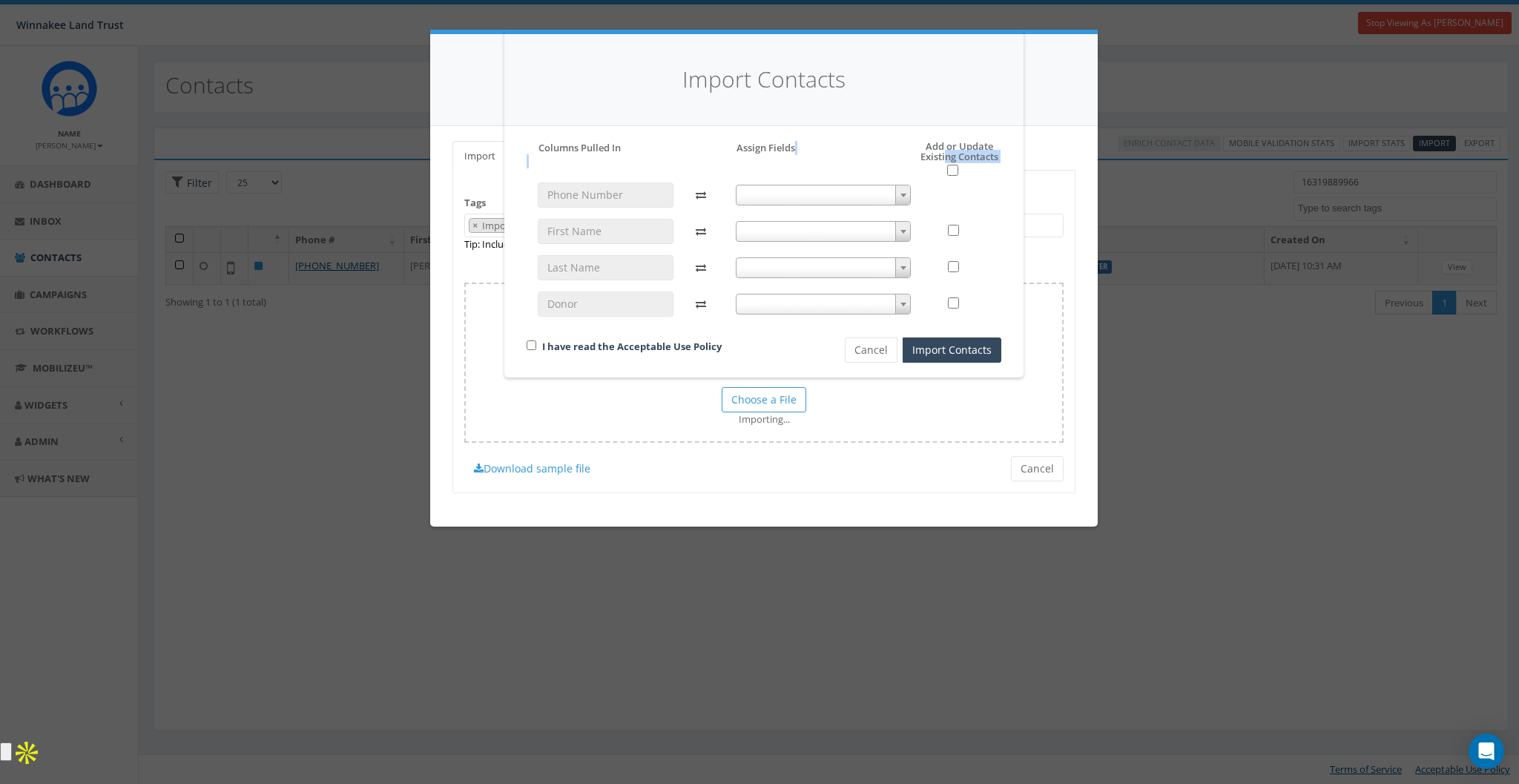
click at [959, 181] on div "Please accept policy to proceed Please map phone number field to proceed Column…" at bounding box center [763, 252] width 475 height 221
click at [961, 181] on div "Please accept policy to proceed Please map phone number field to proceed Column…" at bounding box center [763, 252] width 475 height 221
click at [954, 227] on input "checkbox" at bounding box center [953, 230] width 11 height 11
checkbox input "true"
click at [955, 265] on input "checkbox" at bounding box center [953, 266] width 11 height 11
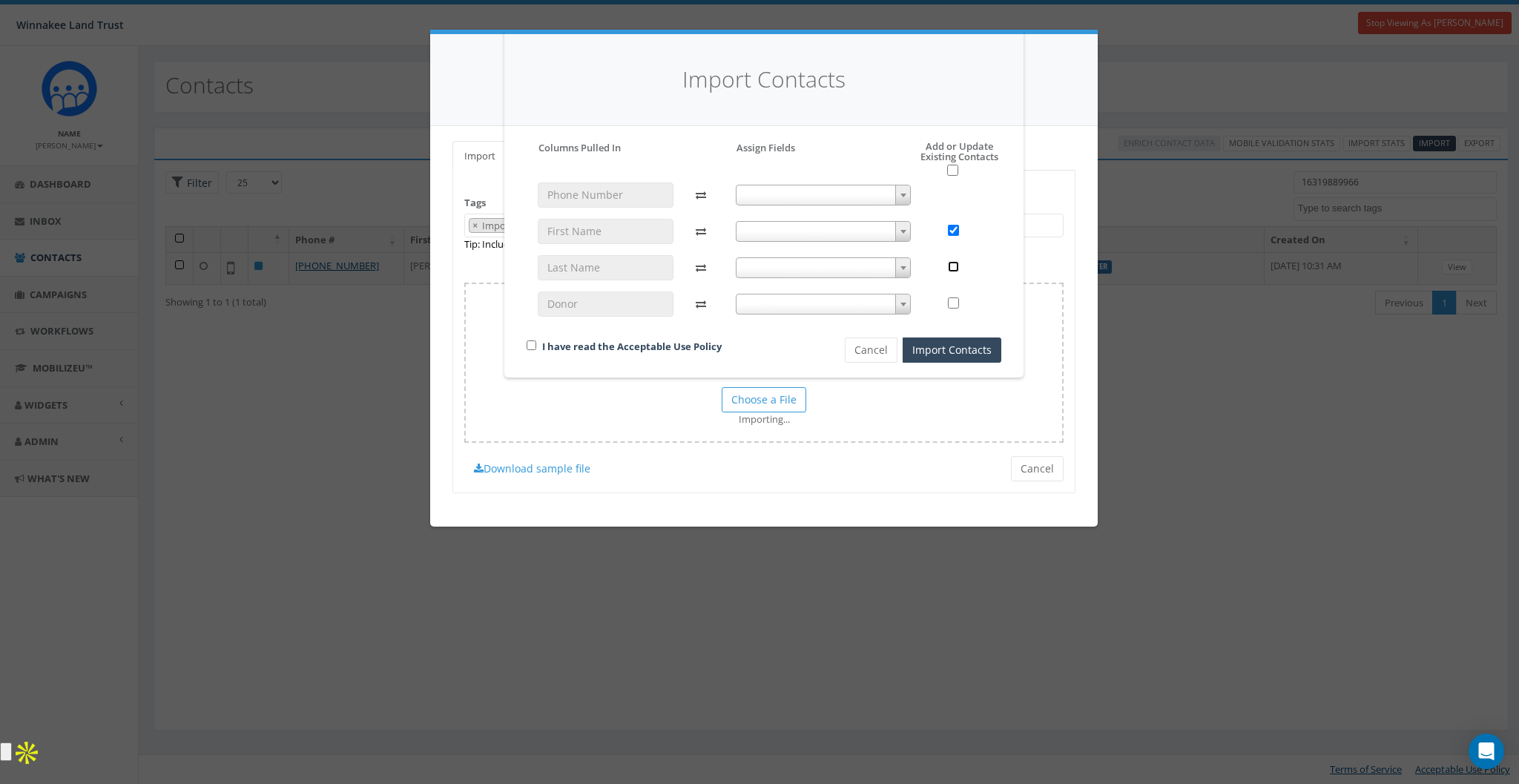
checkbox input "true"
click at [955, 302] on input "checkbox" at bounding box center [953, 302] width 11 height 11
checkbox input "true"
click at [952, 220] on div at bounding box center [962, 231] width 57 height 25
click at [952, 230] on input "checkbox" at bounding box center [953, 230] width 11 height 11
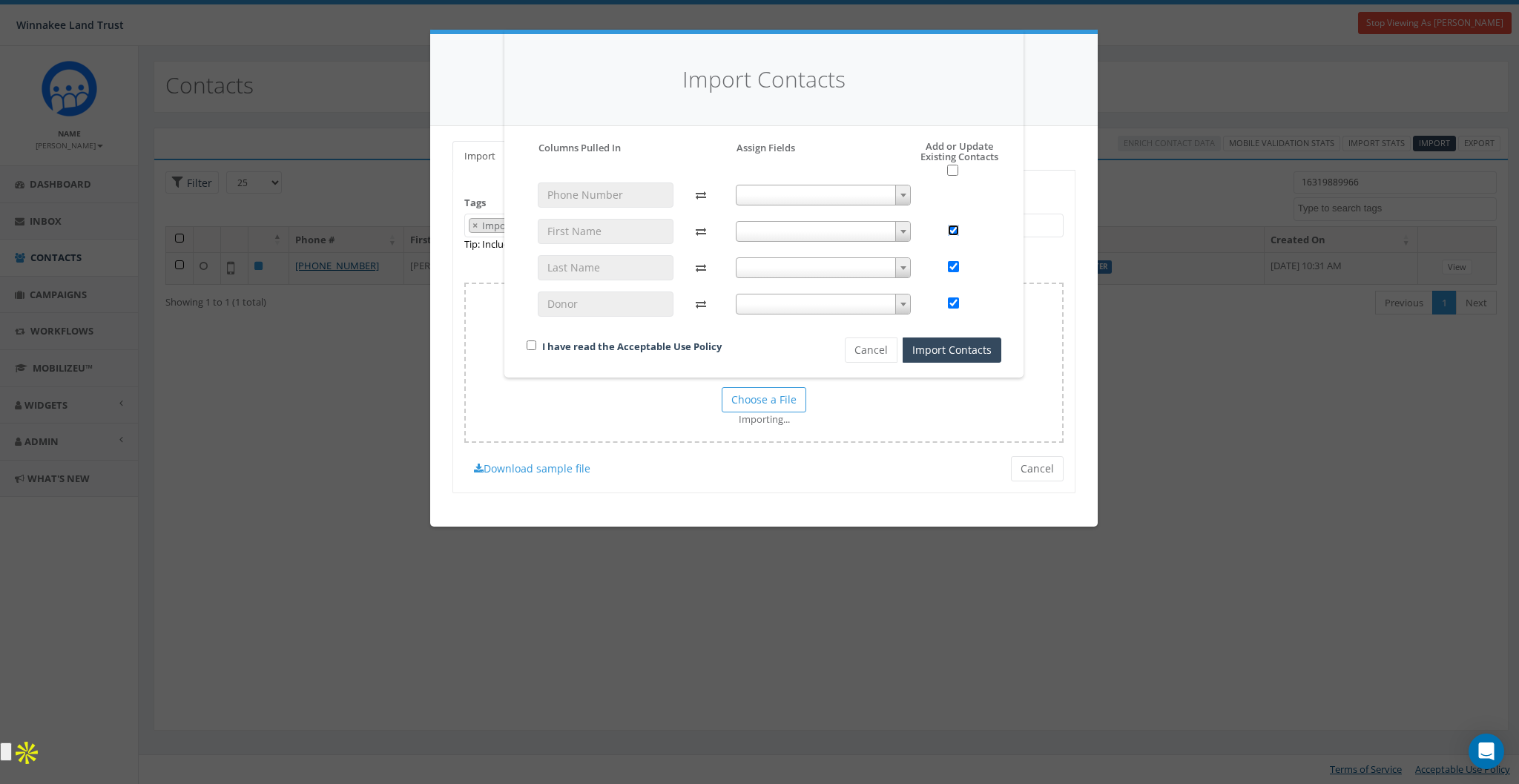
checkbox input "false"
click at [952, 266] on input "checkbox" at bounding box center [953, 266] width 11 height 11
checkbox input "false"
click at [953, 298] on input "checkbox" at bounding box center [953, 302] width 11 height 11
checkbox input "false"
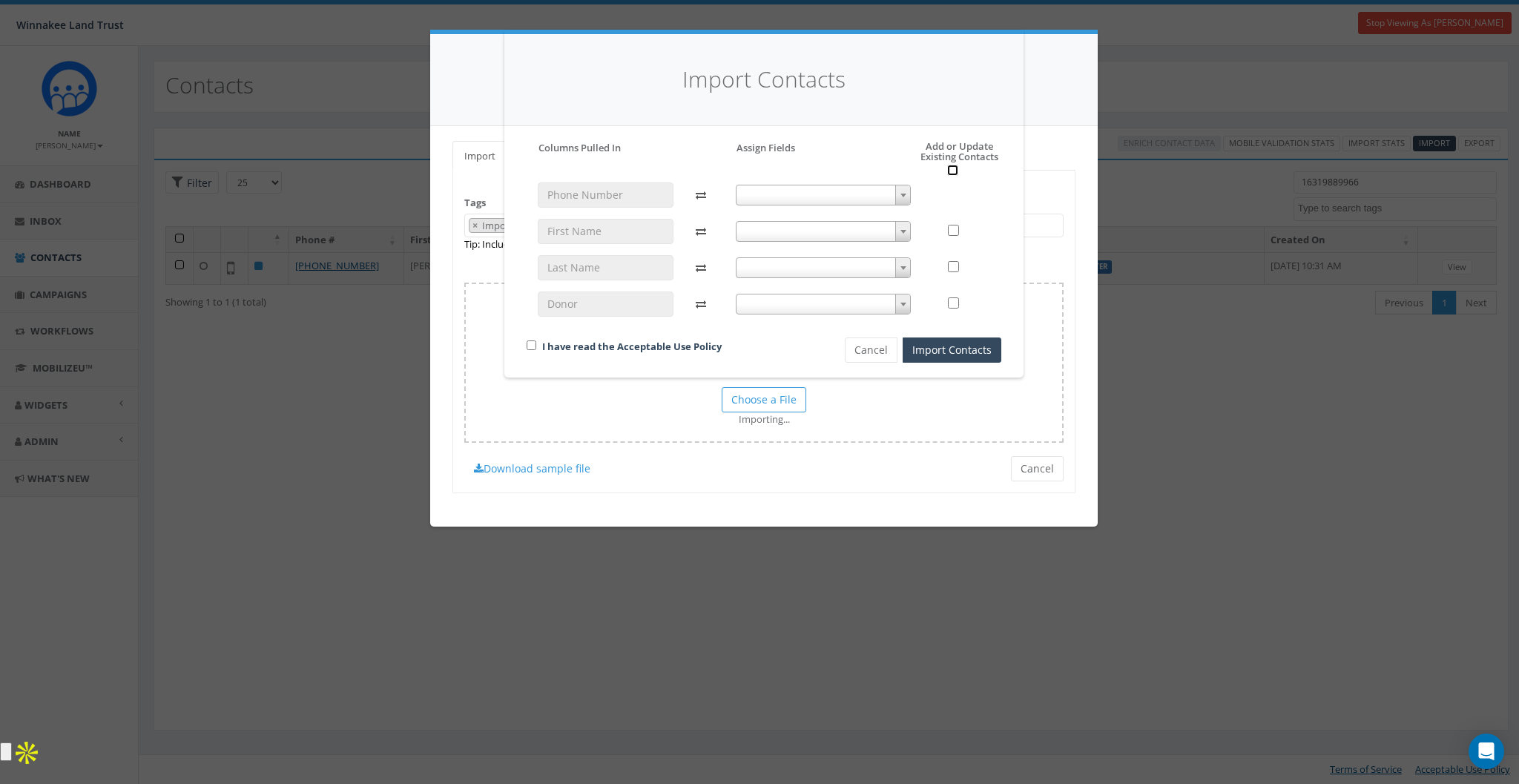
click at [952, 170] on input "checkbox" at bounding box center [952, 170] width 11 height 11
checkbox input "true"
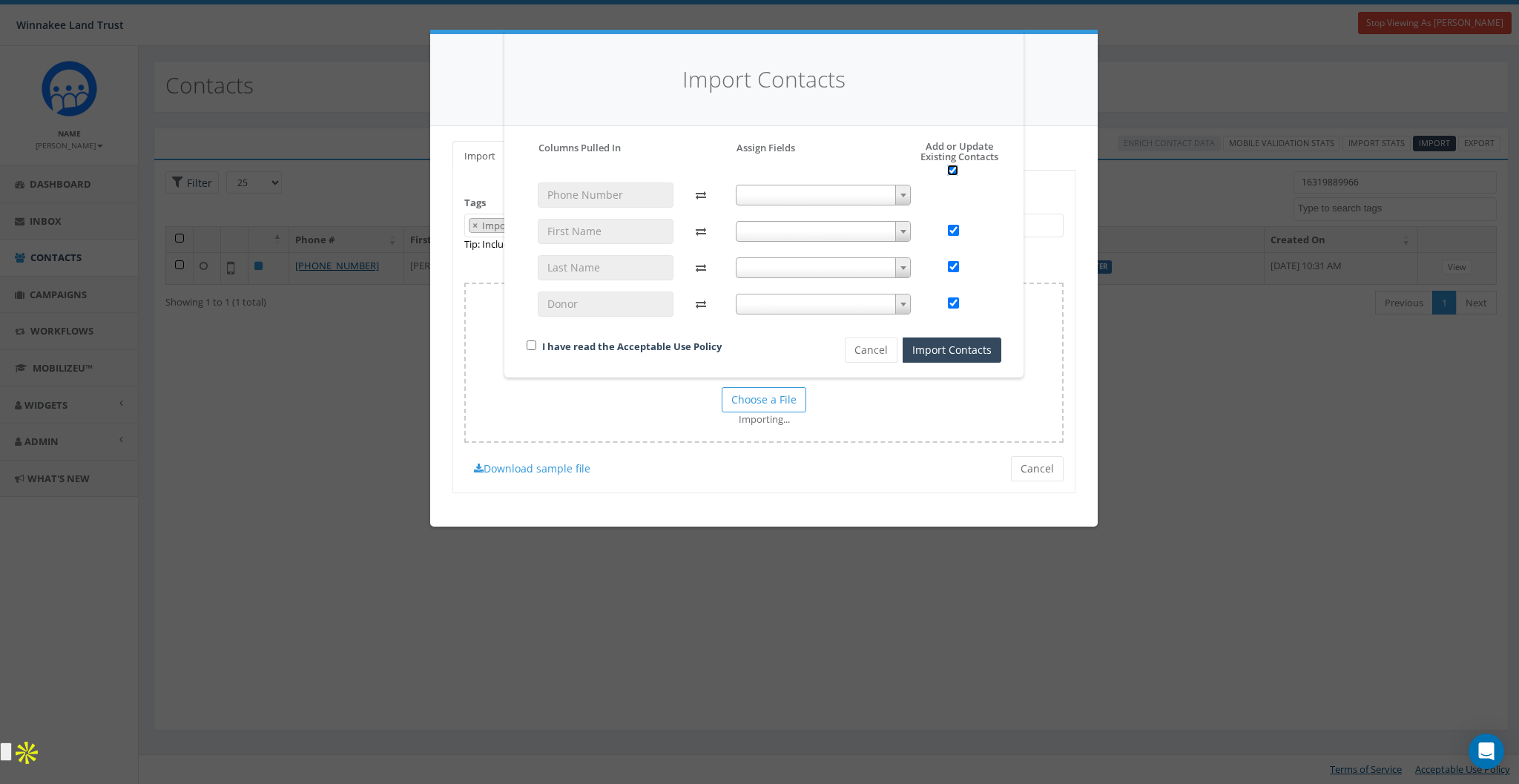
click at [952, 170] on input "checkbox" at bounding box center [952, 170] width 11 height 11
checkbox input "false"
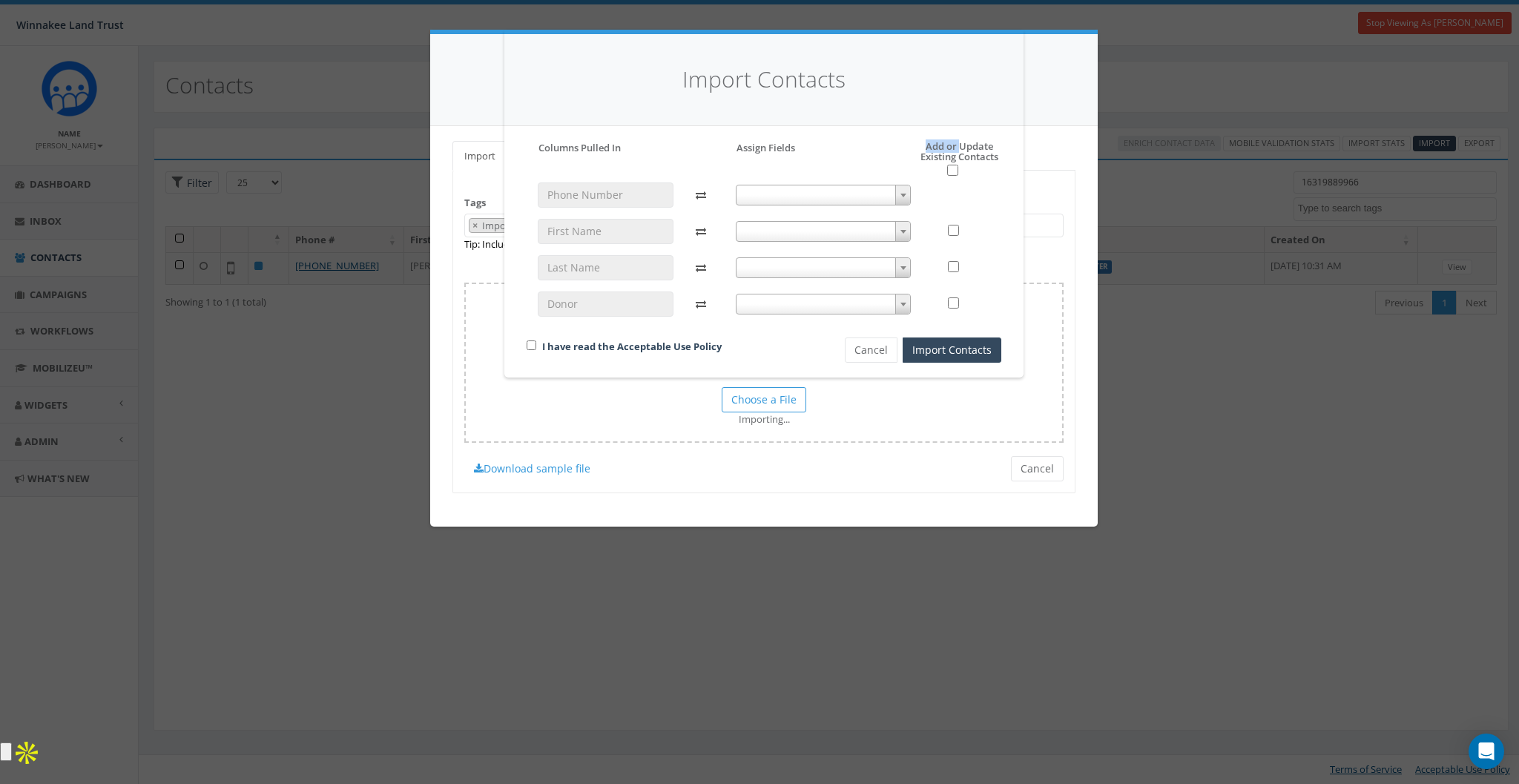
drag, startPoint x: 925, startPoint y: 147, endPoint x: 958, endPoint y: 146, distance: 33.0
click at [958, 146] on h5 "Add or Update Existing Contacts" at bounding box center [944, 159] width 114 height 35
click at [976, 155] on h5 "Add or Update Existing Contacts" at bounding box center [944, 159] width 114 height 35
drag, startPoint x: 924, startPoint y: 147, endPoint x: 933, endPoint y: 146, distance: 9.1
click at [933, 146] on h5 "Add or Update Existing Contacts" at bounding box center [944, 159] width 114 height 35
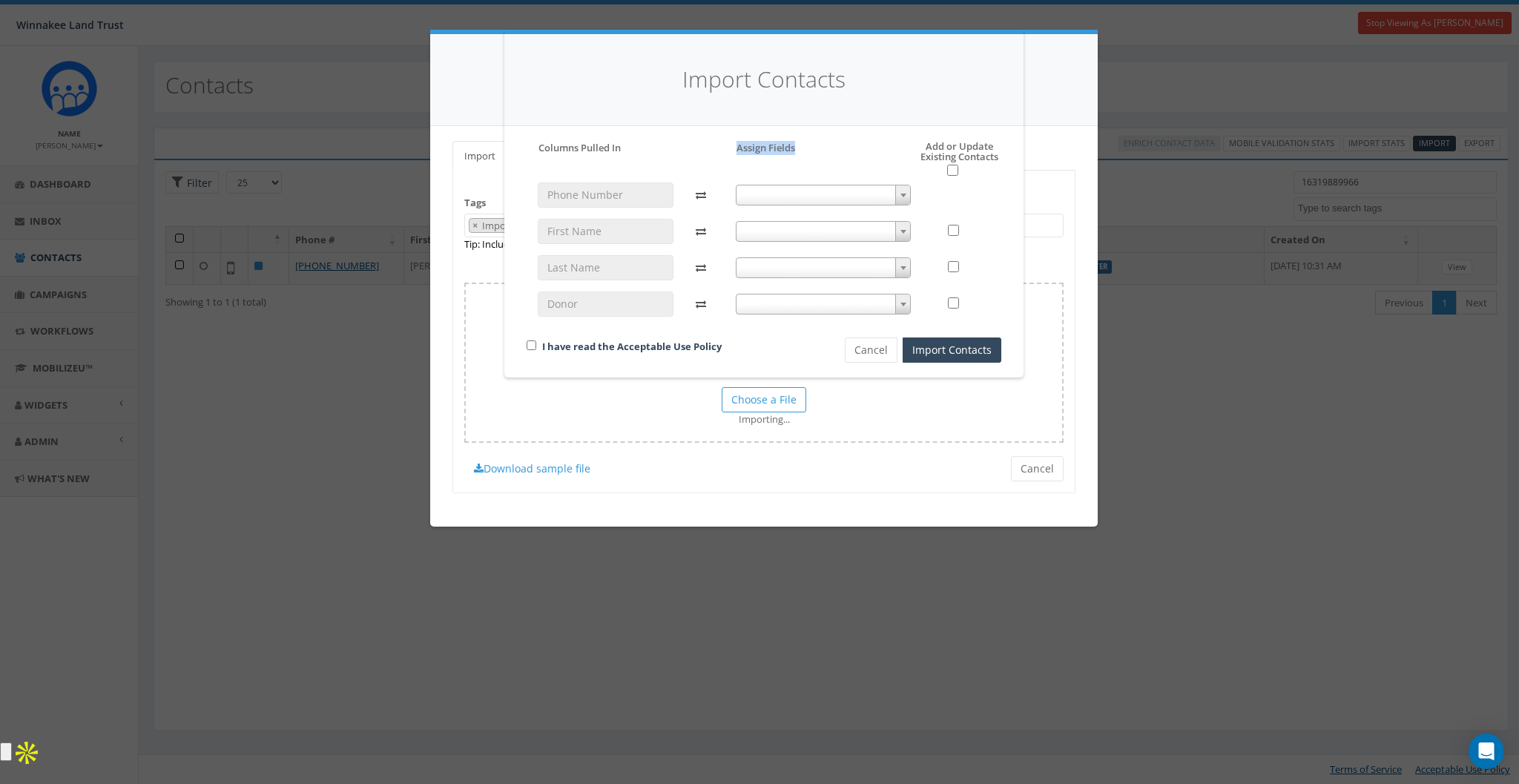
drag, startPoint x: 736, startPoint y: 148, endPoint x: 797, endPoint y: 149, distance: 61.0
click at [797, 149] on div "Please accept policy to proceed Please map phone number field to proceed Column…" at bounding box center [763, 252] width 475 height 221
drag, startPoint x: 960, startPoint y: 144, endPoint x: 985, endPoint y: 144, distance: 25.0
click at [1024, 142] on div "Import Contacts Please accept policy to proceed Please map phone number field t…" at bounding box center [760, 392] width 1519 height 784
click at [949, 146] on h5 "Add or Update Existing Contacts" at bounding box center [944, 159] width 114 height 35
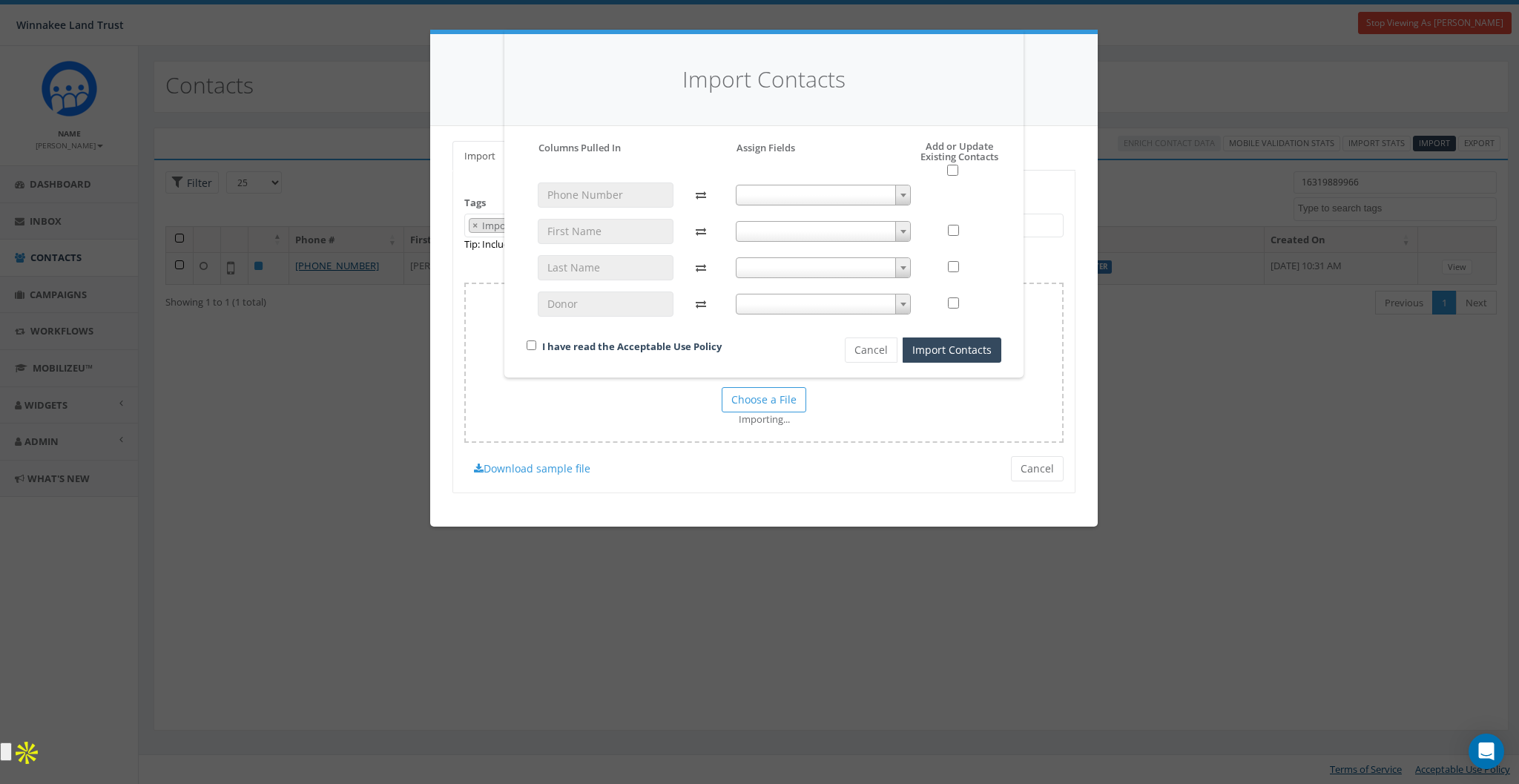
click at [946, 151] on h5 "Add or Update Existing Contacts" at bounding box center [944, 159] width 114 height 35
click at [979, 170] on h5 "Add or Update Existing Contacts" at bounding box center [944, 159] width 114 height 35
click at [958, 171] on h5 "Add or Update Existing Contacts" at bounding box center [944, 159] width 114 height 35
click at [953, 171] on input "checkbox" at bounding box center [952, 170] width 11 height 11
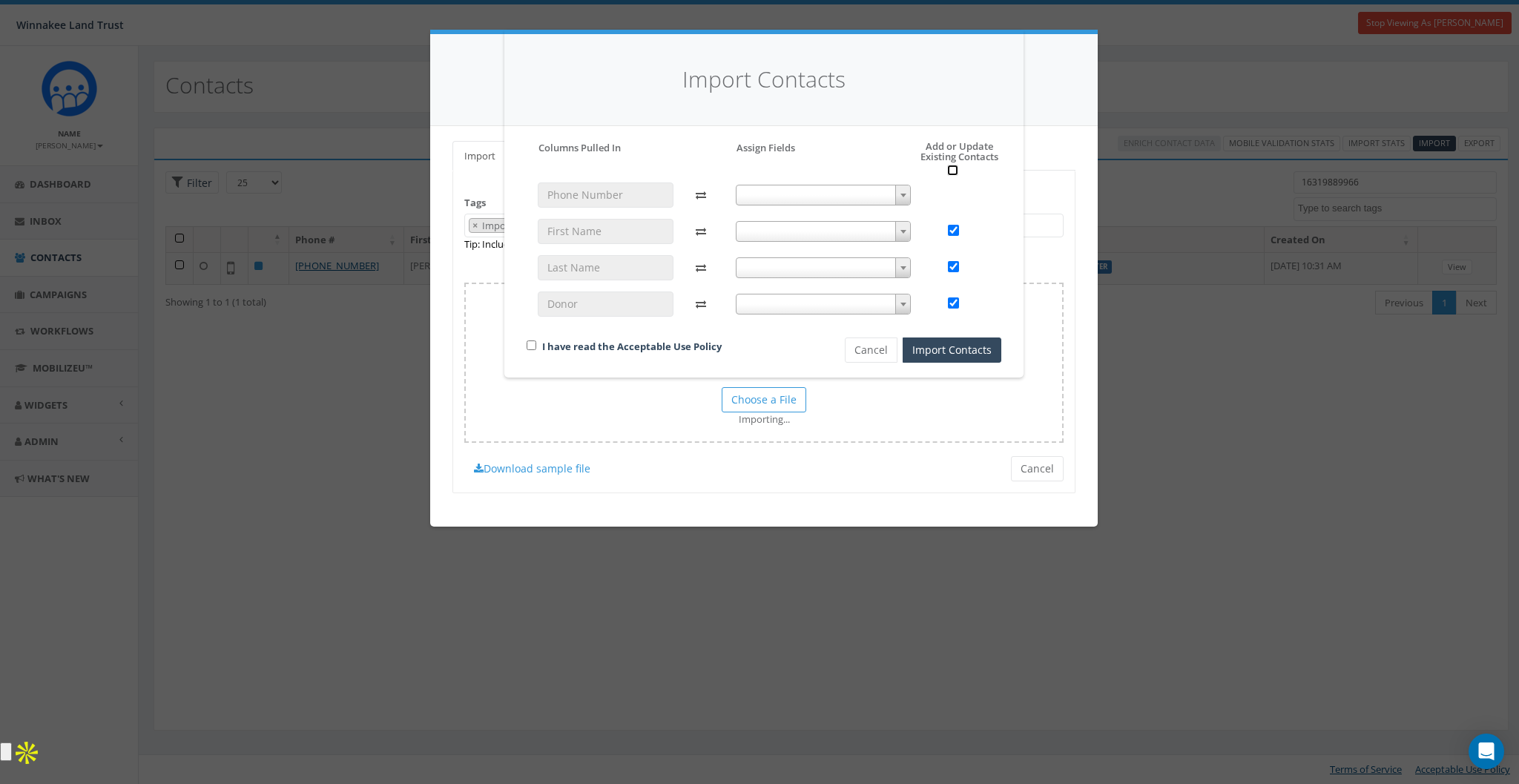
checkbox input "true"
click at [953, 173] on input "checkbox" at bounding box center [952, 170] width 11 height 11
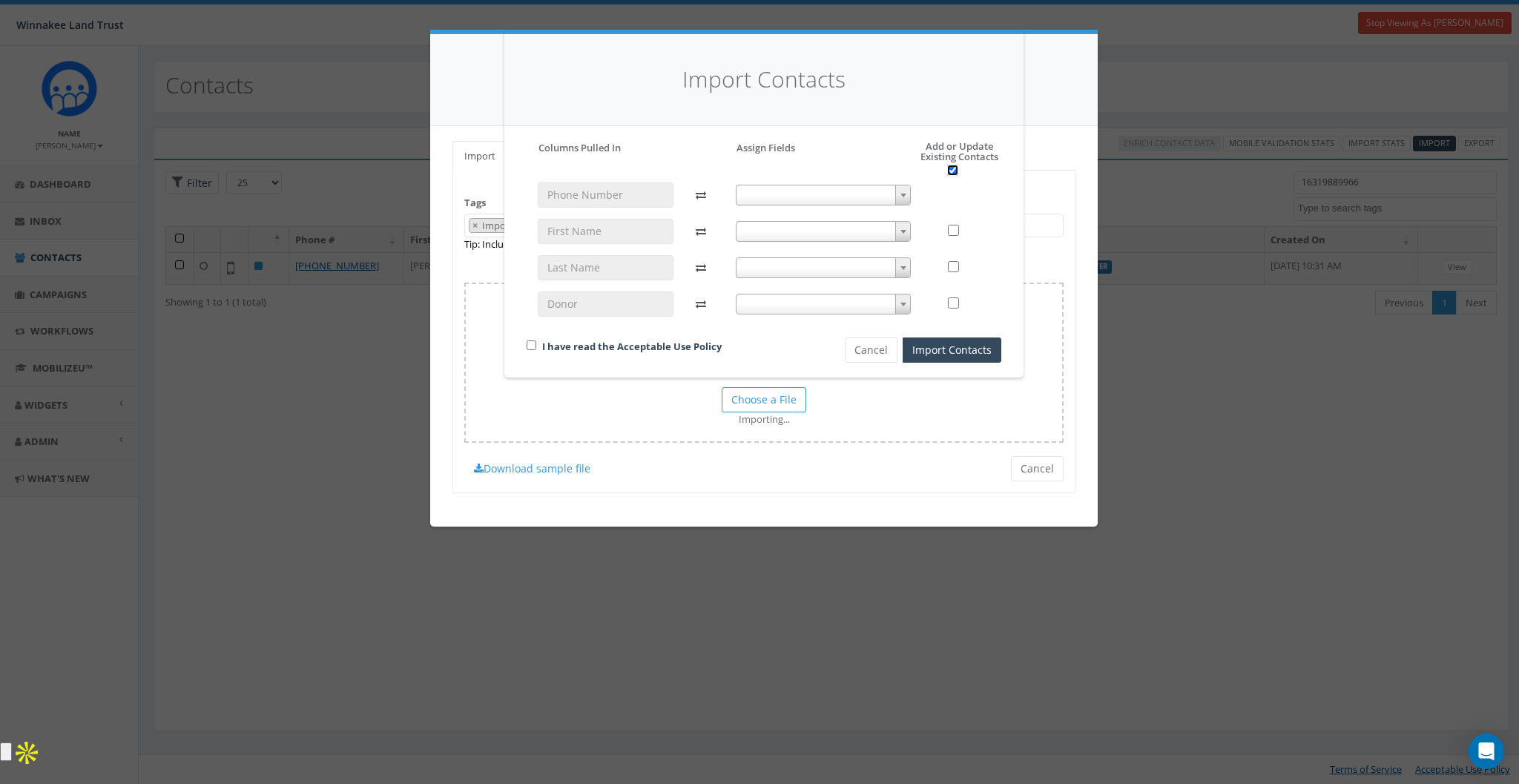
checkbox input "false"
click at [939, 147] on h5 "Add or Update Existing Contacts" at bounding box center [944, 159] width 114 height 35
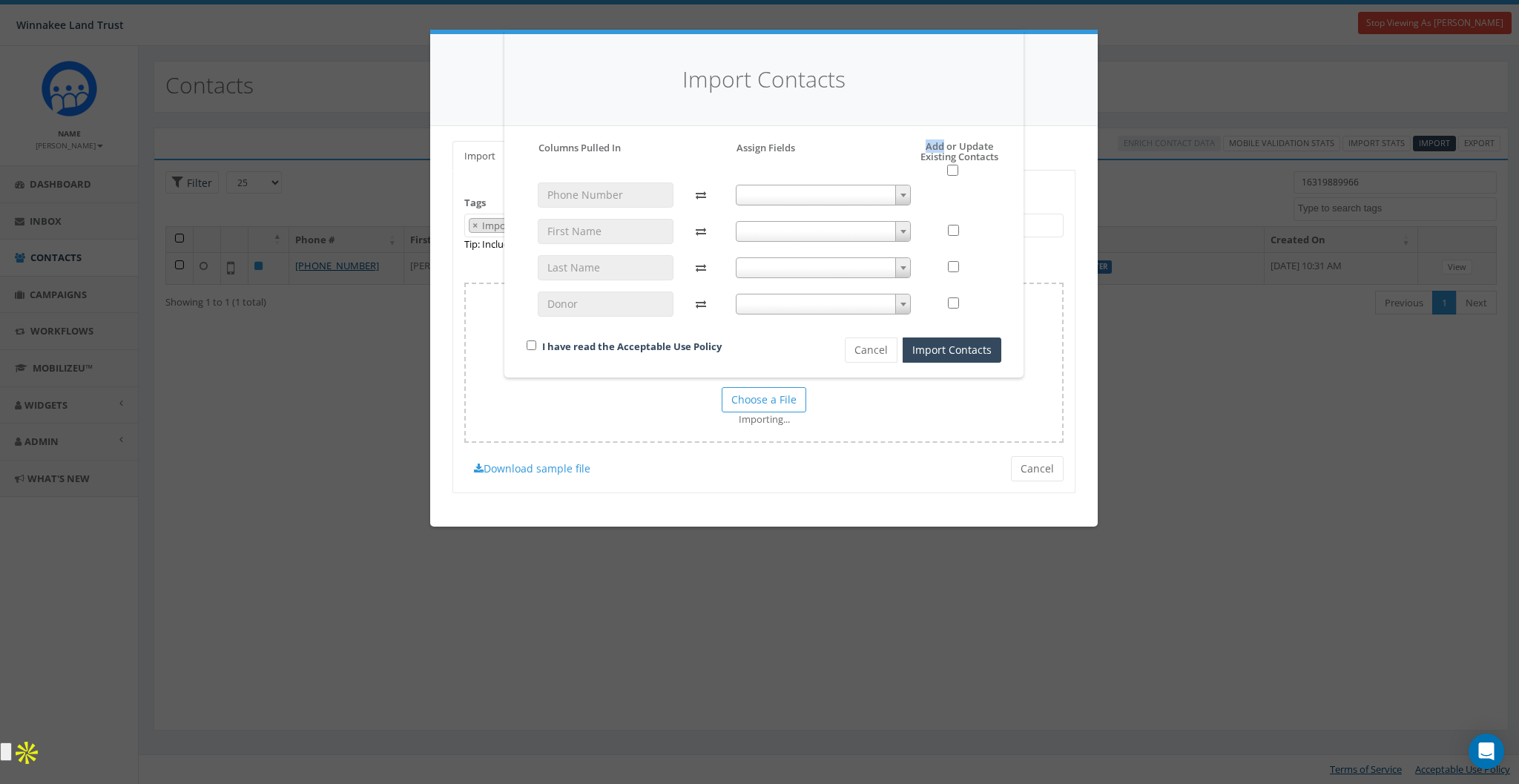
click at [939, 147] on h5 "Add or Update Existing Contacts" at bounding box center [944, 159] width 114 height 35
drag, startPoint x: 959, startPoint y: 144, endPoint x: 1001, endPoint y: 154, distance: 43.2
click at [1001, 154] on div "Please accept policy to proceed Please map phone number field to proceed Column…" at bounding box center [764, 252] width 497 height 221
click at [883, 346] on button "Cancel" at bounding box center [871, 350] width 52 height 25
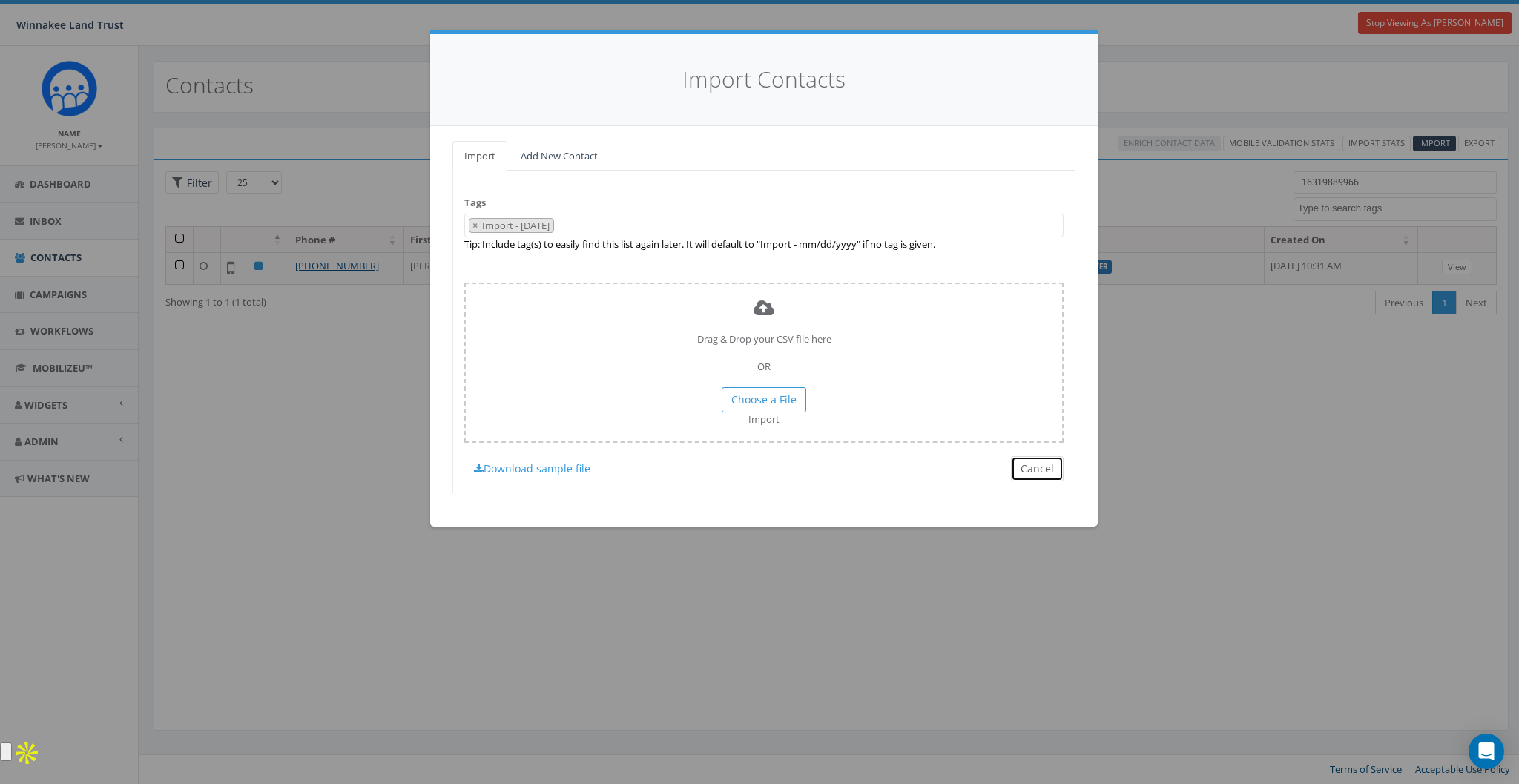
click at [1040, 471] on button "Cancel" at bounding box center [1037, 468] width 52 height 25
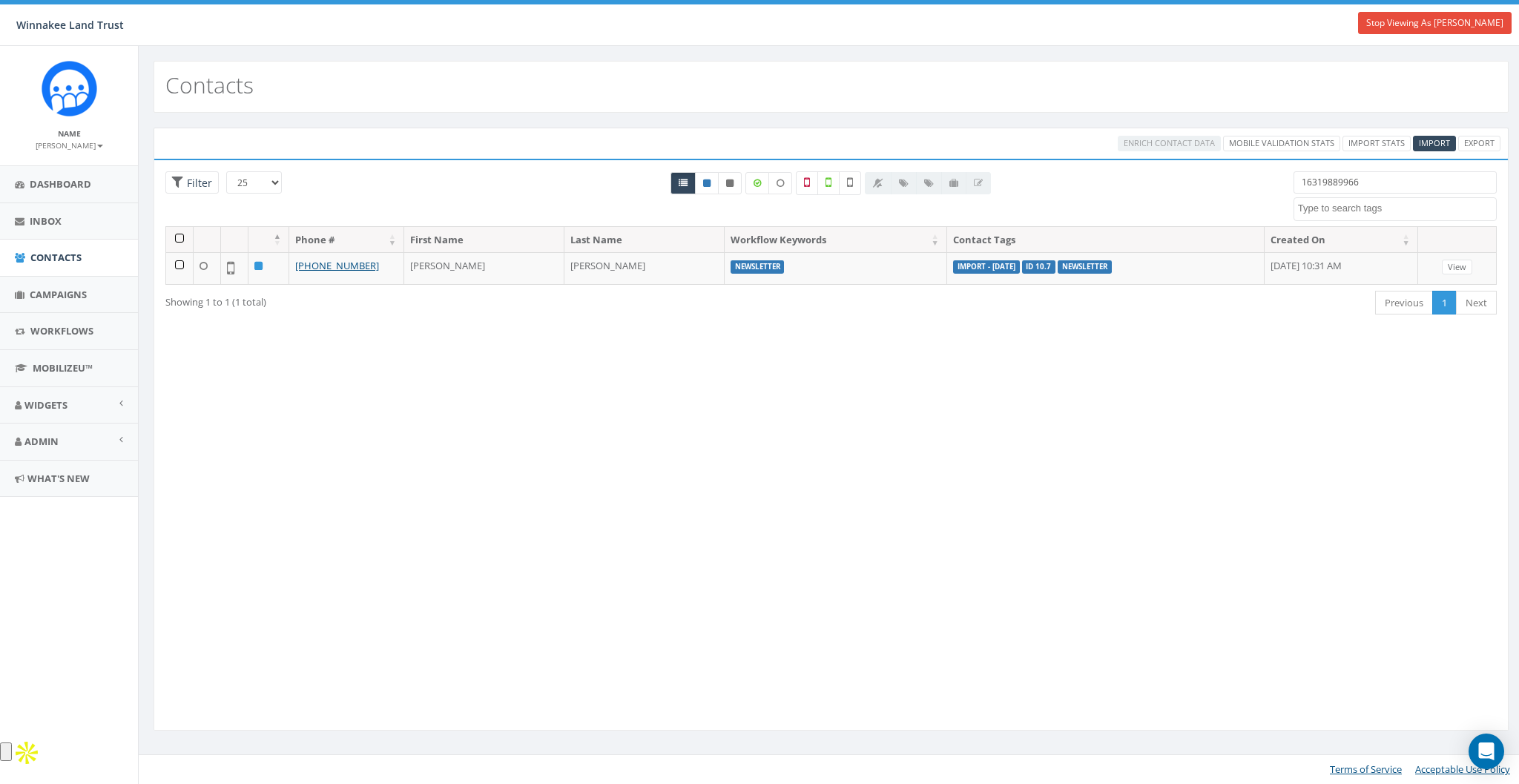
click at [1423, 177] on input "16319889966" at bounding box center [1395, 182] width 203 height 22
paste input "8453326513"
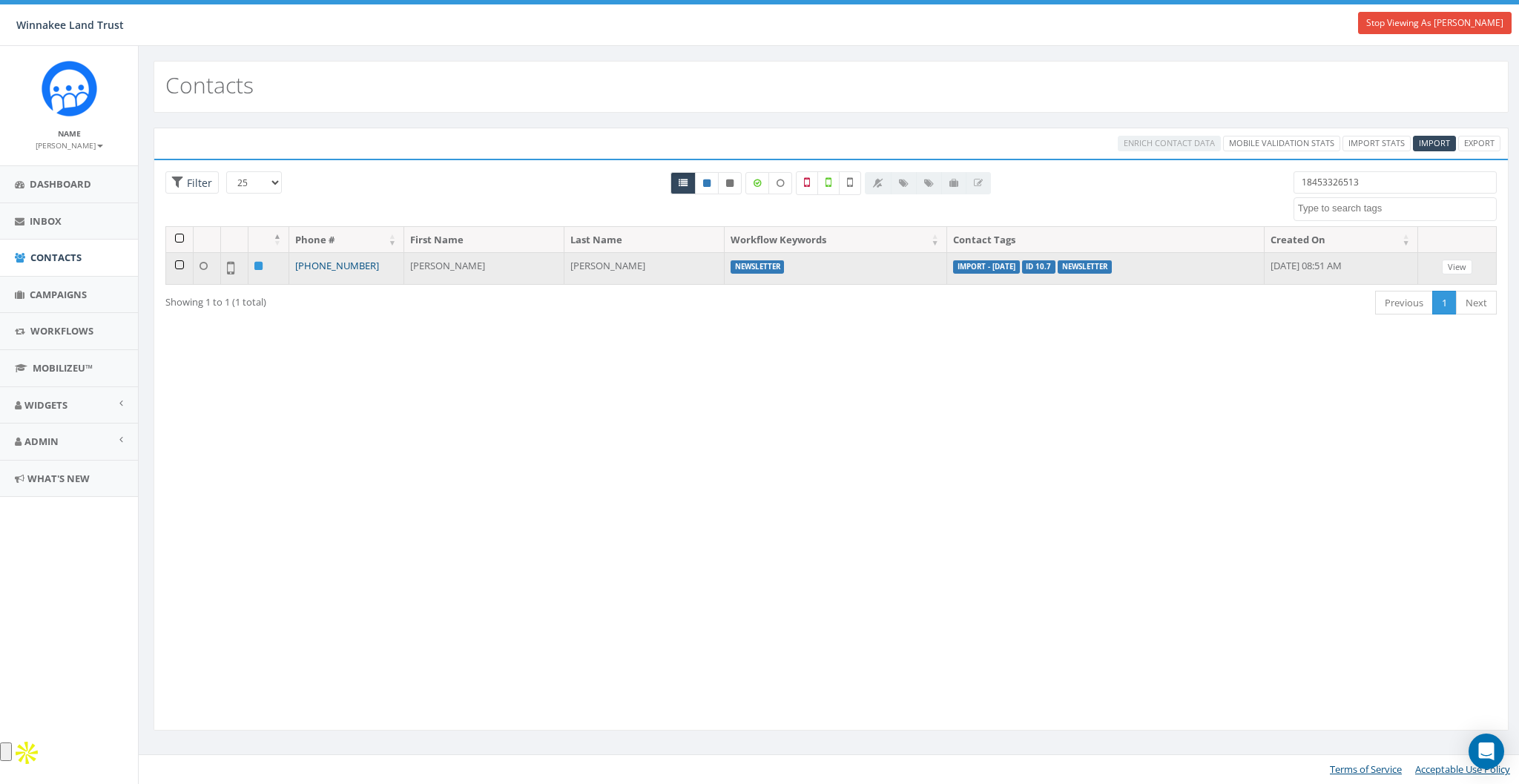
type input "18453326513"
click at [330, 262] on link "[PHONE_NUMBER]" at bounding box center [337, 265] width 84 height 13
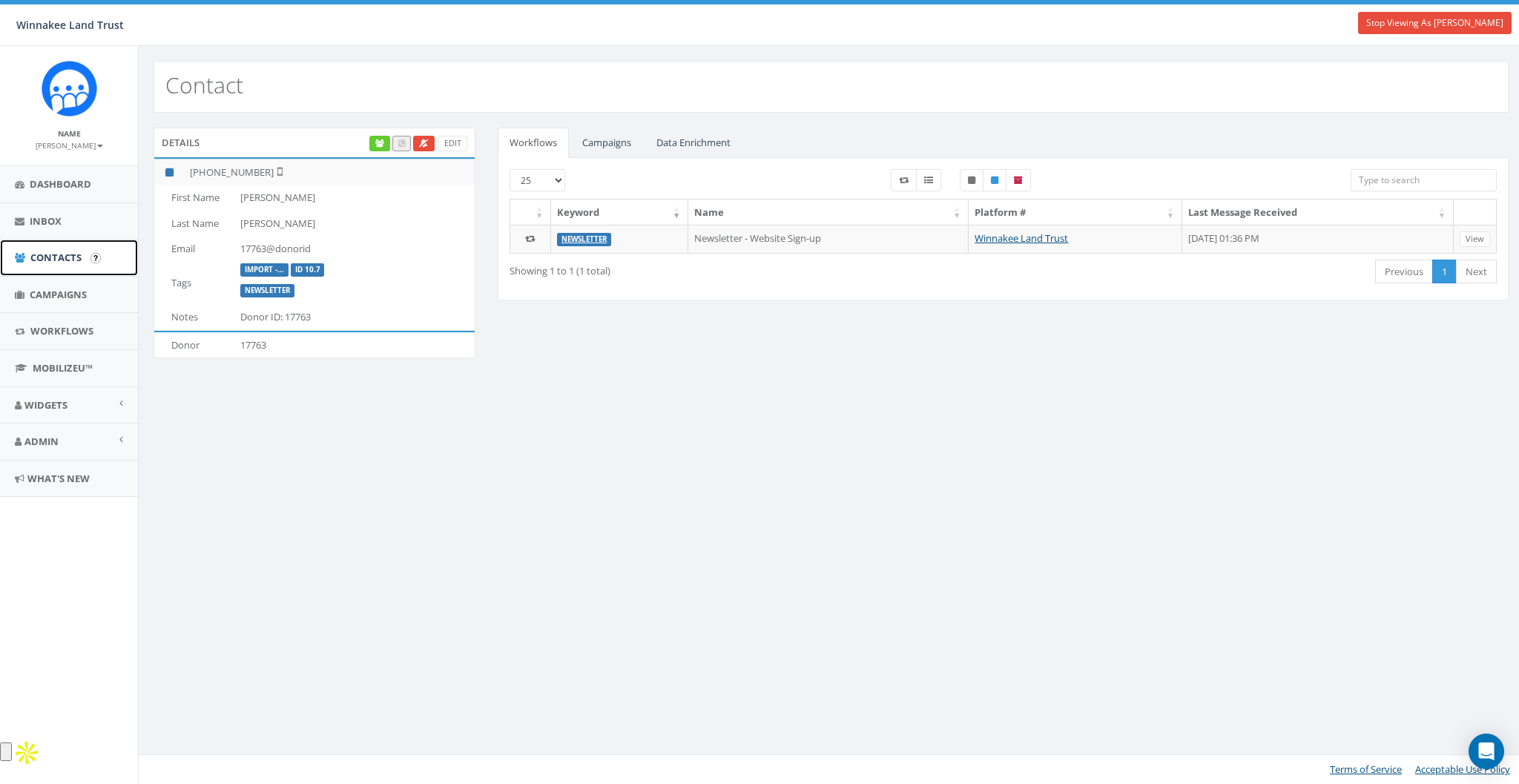
click at [64, 270] on link "Contacts" at bounding box center [69, 257] width 138 height 36
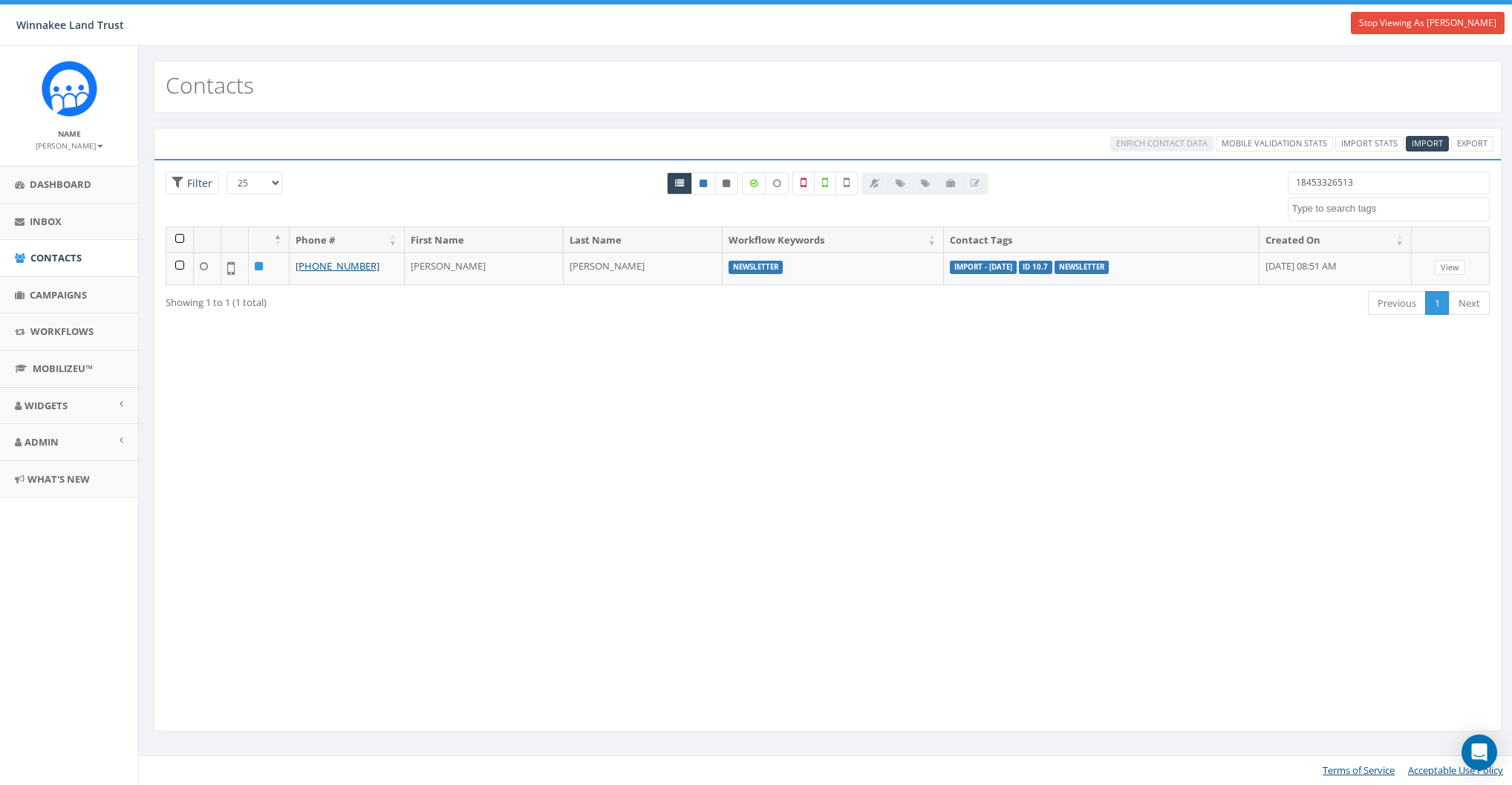
select select
click at [1450, 139] on span "Import" at bounding box center [1436, 143] width 31 height 11
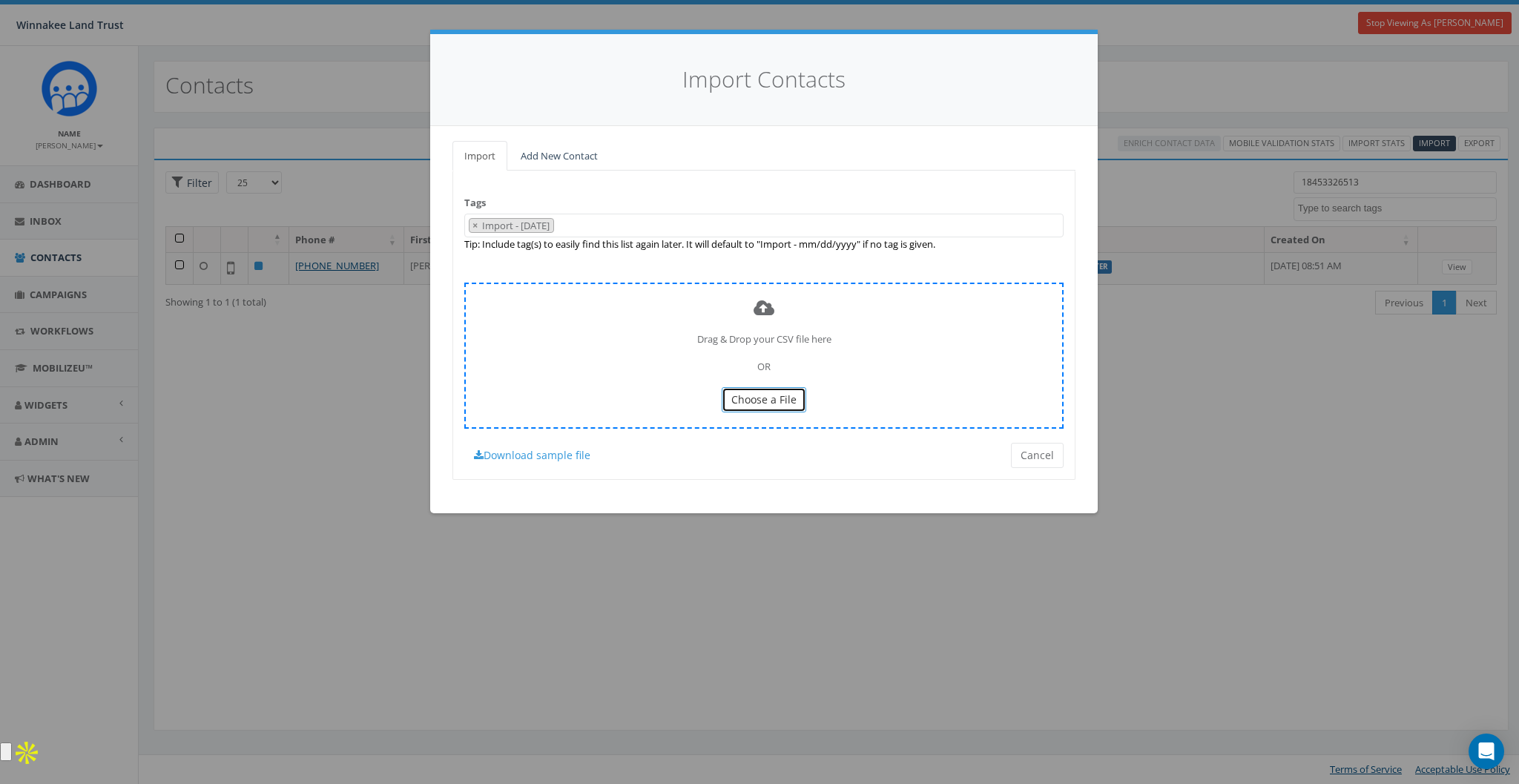
click at [757, 400] on span "Choose a File" at bounding box center [763, 399] width 66 height 14
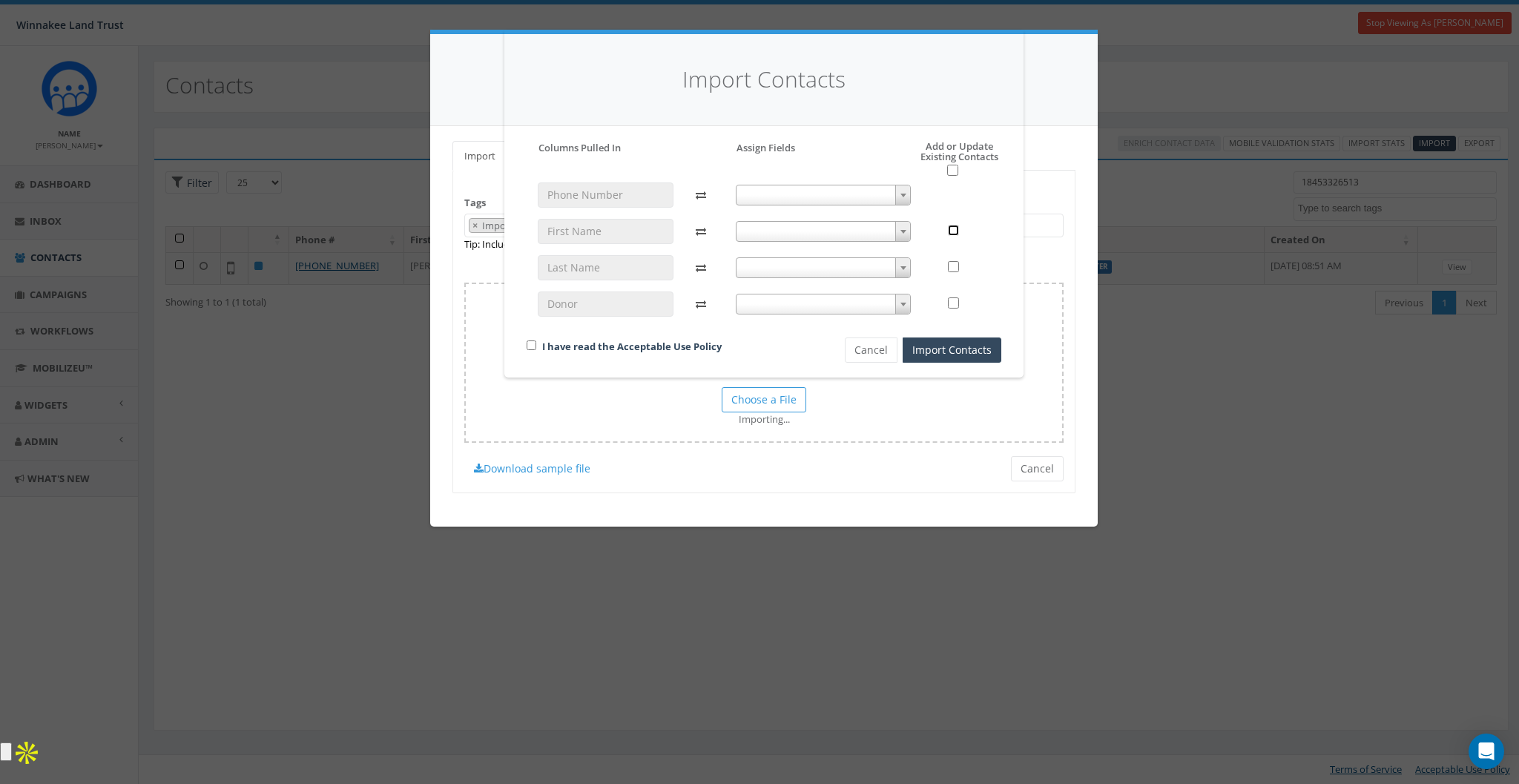
click at [955, 227] on input "checkbox" at bounding box center [953, 230] width 11 height 11
checkbox input "true"
click at [953, 263] on input "checkbox" at bounding box center [953, 266] width 11 height 11
checkbox input "true"
click at [954, 235] on input "checkbox" at bounding box center [953, 230] width 11 height 11
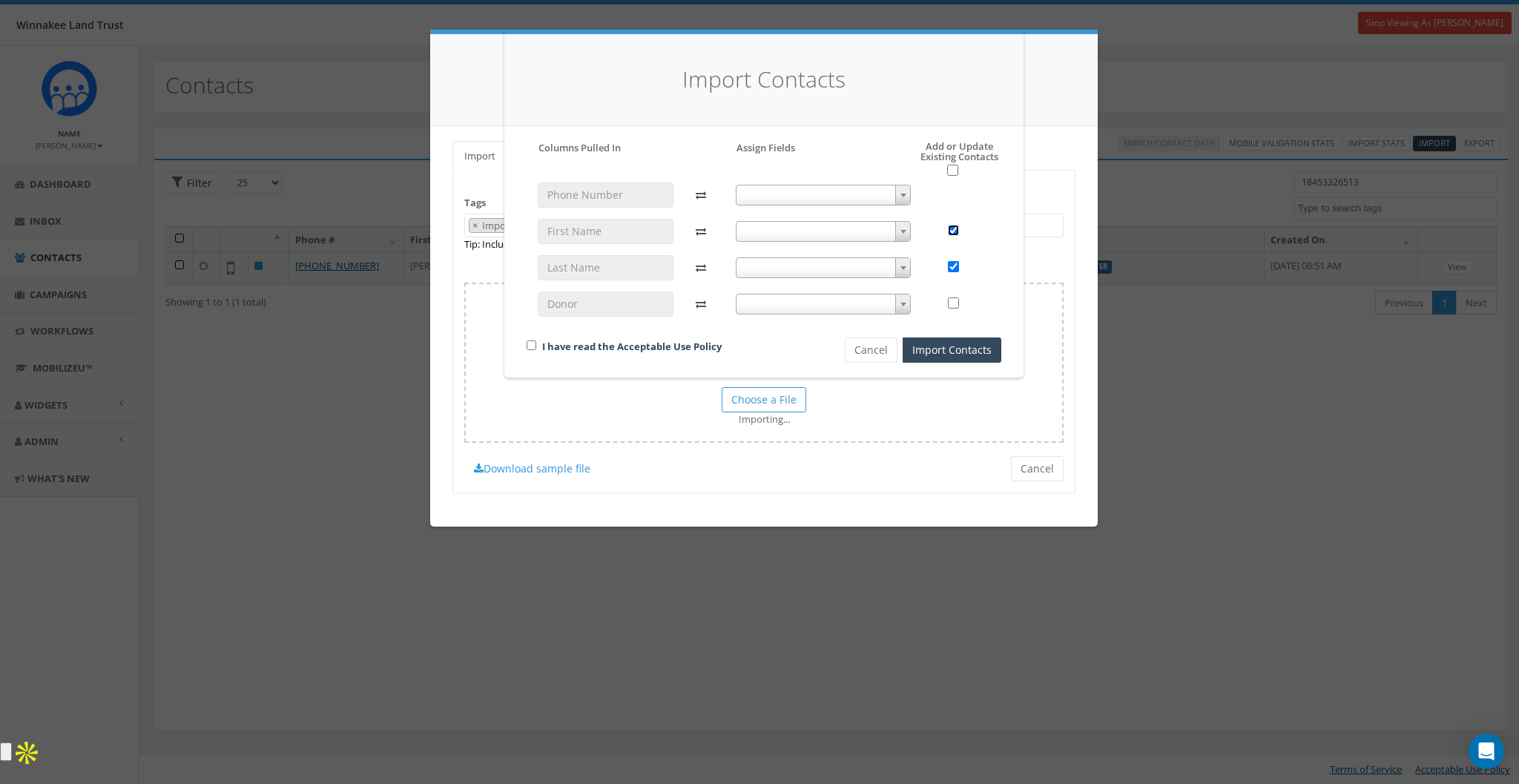
checkbox input "false"
click at [953, 267] on input "checkbox" at bounding box center [953, 266] width 11 height 11
checkbox input "false"
click at [937, 147] on h5 "Add or Update Existing Contacts" at bounding box center [944, 159] width 114 height 35
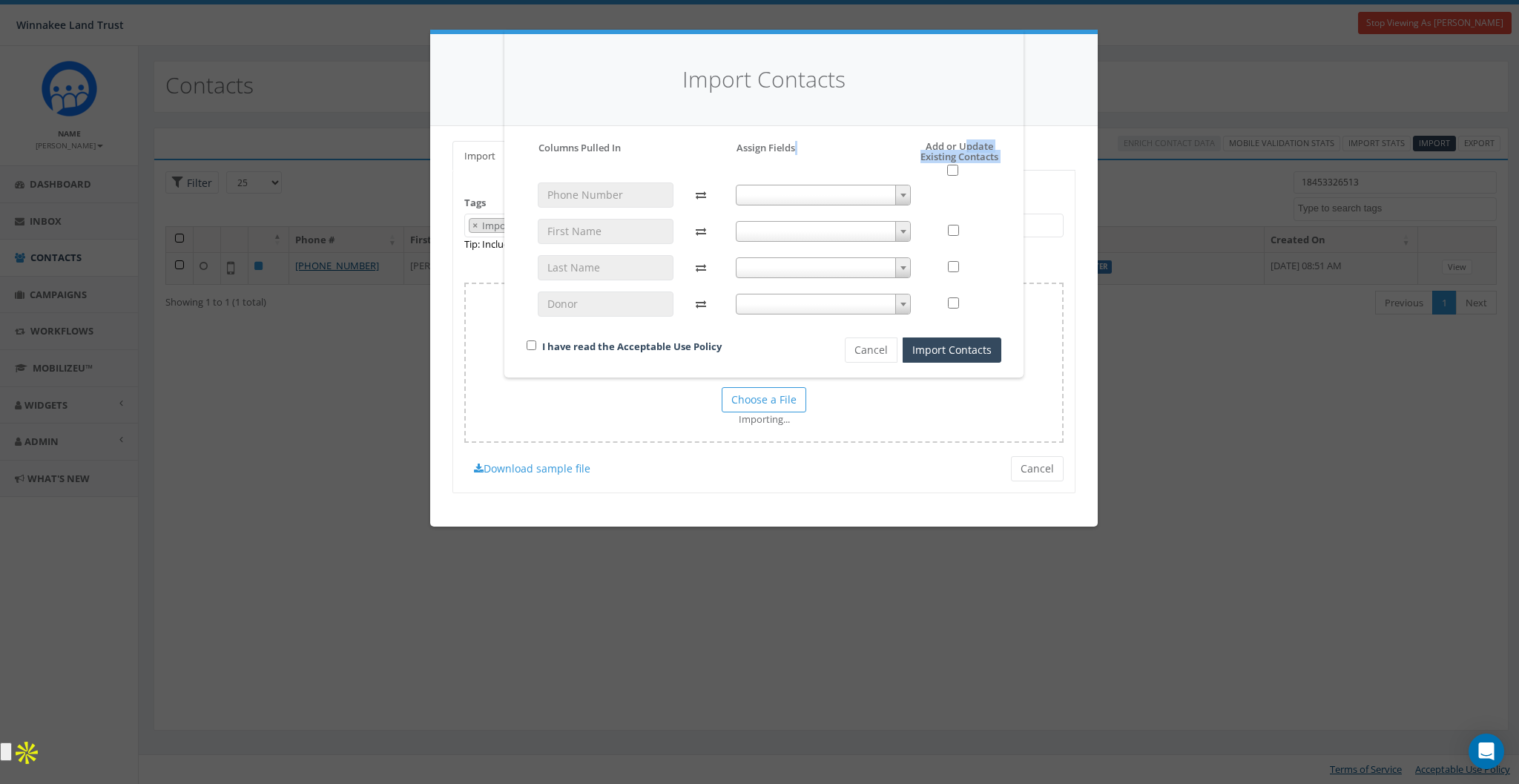
drag, startPoint x: 962, startPoint y: 143, endPoint x: 1006, endPoint y: 157, distance: 46.2
click at [1006, 157] on div "Please accept policy to proceed Please map phone number field to proceed Column…" at bounding box center [764, 252] width 497 height 221
drag, startPoint x: 959, startPoint y: 143, endPoint x: 1003, endPoint y: 156, distance: 45.9
click at [1003, 156] on div "Please accept policy to proceed Please map phone number field to proceed Column…" at bounding box center [764, 252] width 497 height 221
click at [984, 161] on h5 "Add or Update Existing Contacts" at bounding box center [944, 159] width 114 height 35
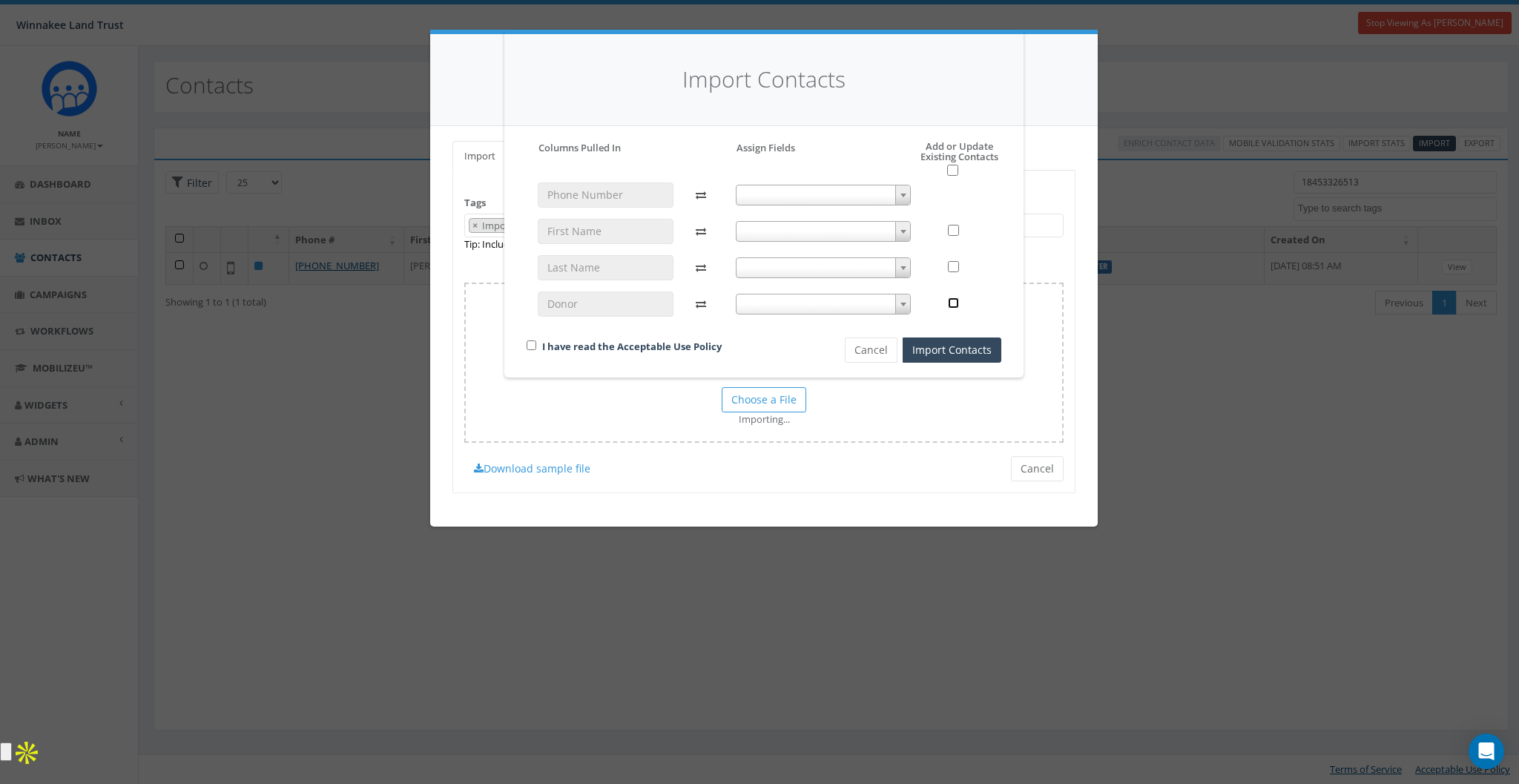
click at [951, 303] on input "checkbox" at bounding box center [953, 302] width 11 height 11
checkbox input "true"
click at [941, 151] on h5 "Add or Update Existing Contacts" at bounding box center [944, 159] width 114 height 35
click at [939, 148] on h5 "Add or Update Existing Contacts" at bounding box center [944, 159] width 114 height 35
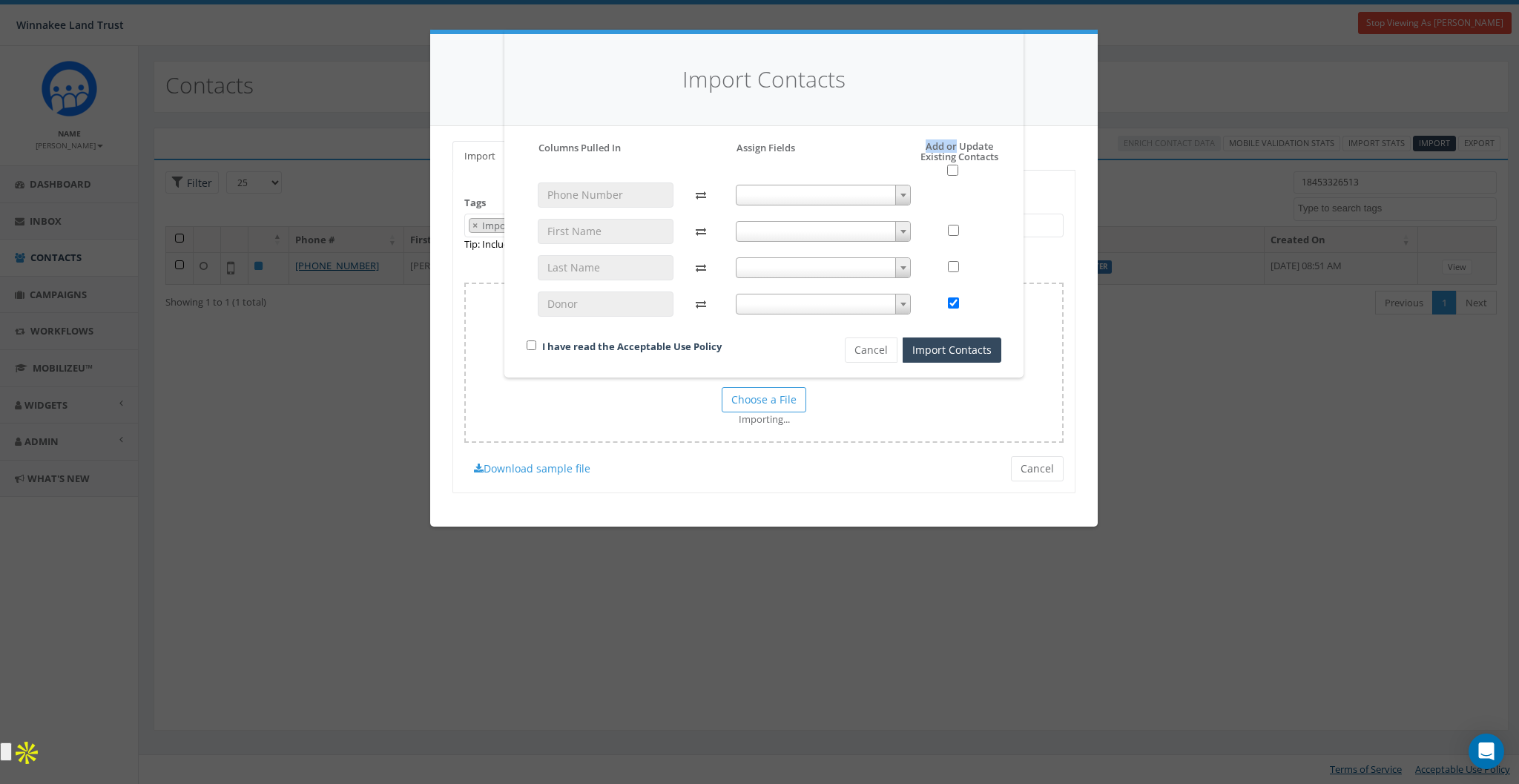
drag, startPoint x: 926, startPoint y: 145, endPoint x: 949, endPoint y: 144, distance: 23.0
click at [949, 144] on h5 "Add or Update Existing Contacts" at bounding box center [944, 159] width 114 height 35
drag, startPoint x: 960, startPoint y: 143, endPoint x: 961, endPoint y: 156, distance: 13.0
click at [961, 156] on h5 "Add or Update Existing Contacts" at bounding box center [944, 159] width 114 height 35
click at [953, 160] on h5 "Add or Update Existing Contacts" at bounding box center [944, 159] width 114 height 35
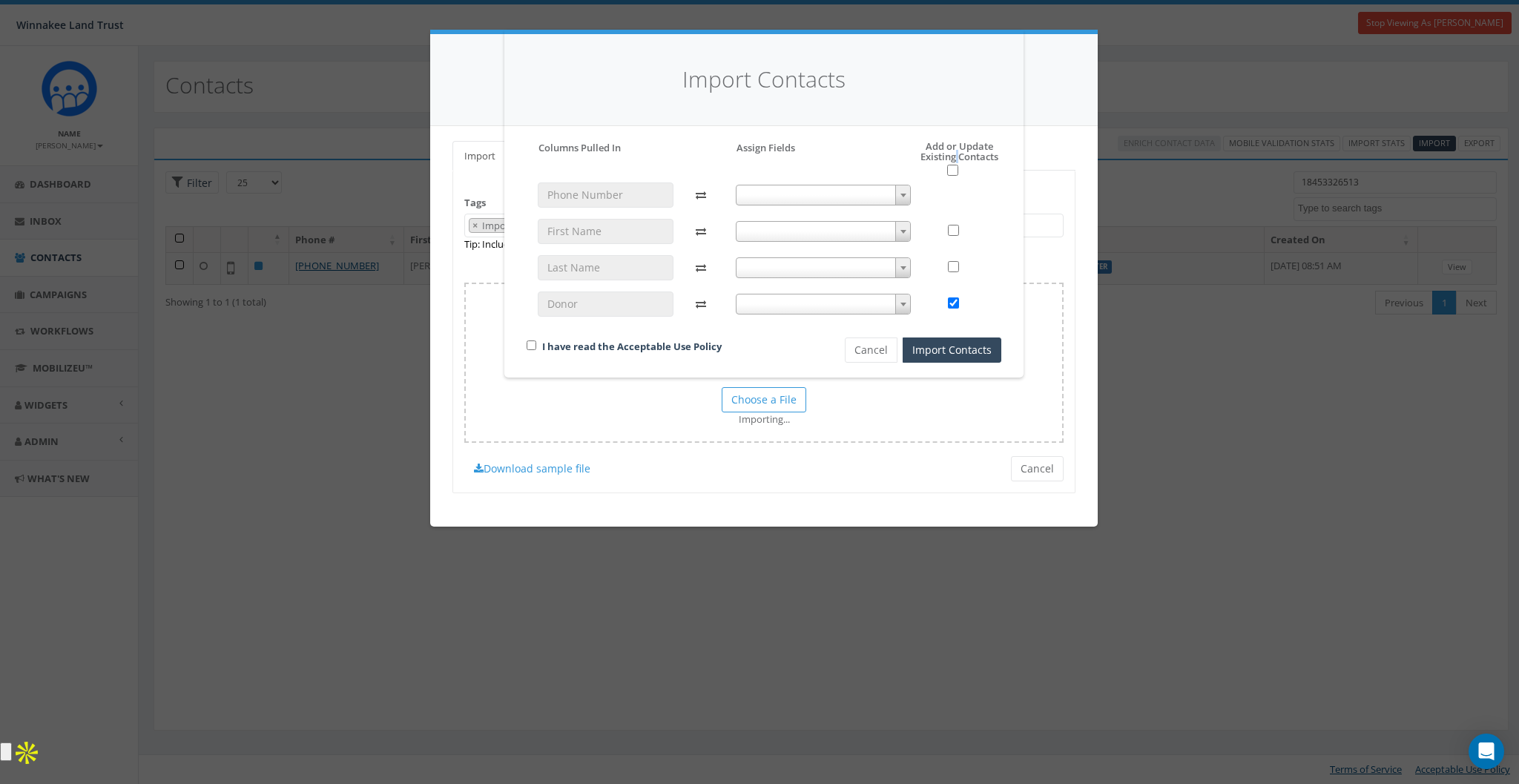
click at [953, 160] on h5 "Add or Update Existing Contacts" at bounding box center [944, 159] width 114 height 35
click at [962, 145] on h5 "Add or Update Existing Contacts" at bounding box center [944, 159] width 114 height 35
drag, startPoint x: 958, startPoint y: 158, endPoint x: 951, endPoint y: 157, distance: 7.1
click at [951, 157] on h5 "Add or Update Existing Contacts" at bounding box center [944, 159] width 114 height 35
drag, startPoint x: 918, startPoint y: 147, endPoint x: 956, endPoint y: 148, distance: 38.0
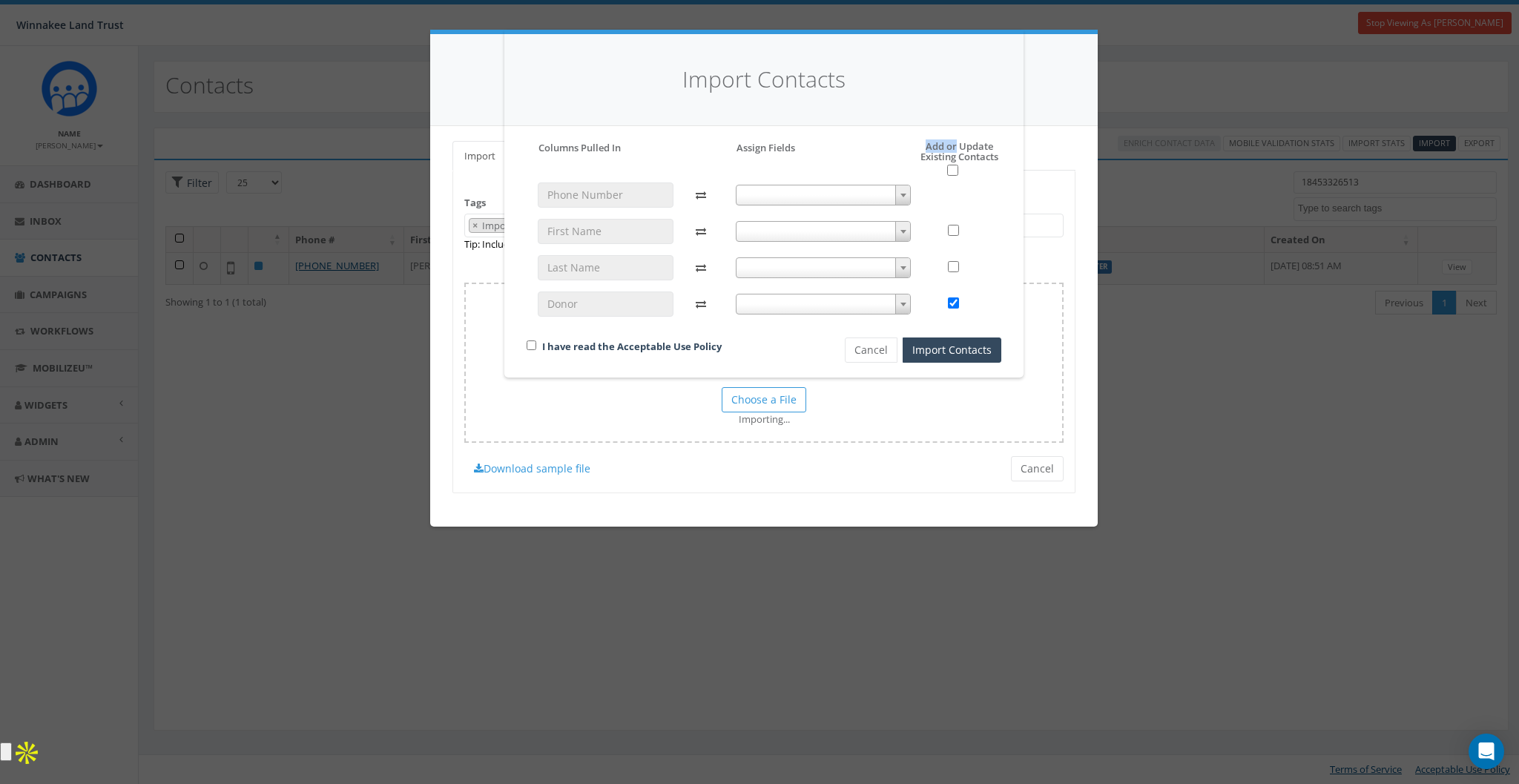
click at [956, 148] on h5 "Add or Update Existing Contacts" at bounding box center [944, 159] width 114 height 35
drag, startPoint x: 963, startPoint y: 147, endPoint x: 986, endPoint y: 164, distance: 28.6
click at [986, 164] on h5 "Add or Update Existing Contacts" at bounding box center [944, 159] width 114 height 35
click at [1000, 179] on div "Please accept policy to proceed Please map phone number field to proceed Column…" at bounding box center [763, 252] width 475 height 221
click at [953, 171] on input "checkbox" at bounding box center [952, 170] width 11 height 11
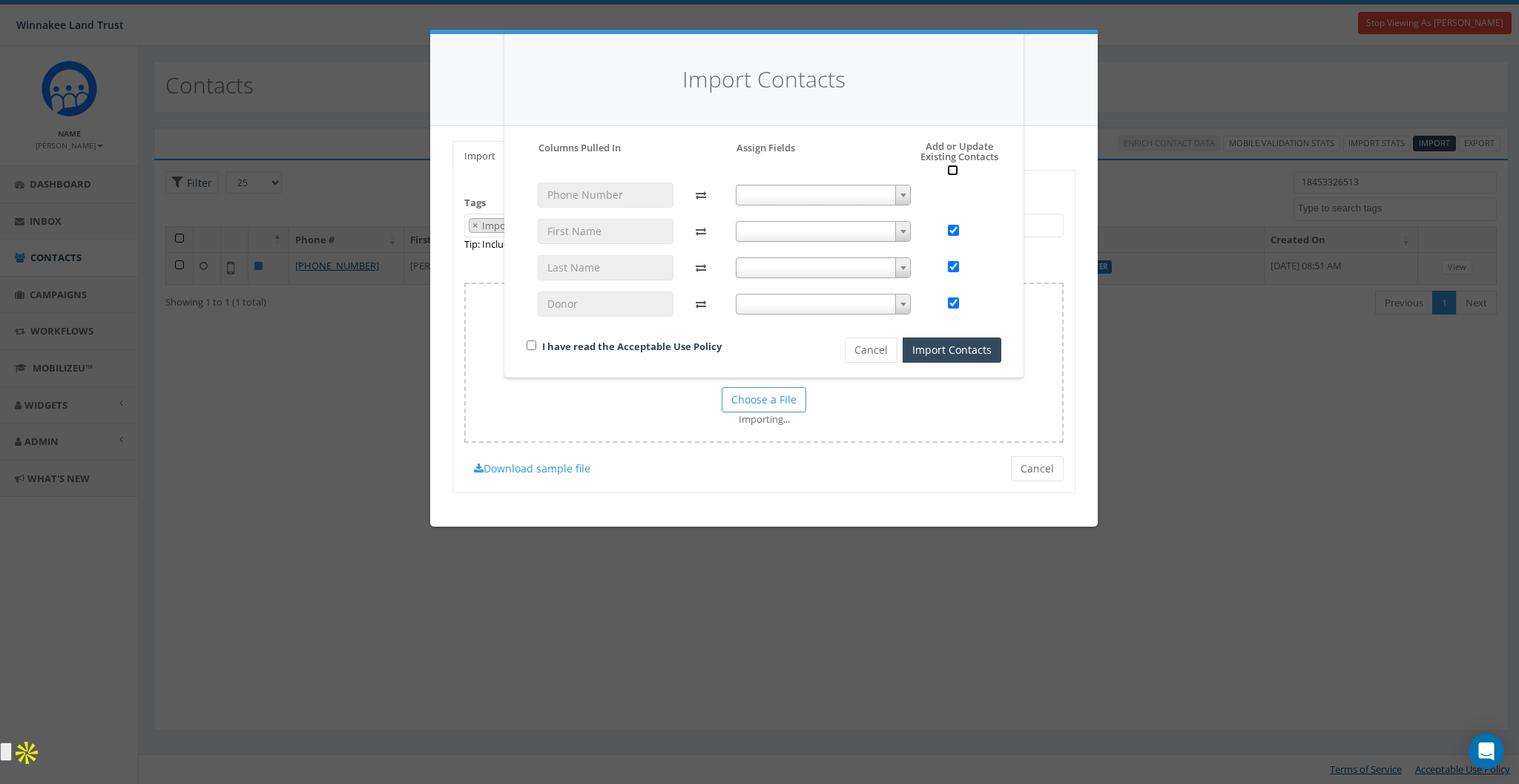
checkbox input "true"
click at [955, 176] on input "checkbox" at bounding box center [952, 170] width 11 height 11
checkbox input "false"
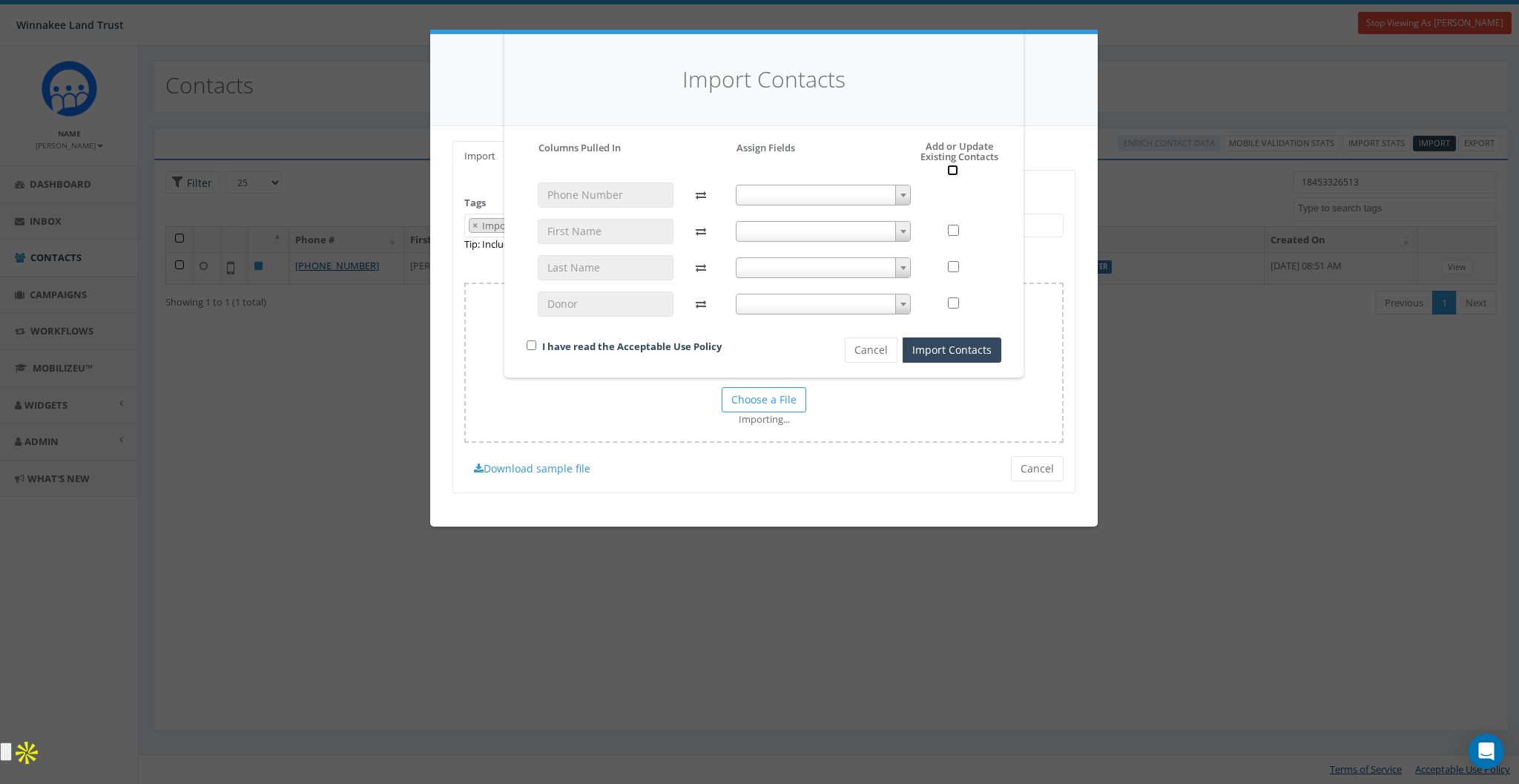
checkbox input "false"
click at [957, 232] on input "checkbox" at bounding box center [953, 230] width 11 height 11
checkbox input "true"
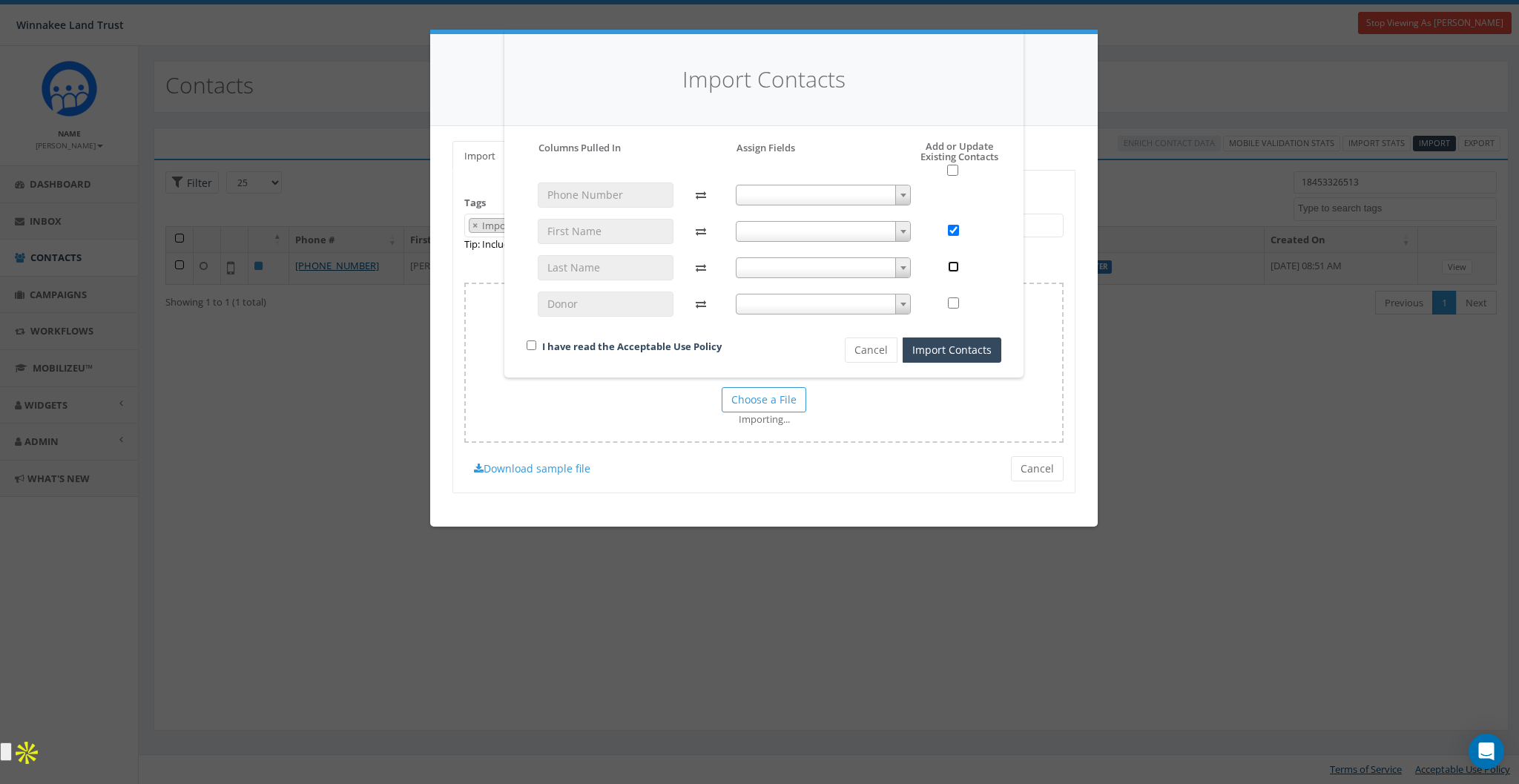
click at [954, 271] on input "checkbox" at bounding box center [953, 266] width 11 height 11
checkbox input "true"
click at [950, 301] on input "checkbox" at bounding box center [953, 302] width 11 height 11
checkbox input "false"
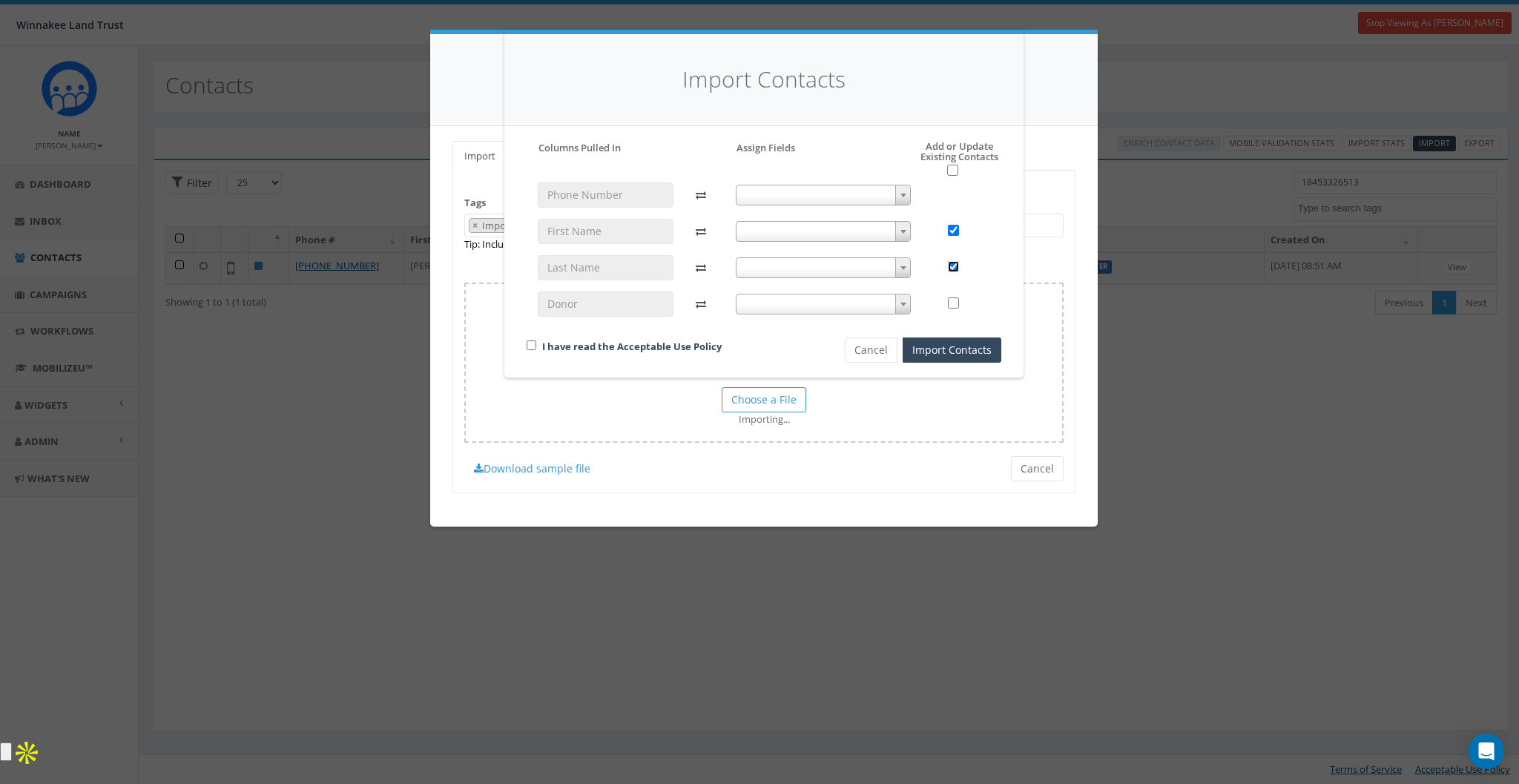
click at [951, 267] on input "checkbox" at bounding box center [953, 266] width 11 height 11
checkbox input "false"
click at [951, 226] on input "checkbox" at bounding box center [953, 230] width 11 height 11
checkbox input "true"
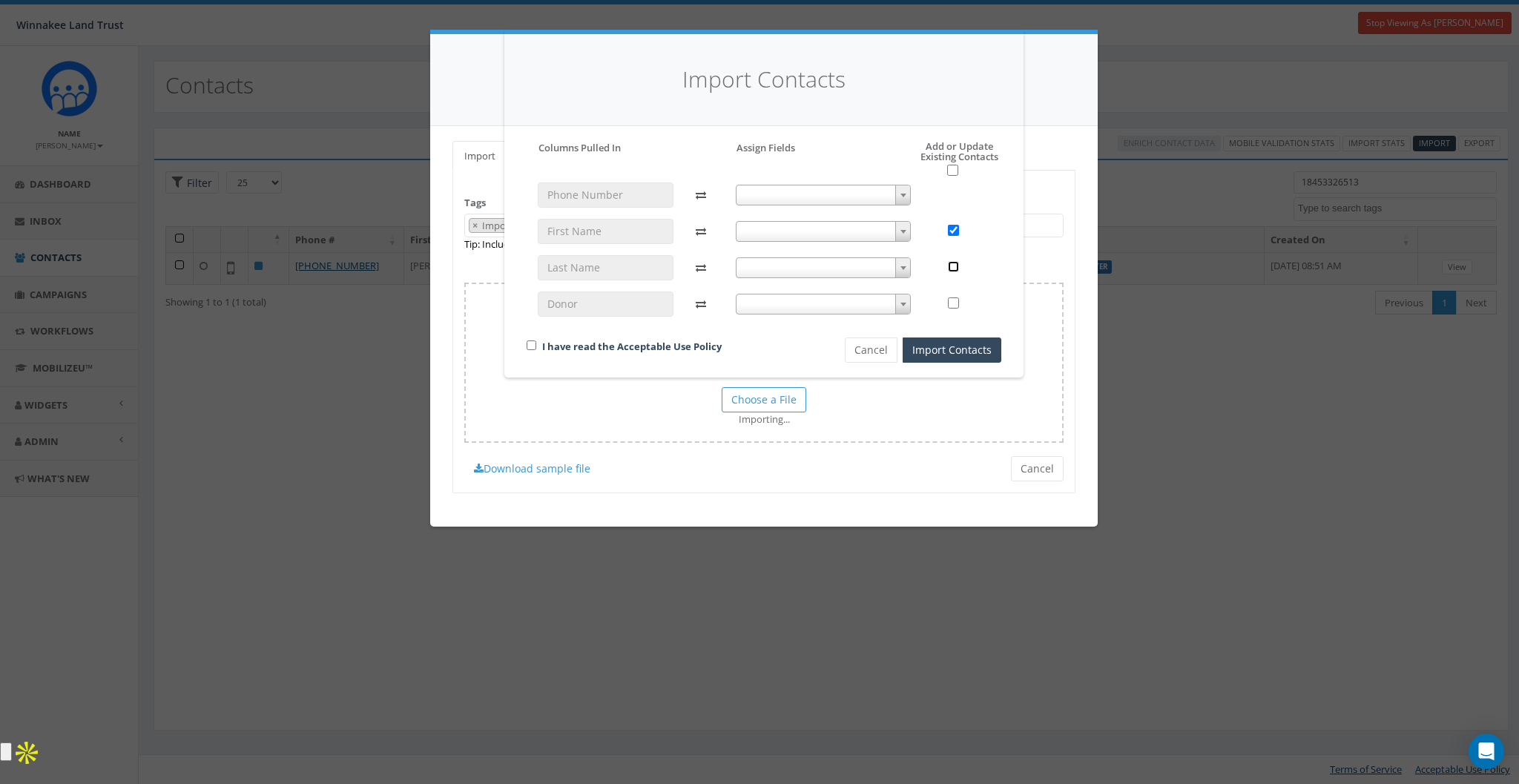
click at [952, 265] on input "checkbox" at bounding box center [953, 266] width 11 height 11
checkbox input "true"
click at [952, 302] on input "checkbox" at bounding box center [953, 302] width 11 height 11
checkbox input "true"
click at [954, 267] on input "checkbox" at bounding box center [953, 266] width 11 height 11
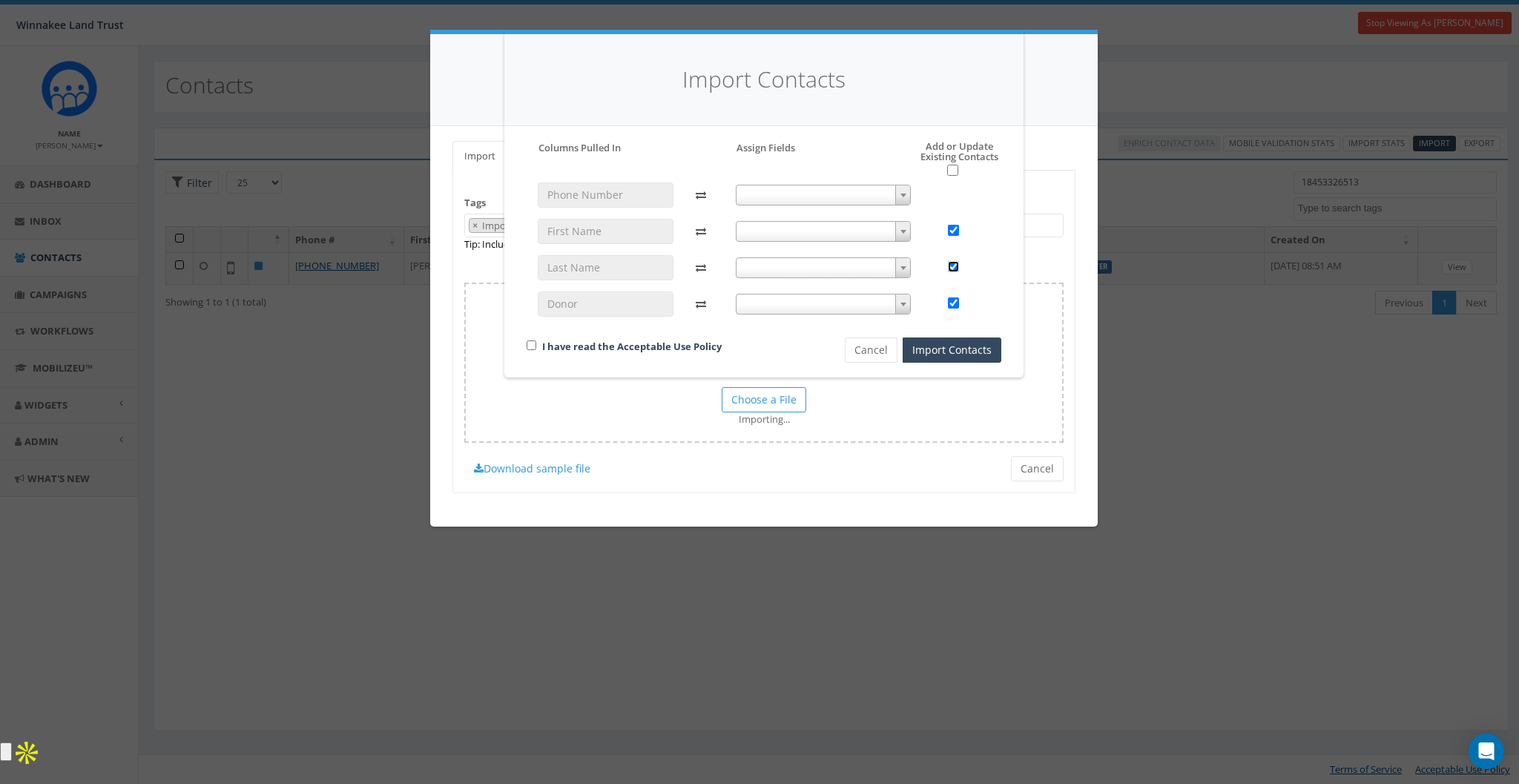
checkbox input "false"
click at [947, 225] on div at bounding box center [962, 231] width 57 height 25
click at [953, 225] on input "checkbox" at bounding box center [953, 230] width 11 height 11
checkbox input "false"
click at [954, 304] on input "checkbox" at bounding box center [953, 302] width 11 height 11
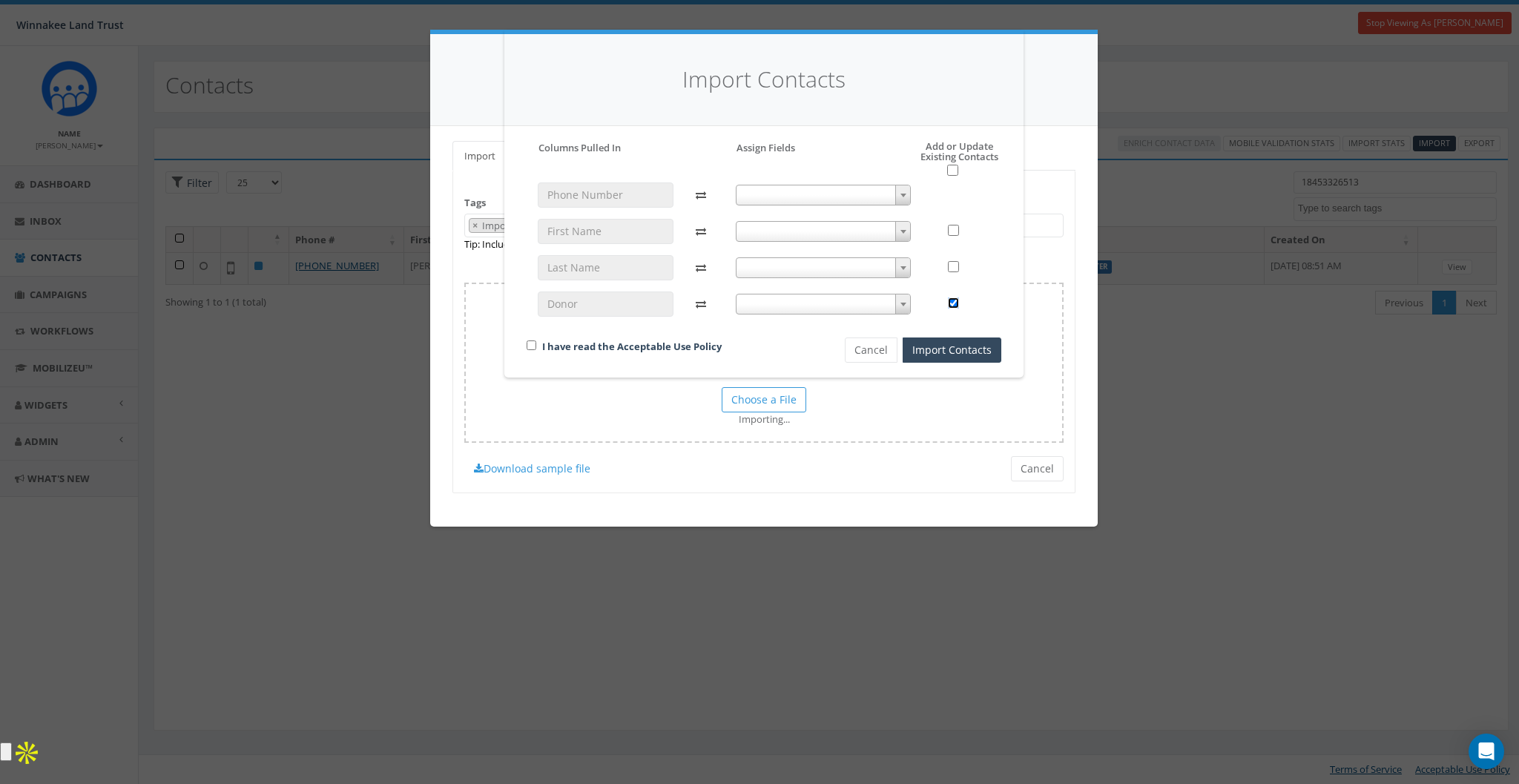
checkbox input "false"
click at [662, 340] on link "I have read the Acceptable Use Policy" at bounding box center [631, 346] width 180 height 13
click at [814, 357] on div "Cancel Import Contacts" at bounding box center [908, 350] width 207 height 25
click at [872, 349] on button "Cancel" at bounding box center [871, 350] width 52 height 25
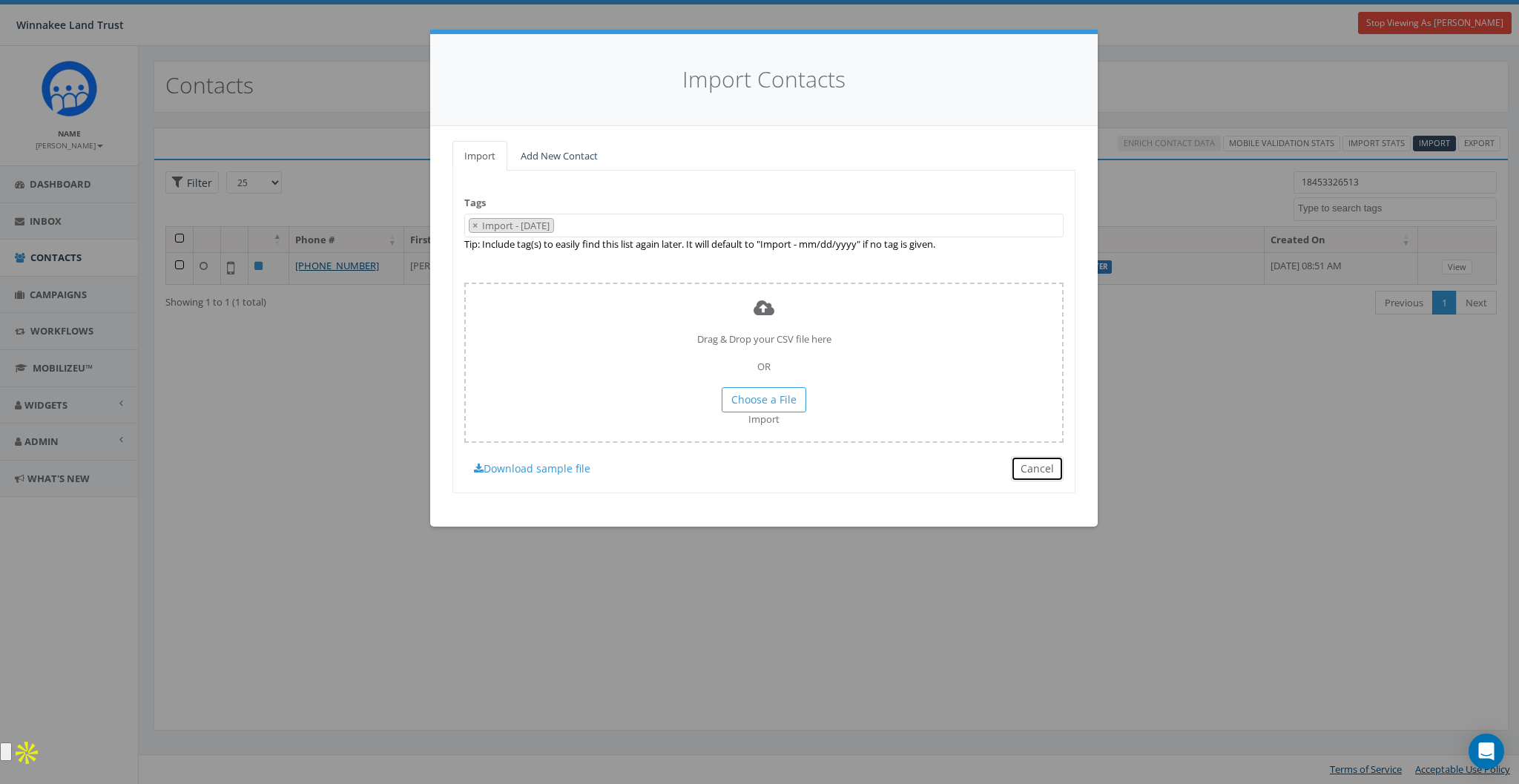
click at [1032, 461] on button "Cancel" at bounding box center [1037, 468] width 52 height 25
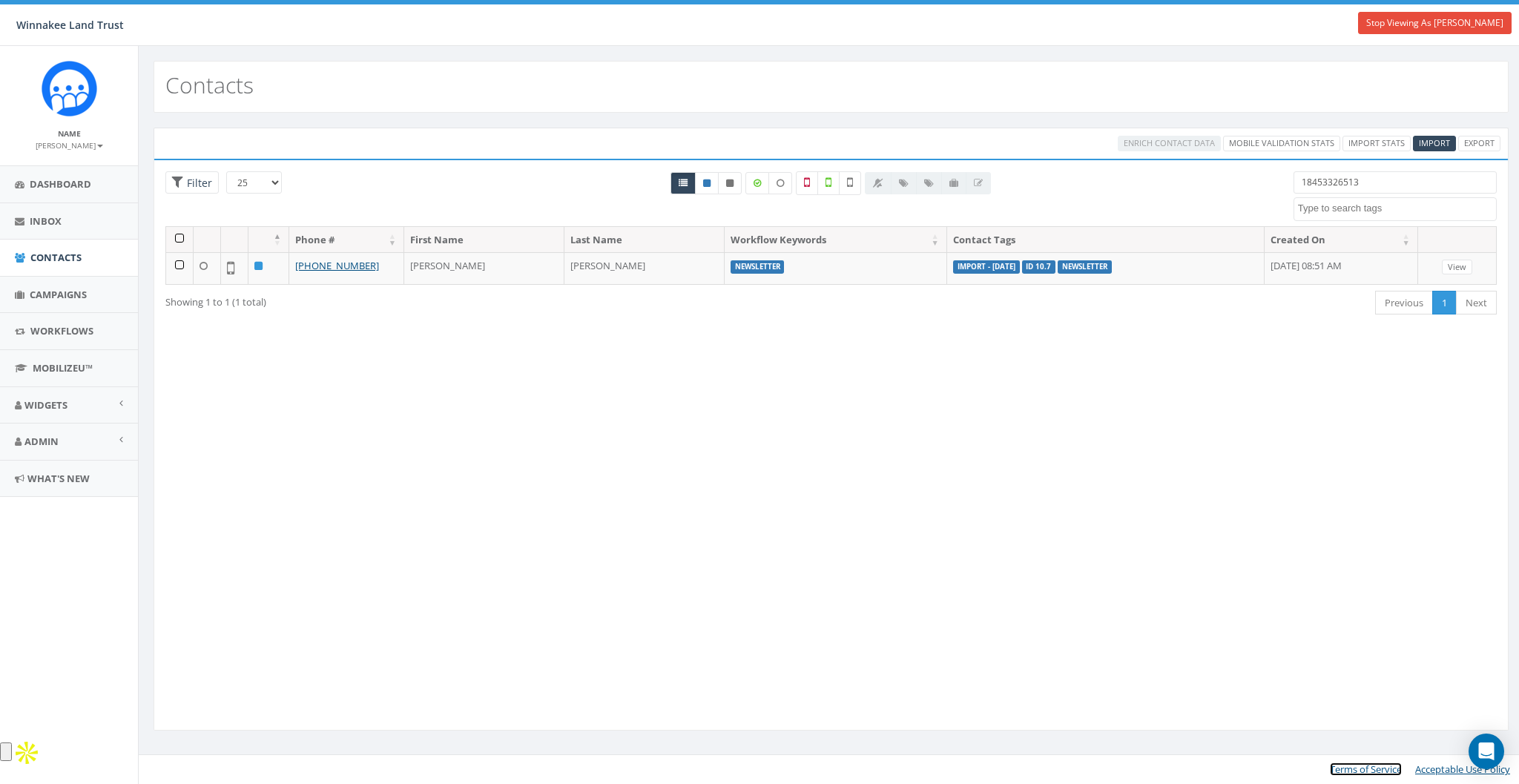
click at [1354, 766] on link "Terms of Service" at bounding box center [1365, 769] width 72 height 13
click at [753, 505] on div "Loading the filters, please wait!! Phone Number is is not First Name is is not …" at bounding box center [831, 445] width 1355 height 573
click at [1429, 764] on link "Acceptable Use Policy" at bounding box center [1462, 769] width 95 height 13
click at [562, 436] on div "Loading the filters, please wait!! Phone Number is is not First Name is is not …" at bounding box center [831, 445] width 1355 height 573
click at [48, 436] on span "Admin" at bounding box center [42, 441] width 34 height 13
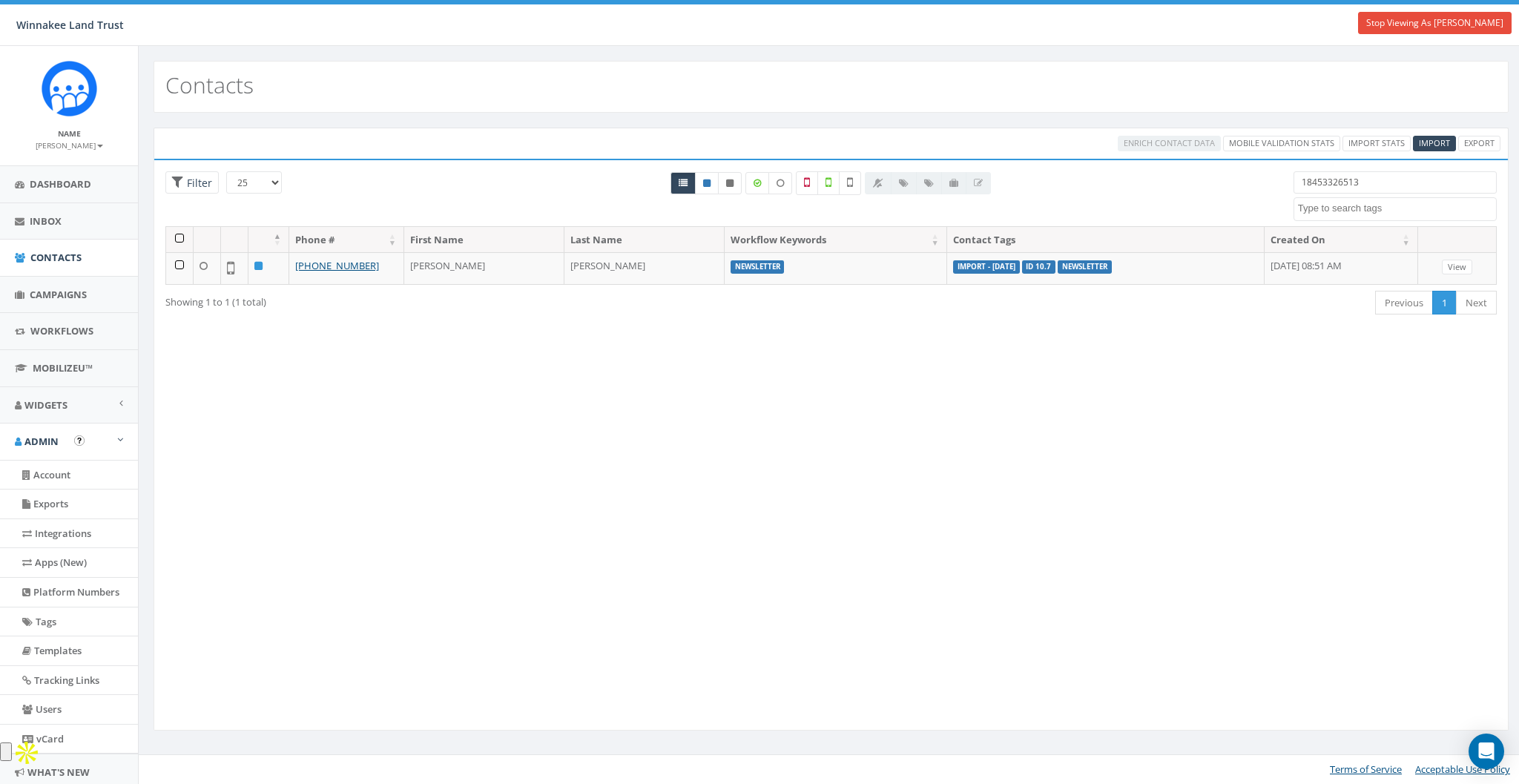
click at [79, 442] on img "Open In-App Guide" at bounding box center [79, 440] width 10 height 10
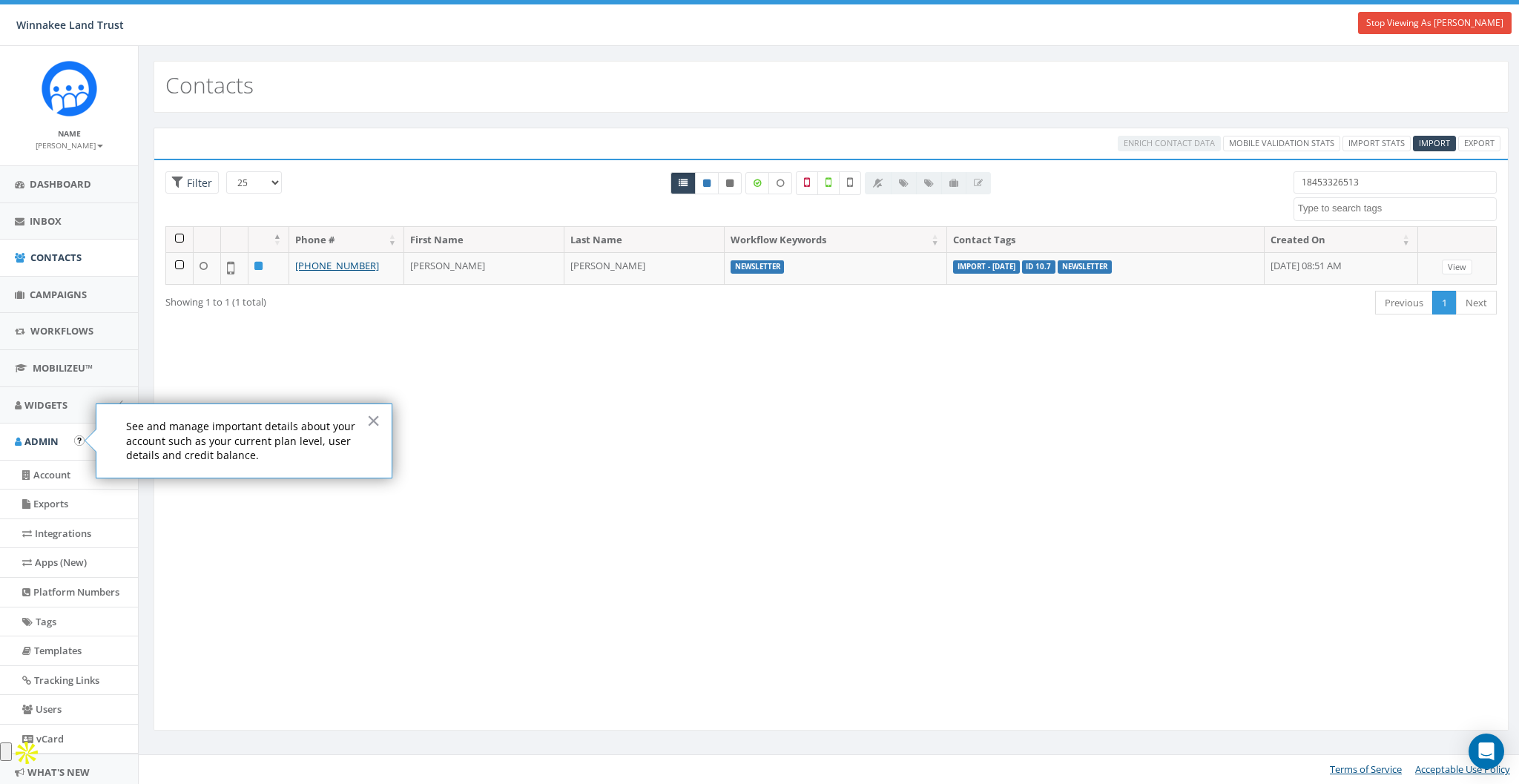
click at [79, 442] on img "Open In-App Guide" at bounding box center [79, 440] width 10 height 10
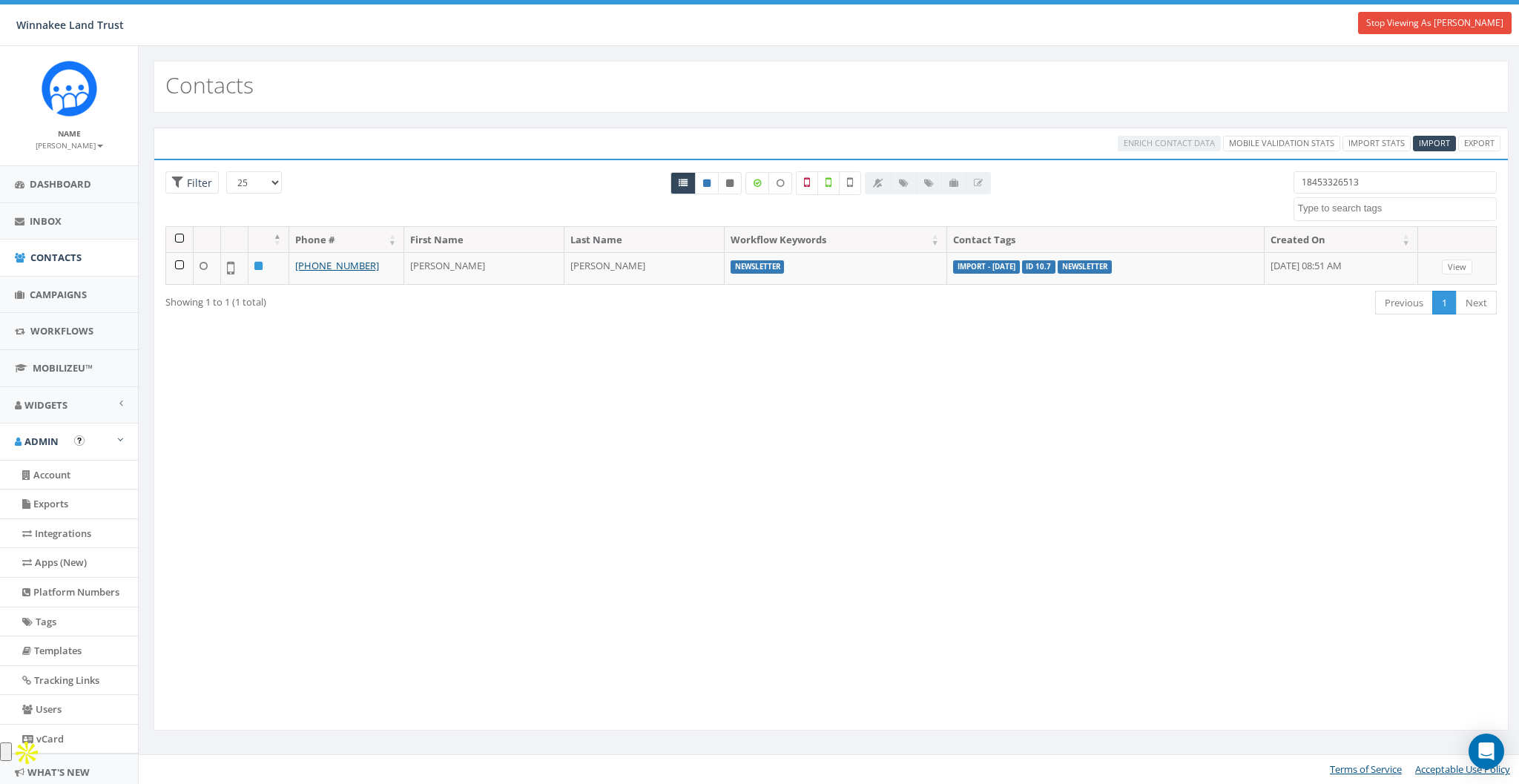
click at [80, 439] on img "Open In-App Guide" at bounding box center [79, 440] width 10 height 10
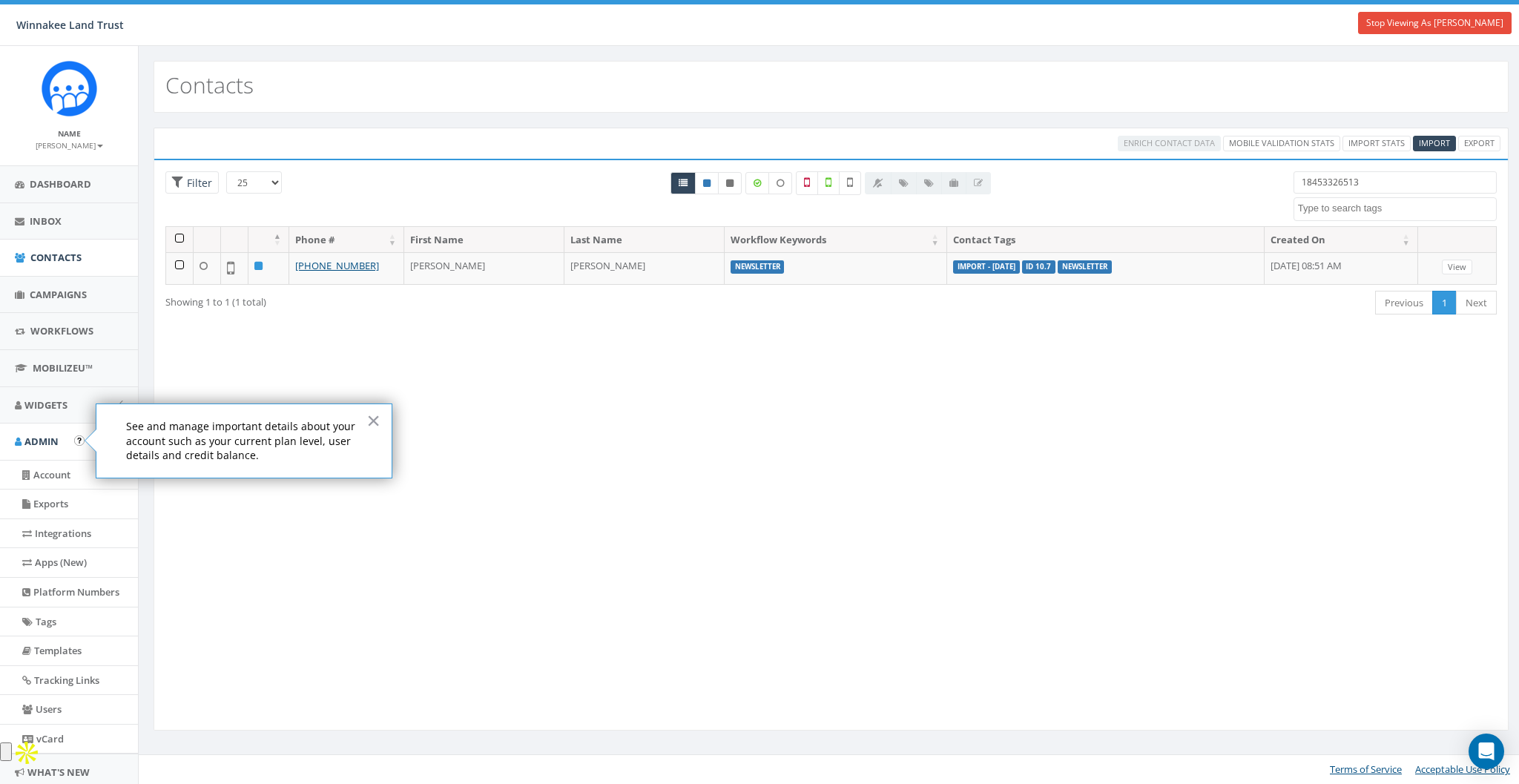
click at [80, 438] on img "Open In-App Guide" at bounding box center [79, 440] width 10 height 10
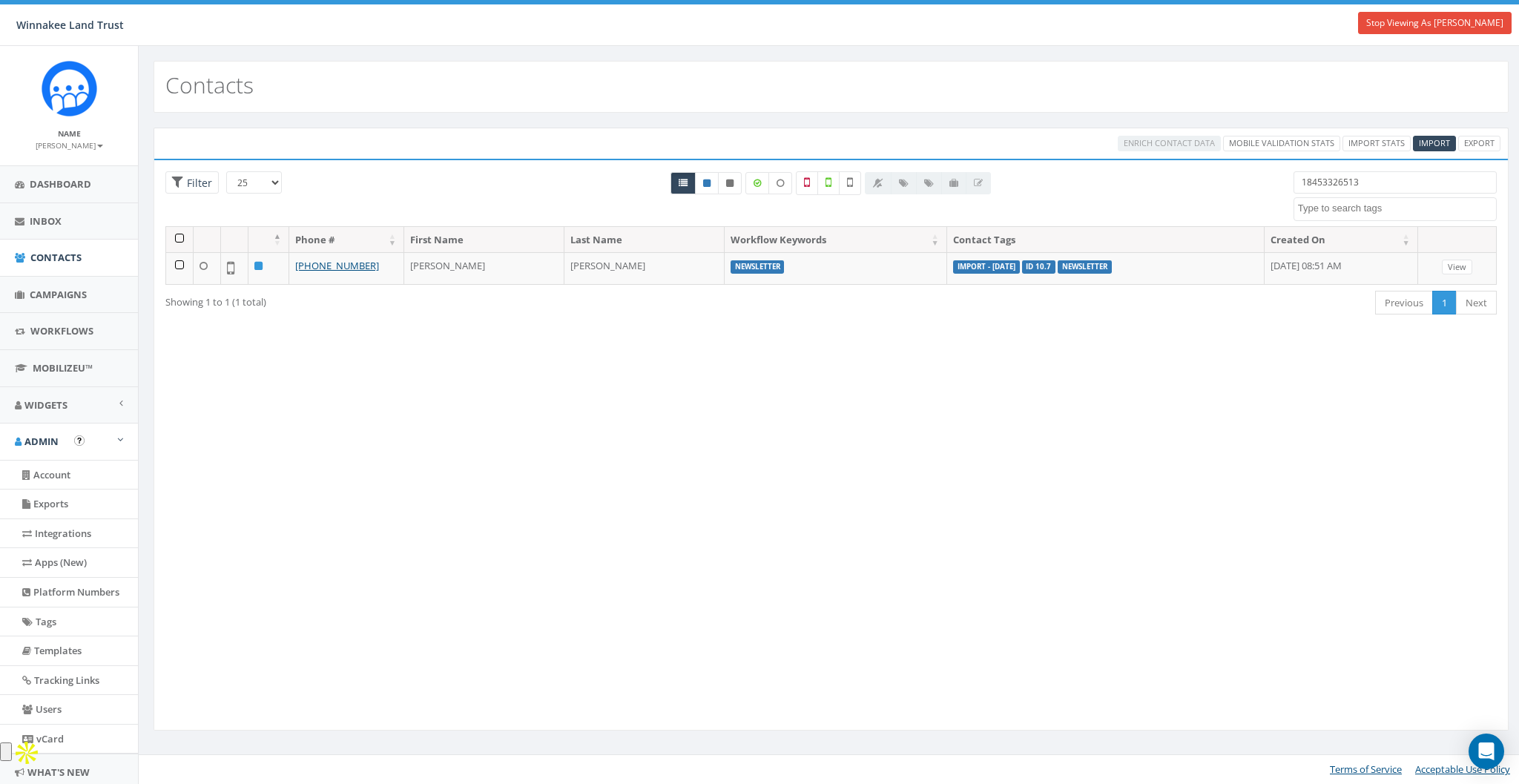
click at [78, 442] on img "Open In-App Guide" at bounding box center [79, 440] width 10 height 10
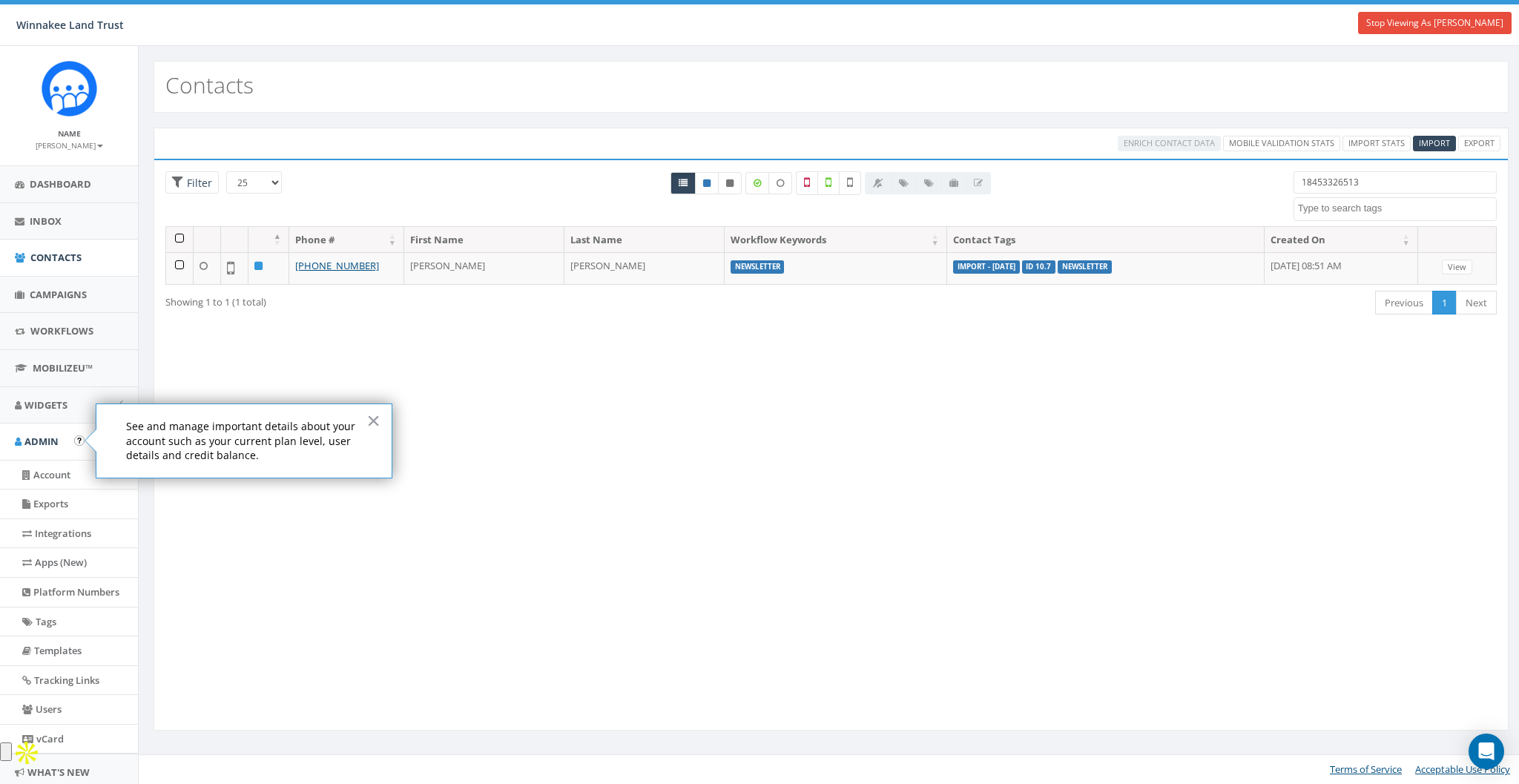
click at [549, 490] on div "Loading the filters, please wait!! Phone Number is is not First Name is is not …" at bounding box center [831, 445] width 1355 height 573
click at [304, 373] on div "Loading the filters, please wait!! Phone Number is is not First Name is is not …" at bounding box center [831, 445] width 1355 height 573
click at [369, 427] on button "×" at bounding box center [374, 420] width 14 height 24
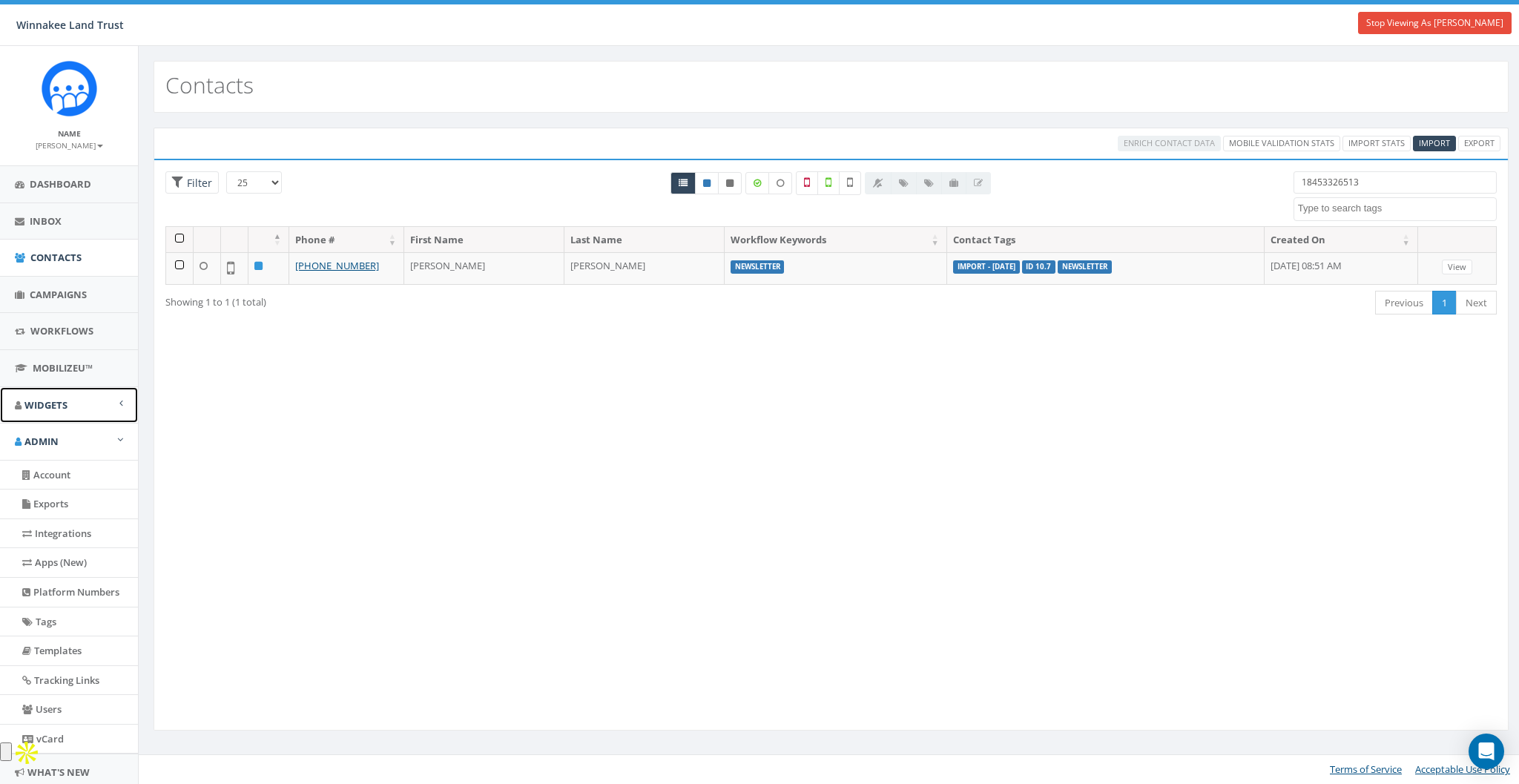
click at [63, 407] on span "Widgets" at bounding box center [46, 404] width 43 height 13
click at [56, 407] on span "Widgets" at bounding box center [46, 404] width 43 height 13
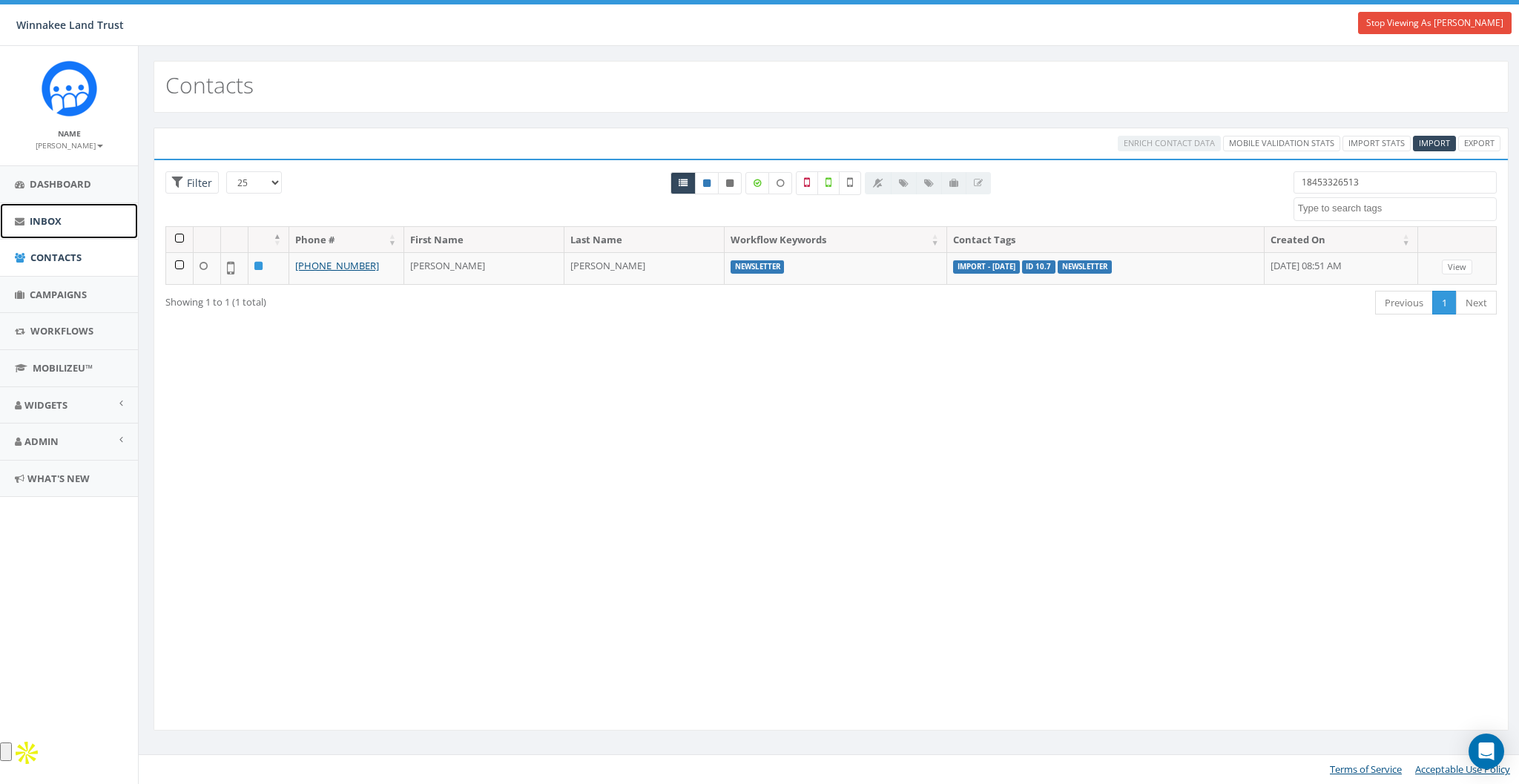
click at [50, 228] on link "Inbox" at bounding box center [69, 221] width 138 height 36
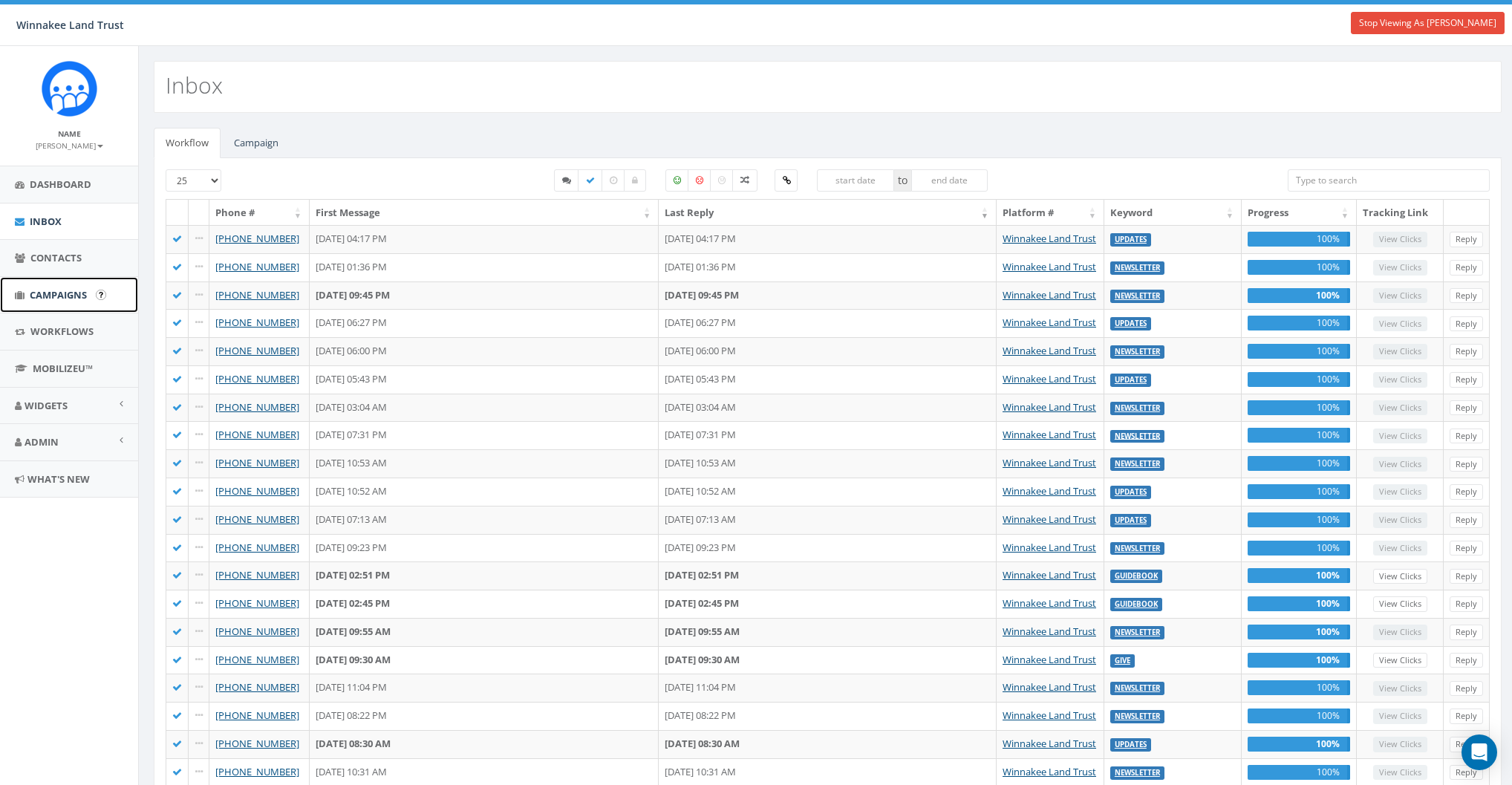
click at [65, 286] on link "Campaigns" at bounding box center [69, 294] width 138 height 36
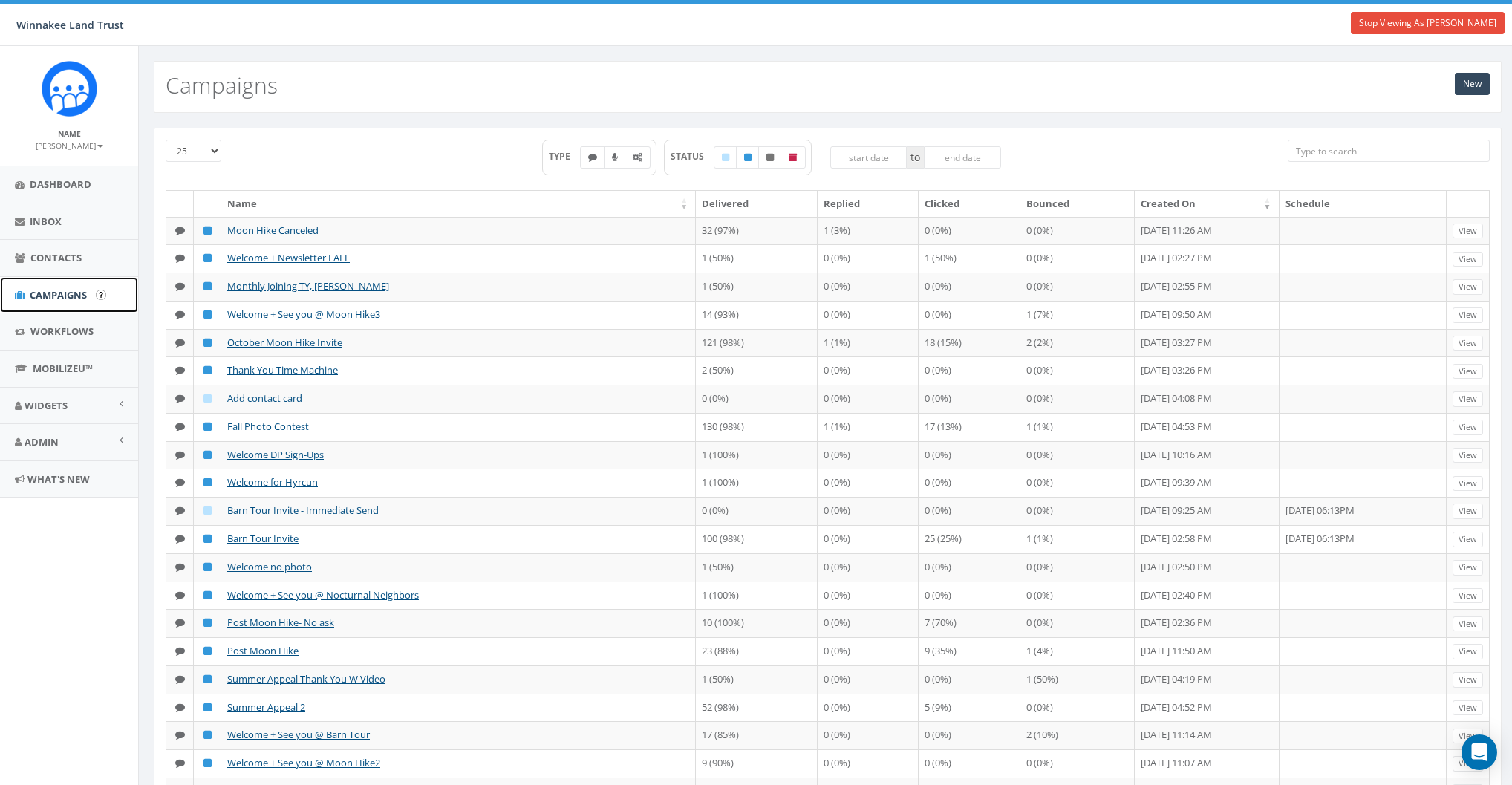
click at [52, 294] on span "Campaigns" at bounding box center [58, 294] width 57 height 13
click at [636, 154] on icon at bounding box center [638, 158] width 9 height 9
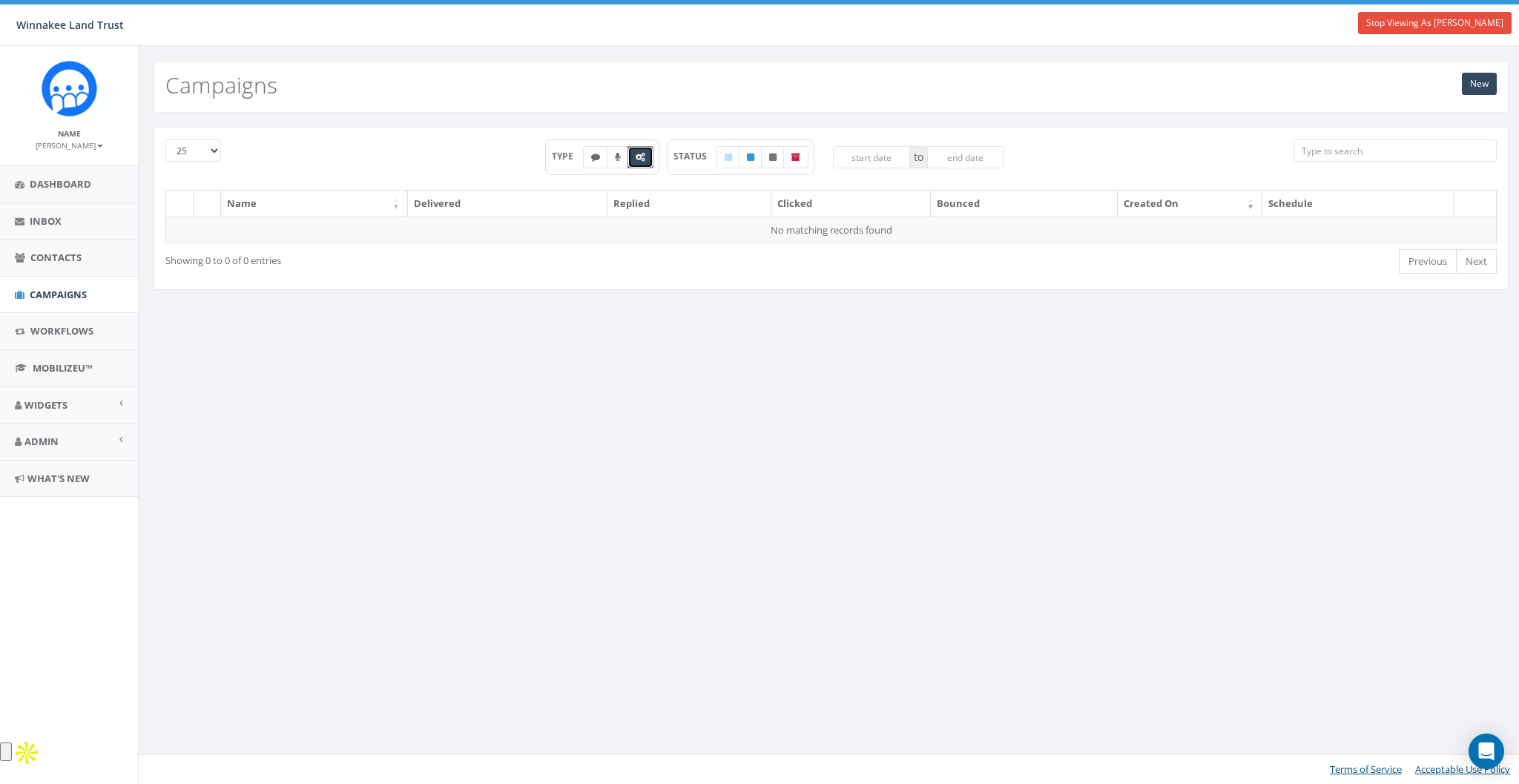
click at [632, 155] on label at bounding box center [641, 157] width 26 height 22
checkbox input "false"
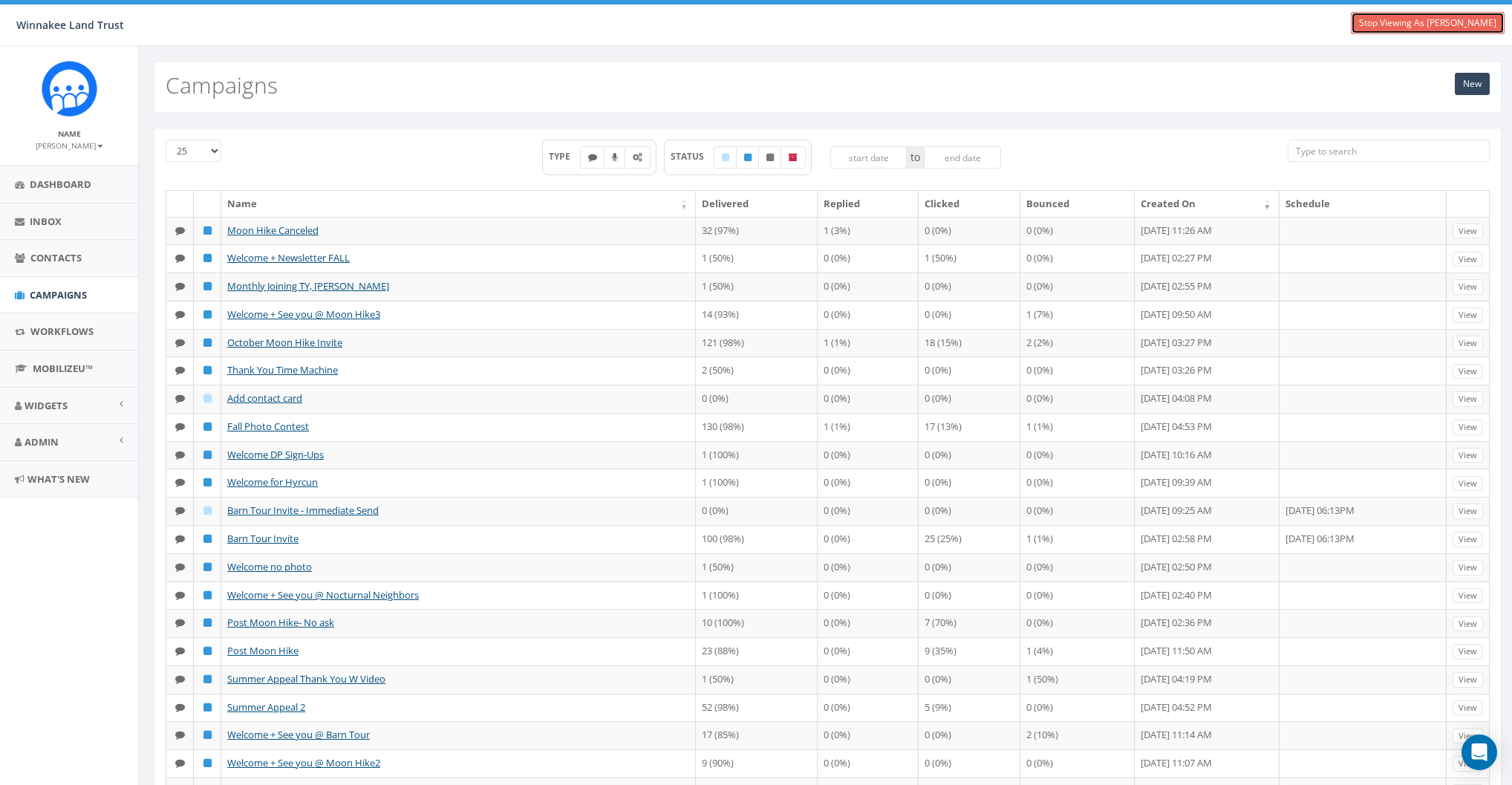
click at [1443, 25] on link "Stop Viewing As [PERSON_NAME]" at bounding box center [1428, 22] width 154 height 22
